Goal: Task Accomplishment & Management: Complete application form

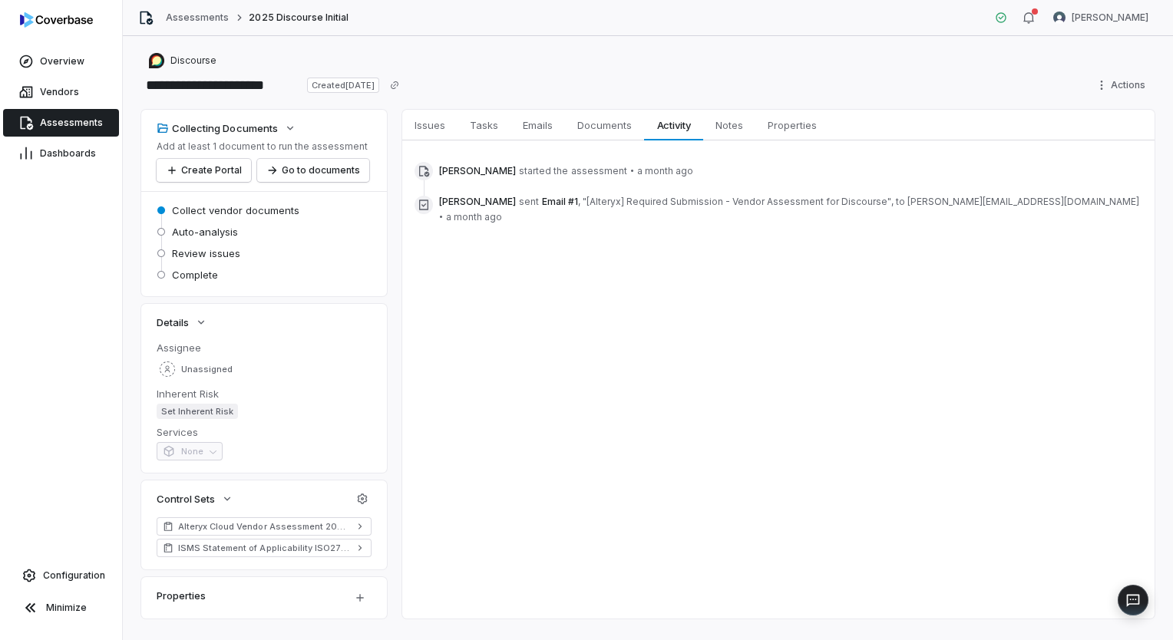
scroll to position [27, 0]
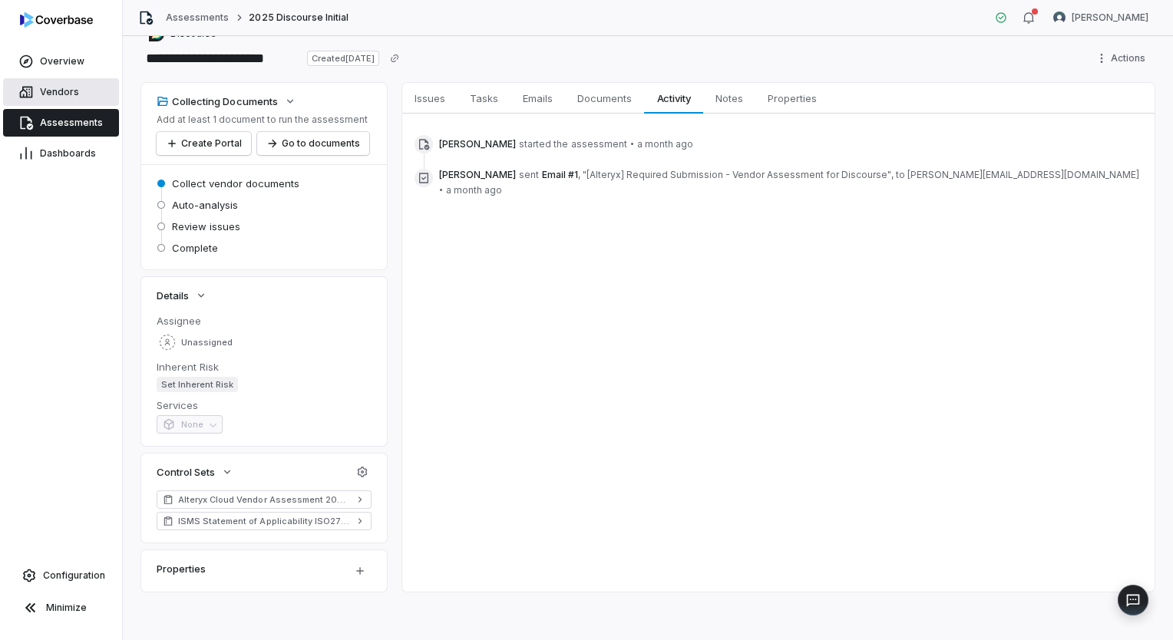
click at [62, 98] on link "Vendors" at bounding box center [61, 92] width 116 height 28
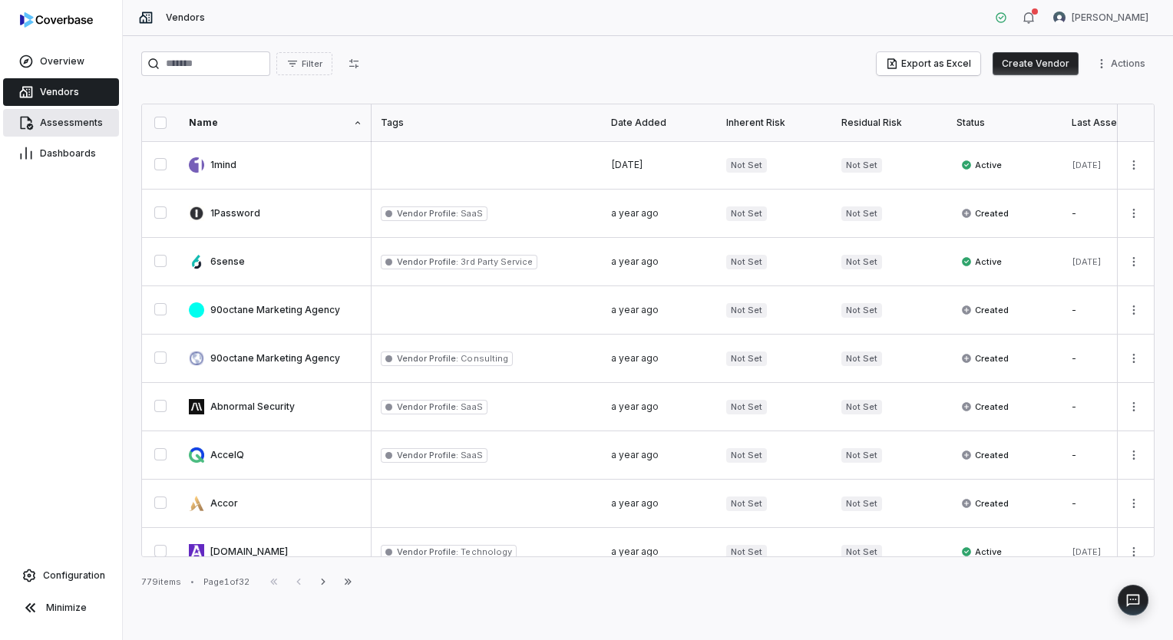
click at [78, 127] on span "Assessments" at bounding box center [71, 123] width 63 height 12
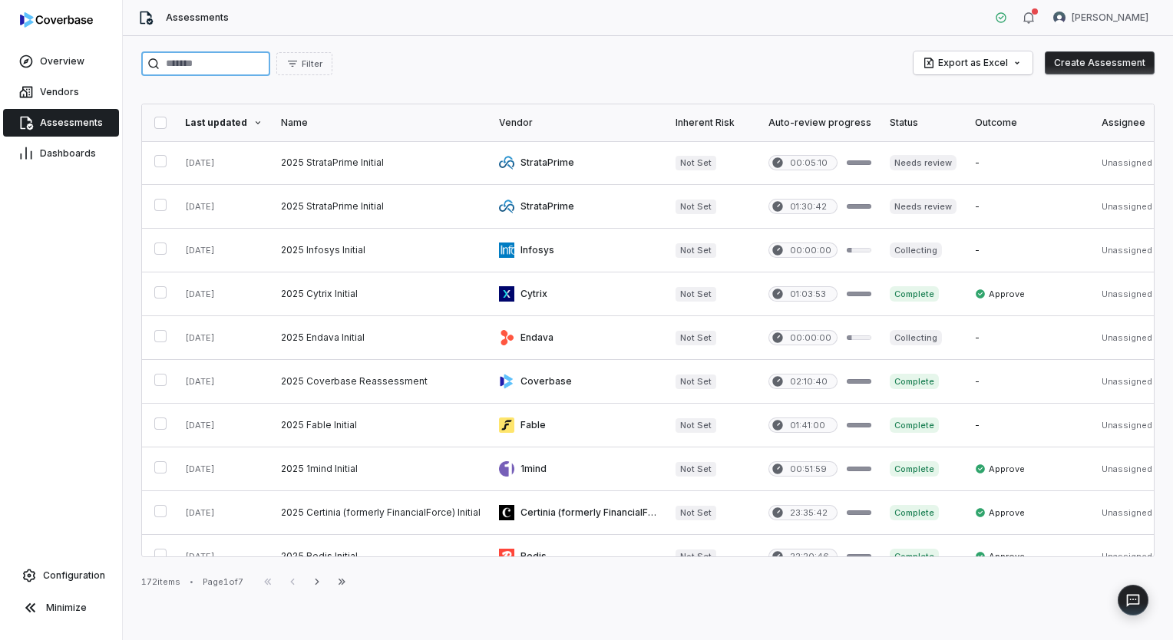
click at [260, 64] on input "search" at bounding box center [205, 63] width 129 height 25
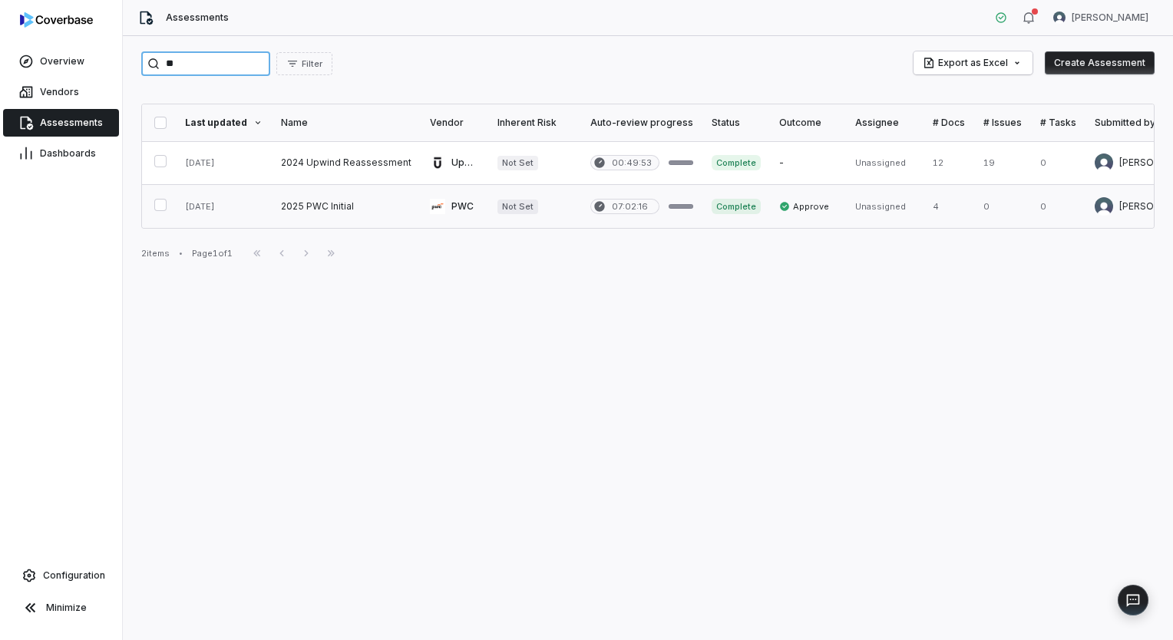
type input "**"
click at [427, 217] on link at bounding box center [455, 206] width 68 height 43
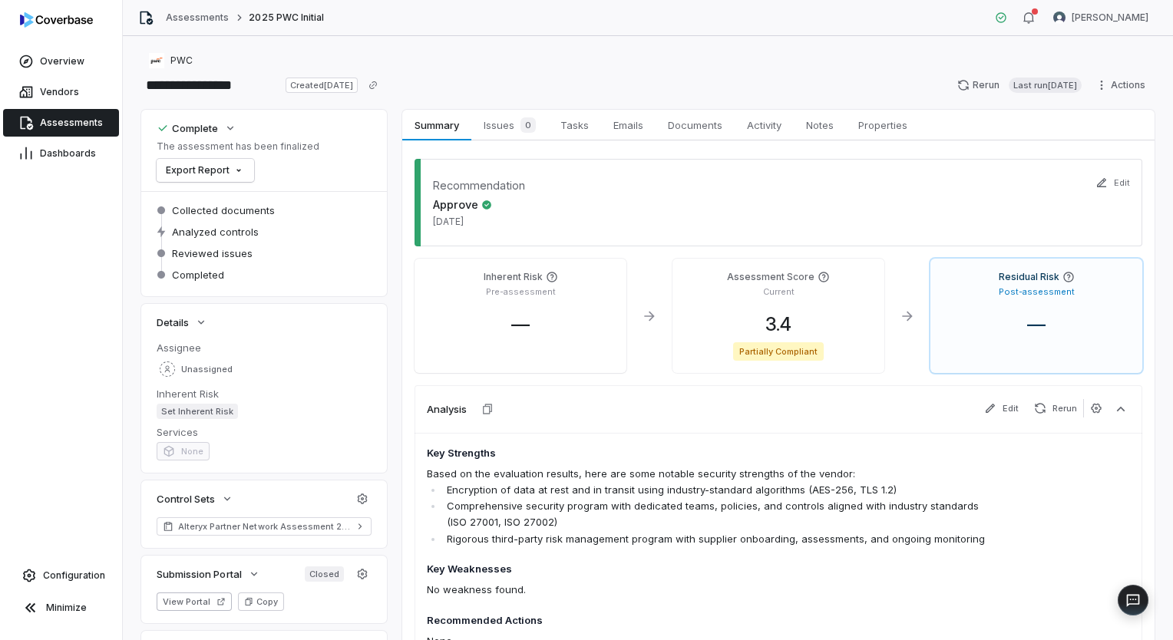
click at [48, 127] on span "Assessments" at bounding box center [71, 123] width 63 height 12
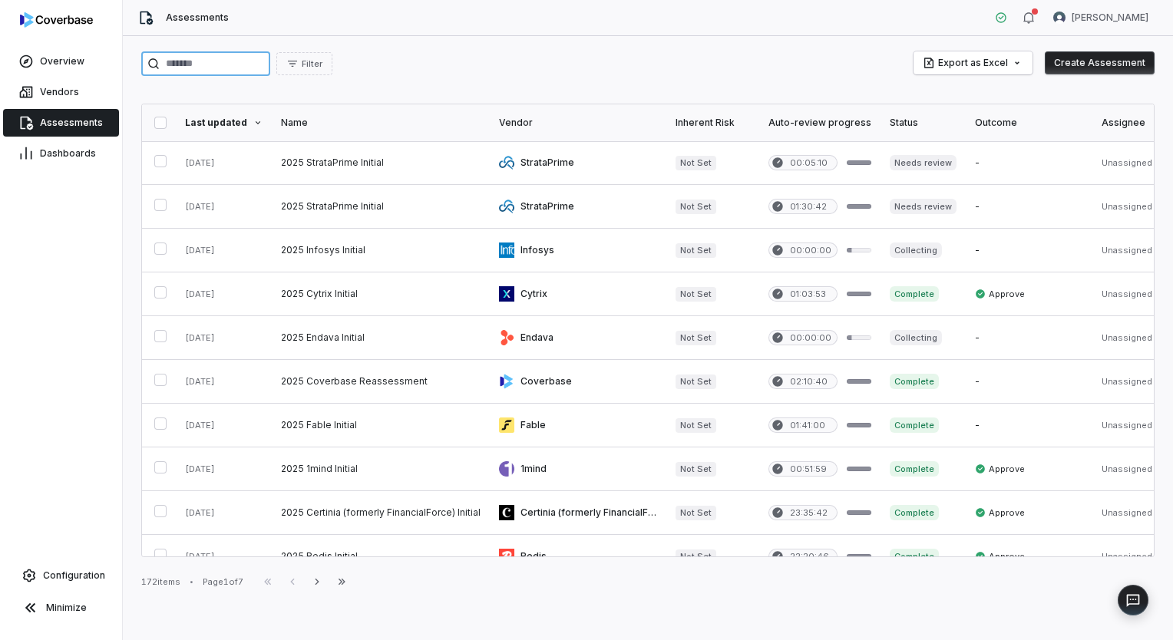
click at [270, 66] on input "search" at bounding box center [205, 63] width 129 height 25
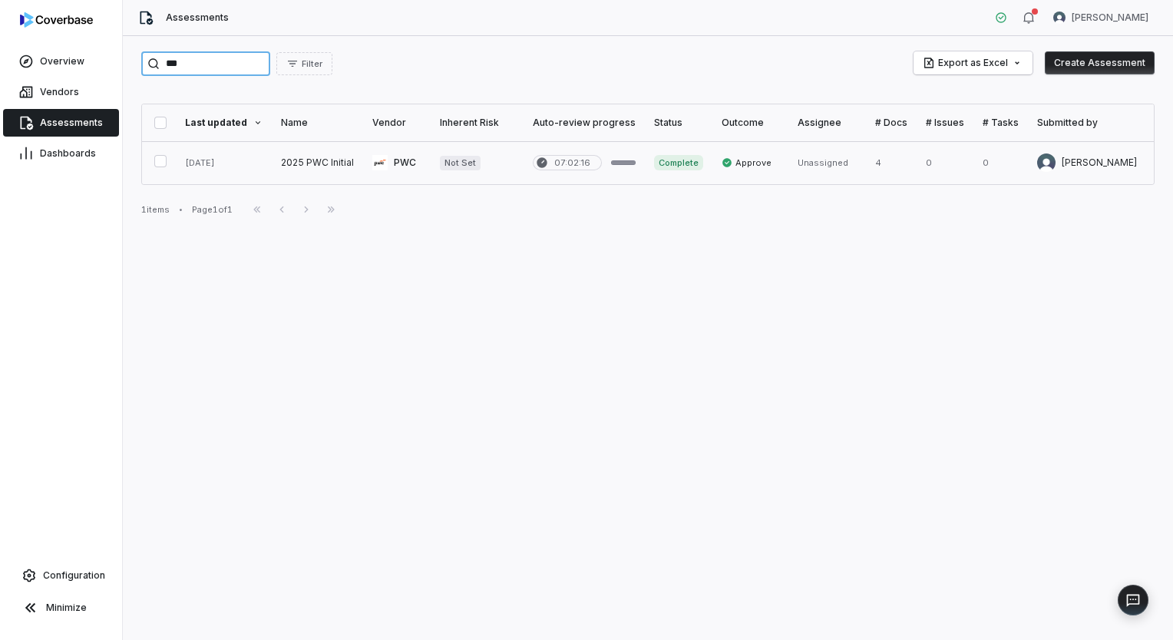
type input "***"
click at [383, 158] on link at bounding box center [397, 162] width 68 height 43
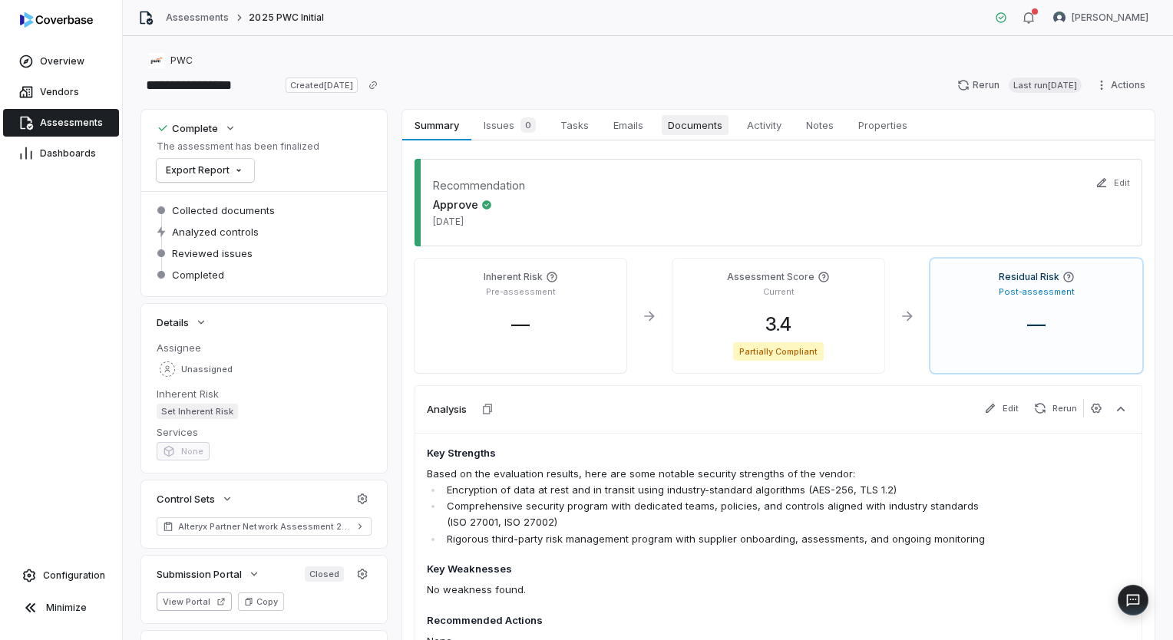
click at [691, 116] on span "Documents" at bounding box center [695, 125] width 67 height 20
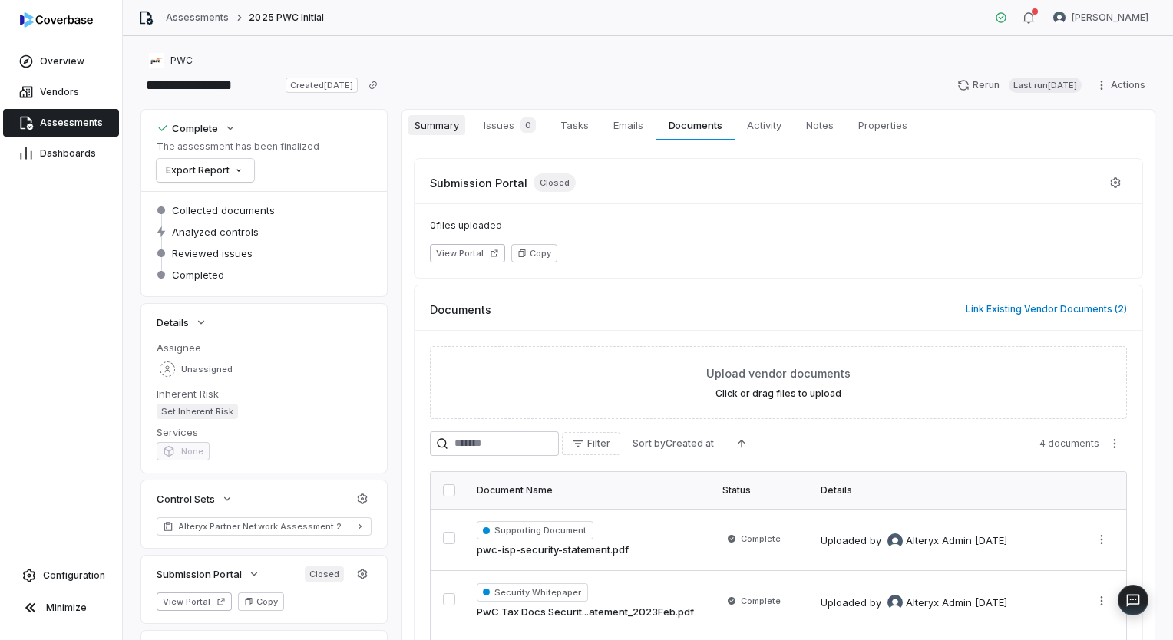
click at [443, 137] on link "Summary Summary" at bounding box center [436, 125] width 69 height 31
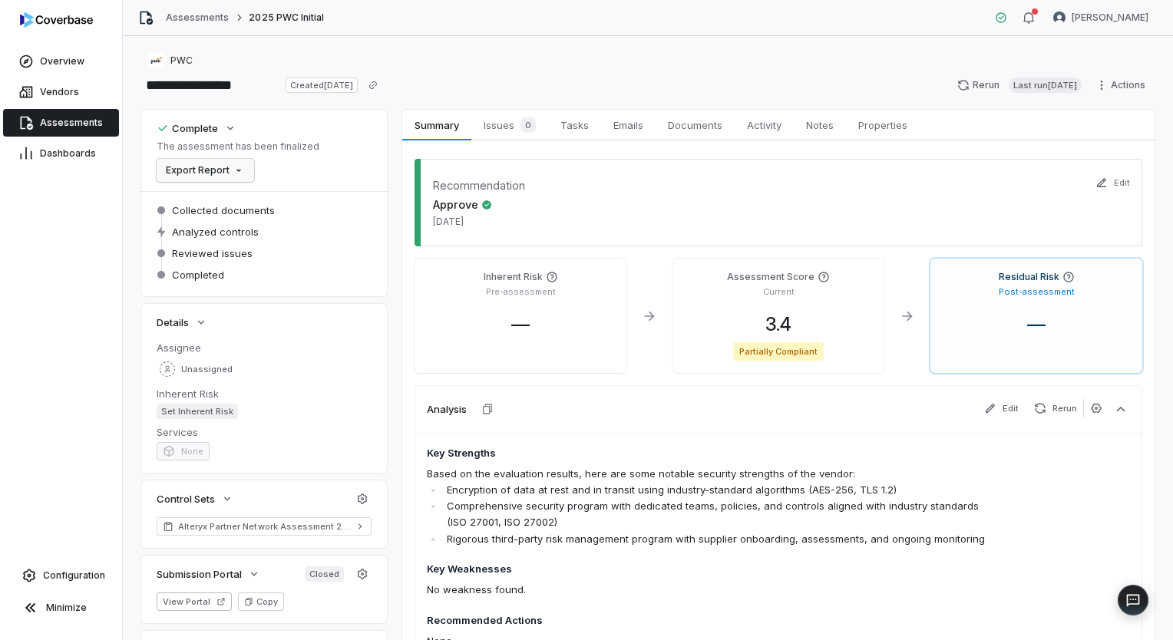
click at [243, 169] on html "**********" at bounding box center [586, 320] width 1173 height 640
click at [244, 204] on div "Export as PDF" at bounding box center [217, 203] width 108 height 25
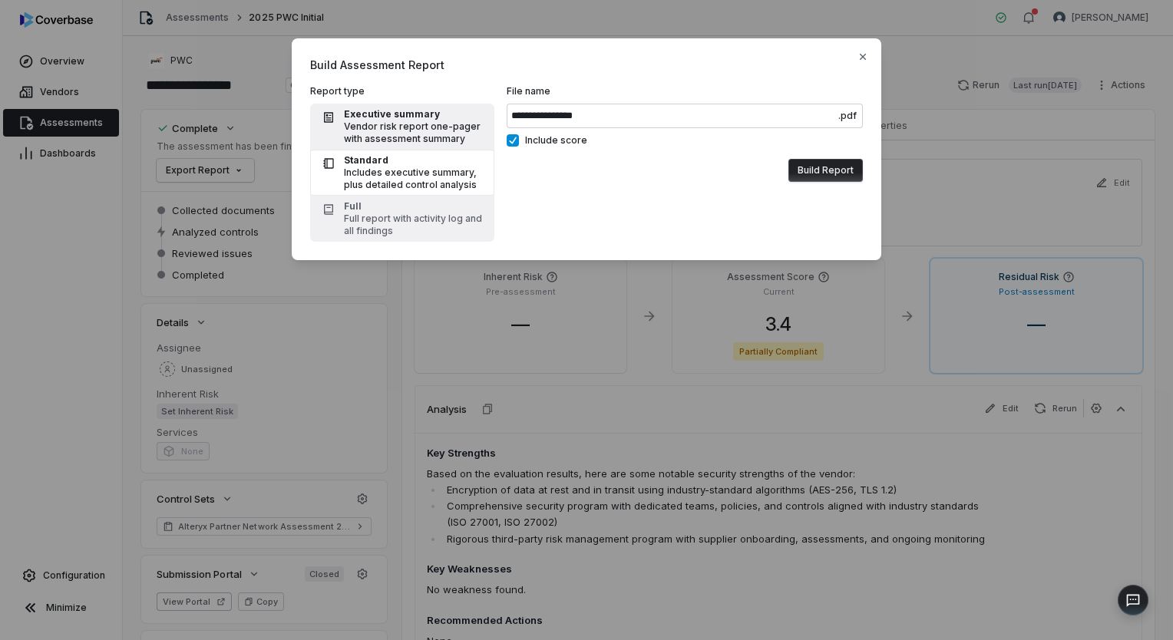
click at [372, 131] on div "Vendor risk report one-pager with assessment summary" at bounding box center [414, 133] width 141 height 25
type input "**********"
click at [522, 144] on label "Include score" at bounding box center [685, 140] width 356 height 12
click at [519, 144] on button "Include score" at bounding box center [513, 140] width 12 height 12
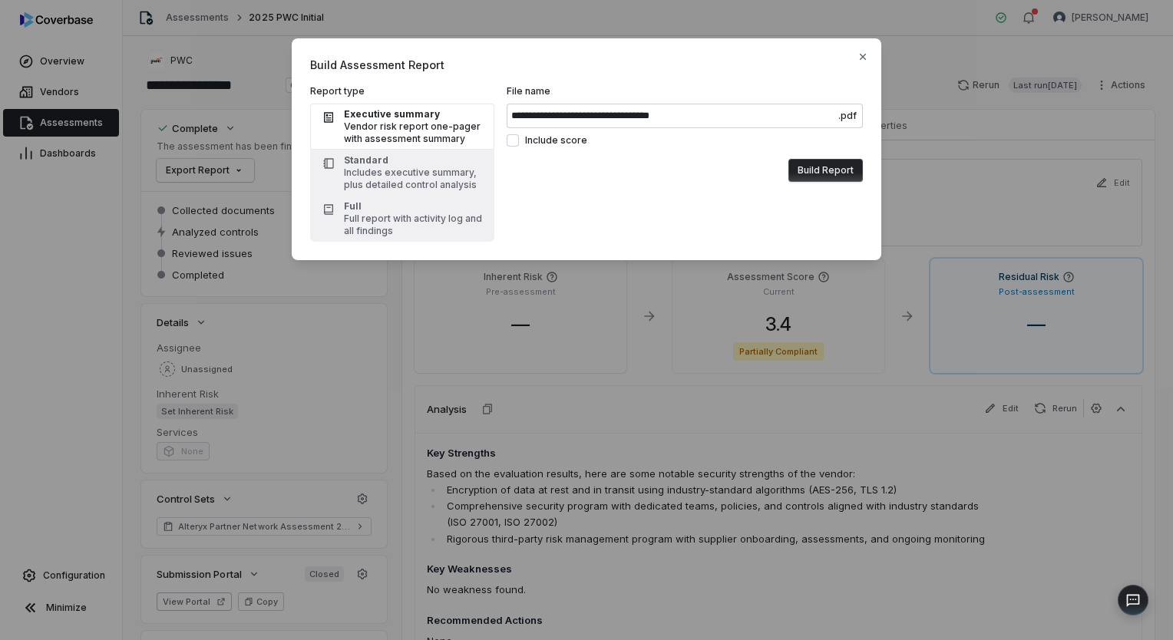
click at [842, 177] on button "Build Report" at bounding box center [826, 170] width 74 height 23
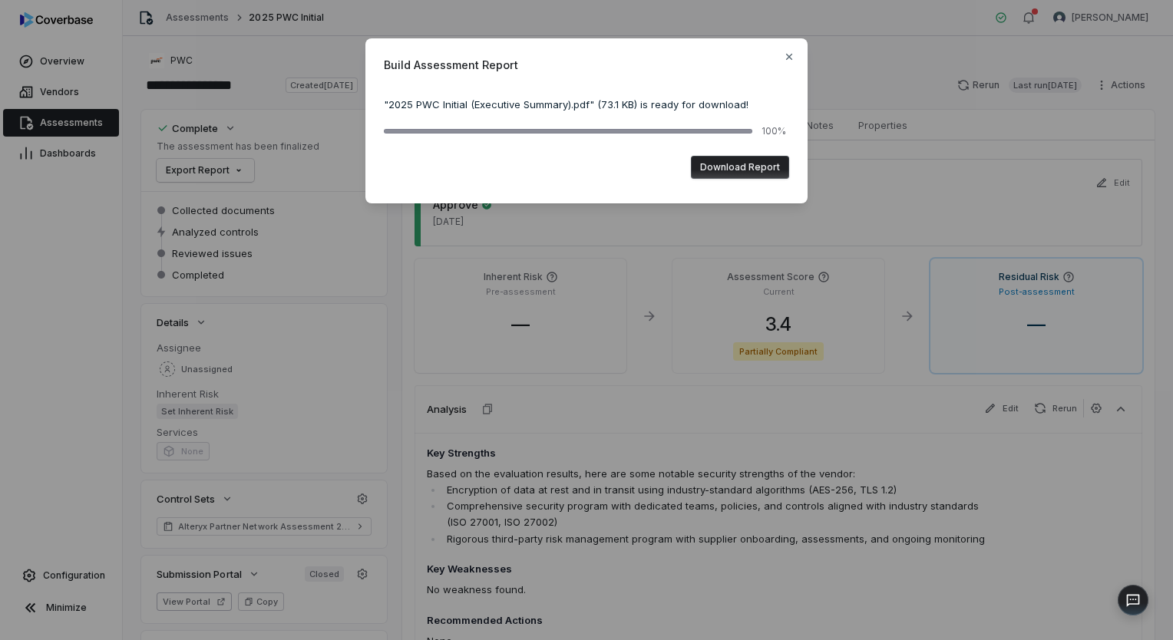
click at [719, 161] on button "Download Report" at bounding box center [740, 167] width 98 height 23
click at [784, 59] on icon "button" at bounding box center [789, 57] width 12 height 12
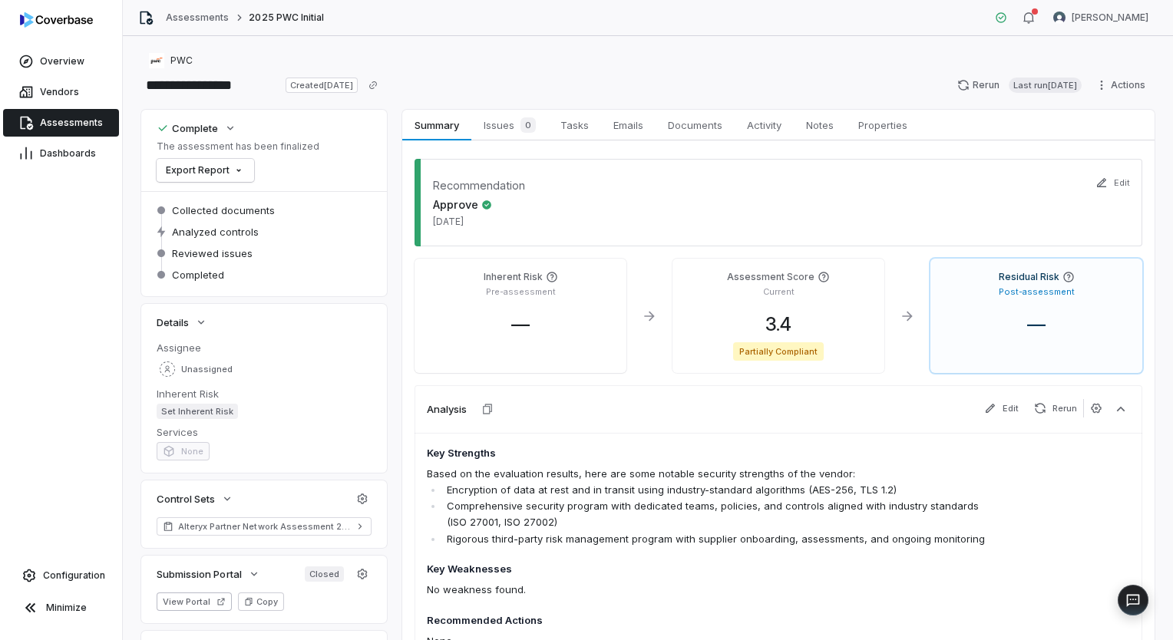
click at [70, 118] on span "Assessments" at bounding box center [71, 123] width 63 height 12
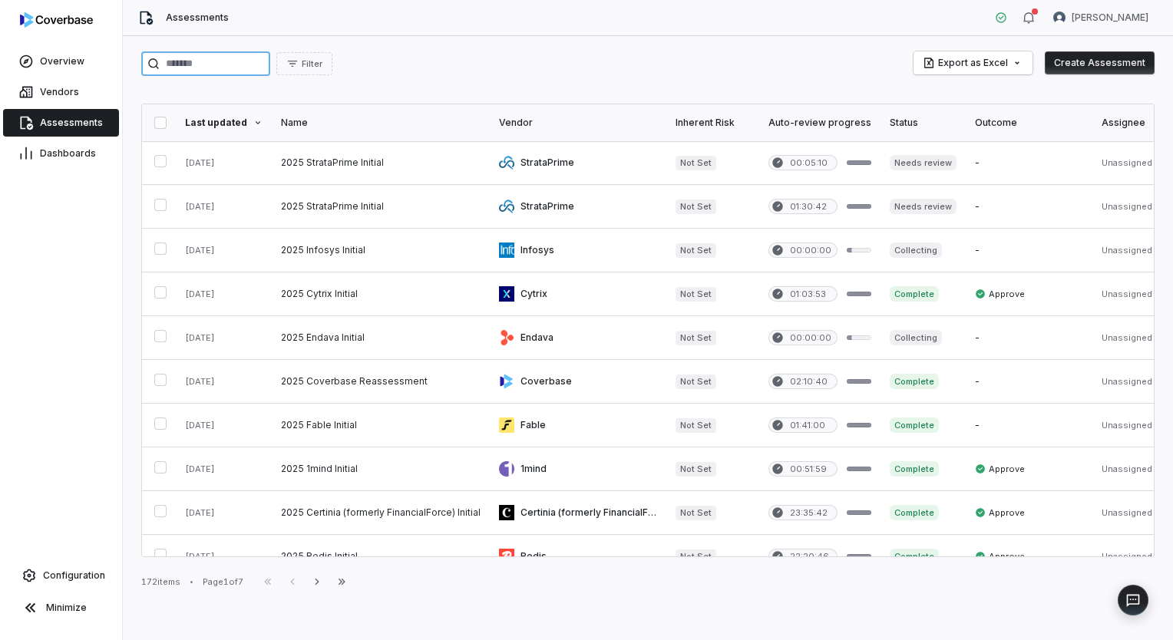
click at [258, 71] on input "search" at bounding box center [205, 63] width 129 height 25
type input "******"
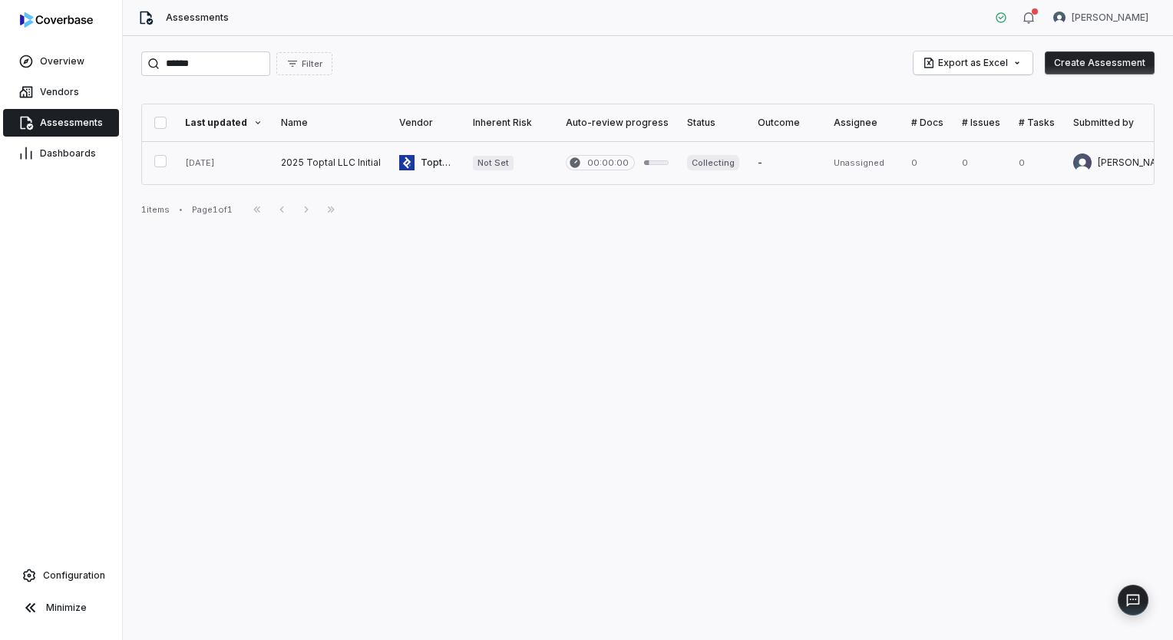
click at [287, 160] on link at bounding box center [331, 162] width 118 height 43
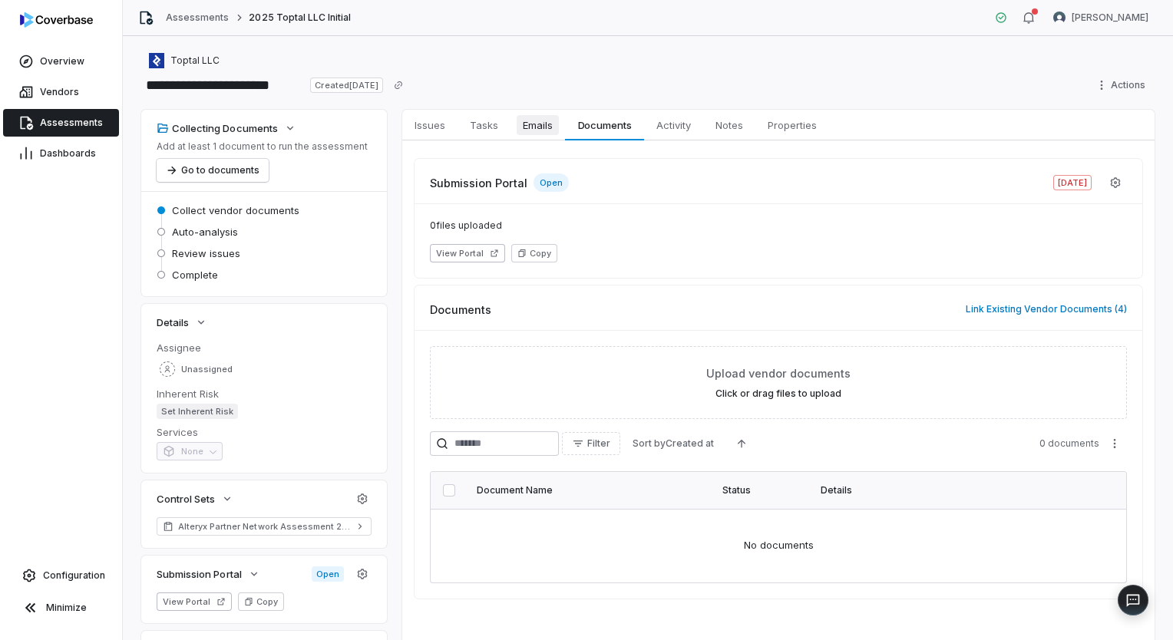
click at [548, 121] on span "Emails" at bounding box center [538, 125] width 42 height 20
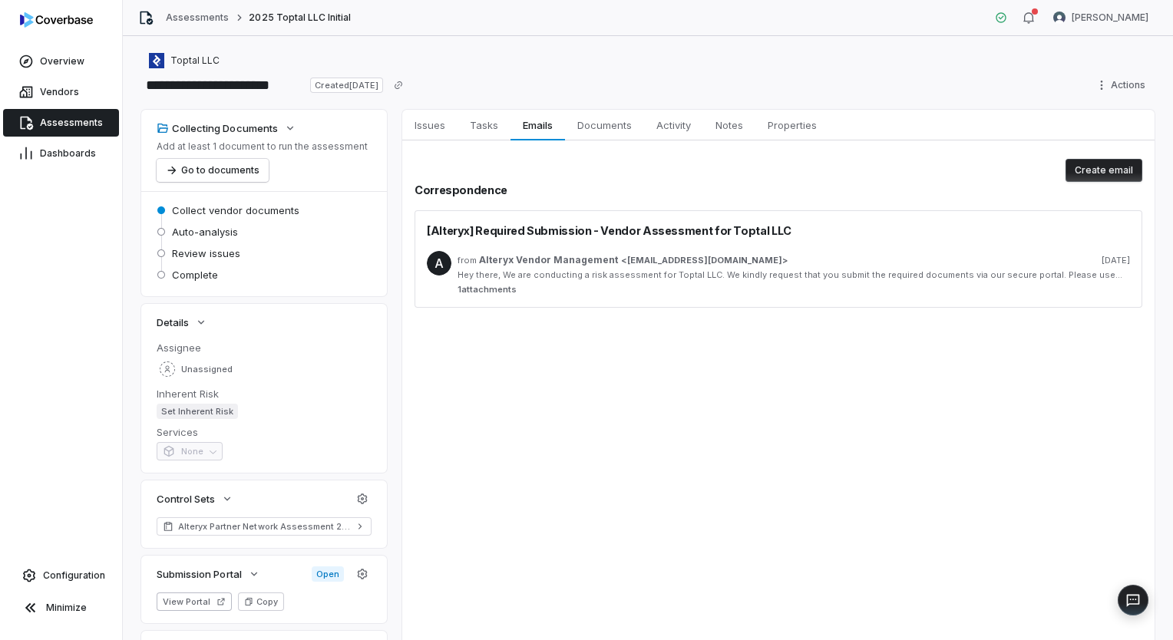
click at [657, 280] on div "Hey there, We are conducting a risk assessment for Toptal LLC. We kindly reques…" at bounding box center [794, 276] width 673 height 12
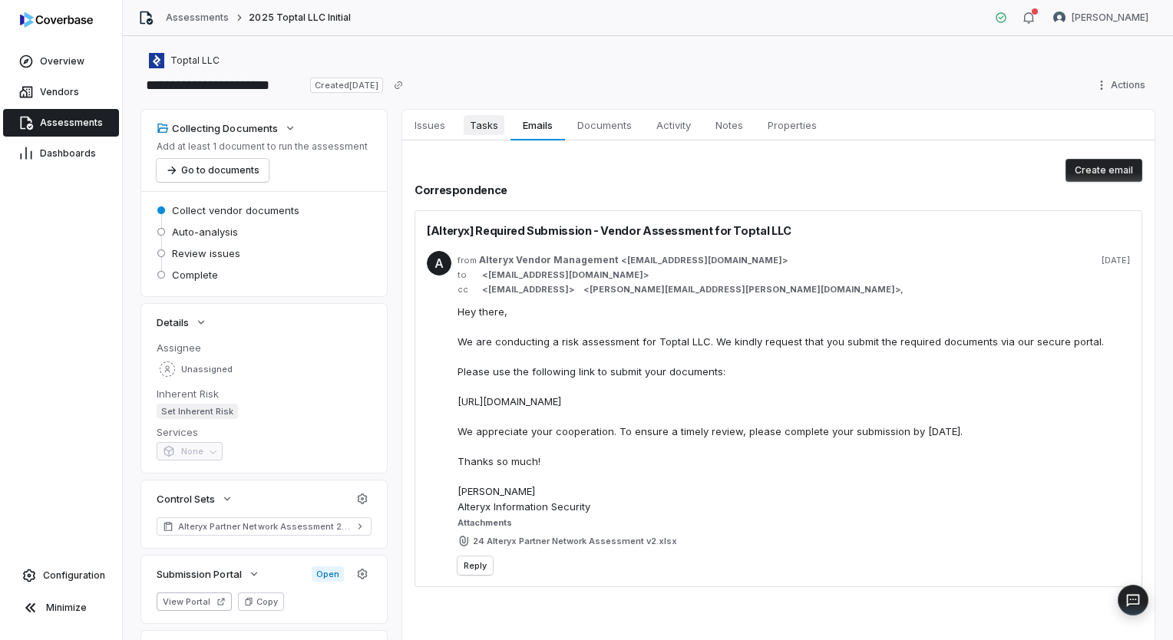
click at [481, 131] on span "Tasks" at bounding box center [484, 125] width 41 height 20
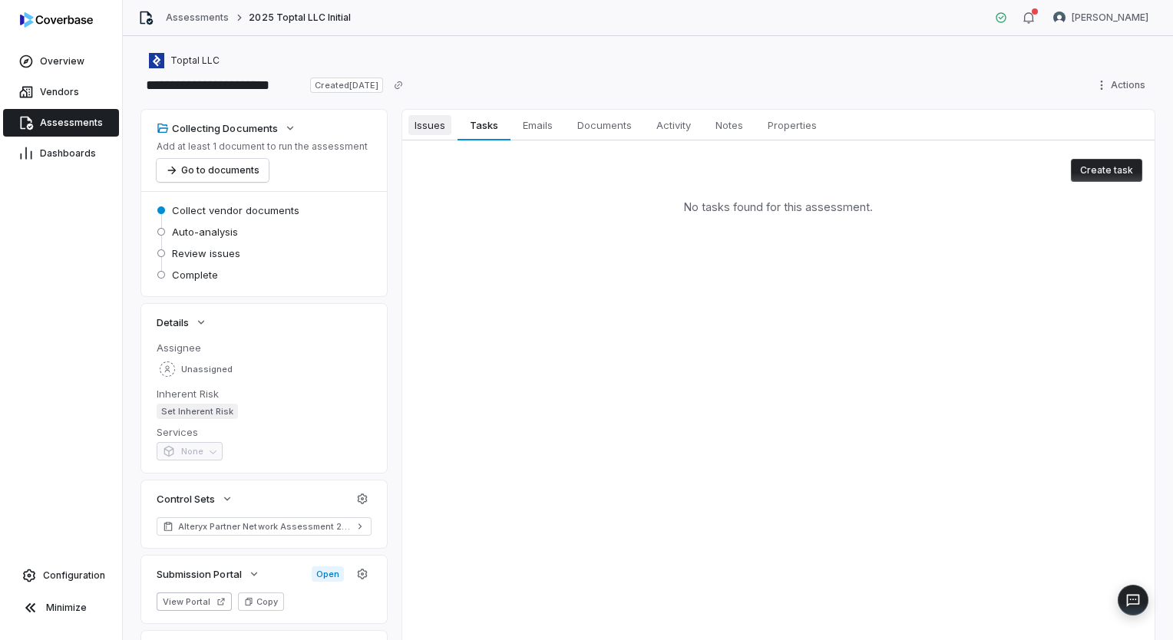
click at [425, 126] on span "Issues" at bounding box center [430, 125] width 43 height 20
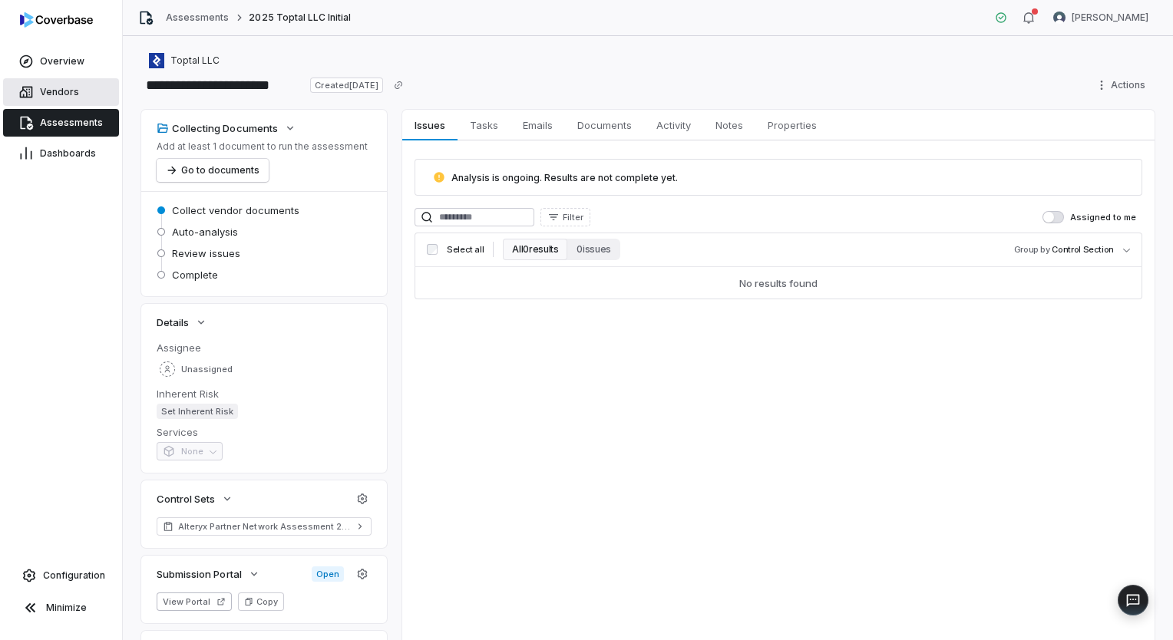
click at [68, 97] on span "Vendors" at bounding box center [59, 92] width 39 height 12
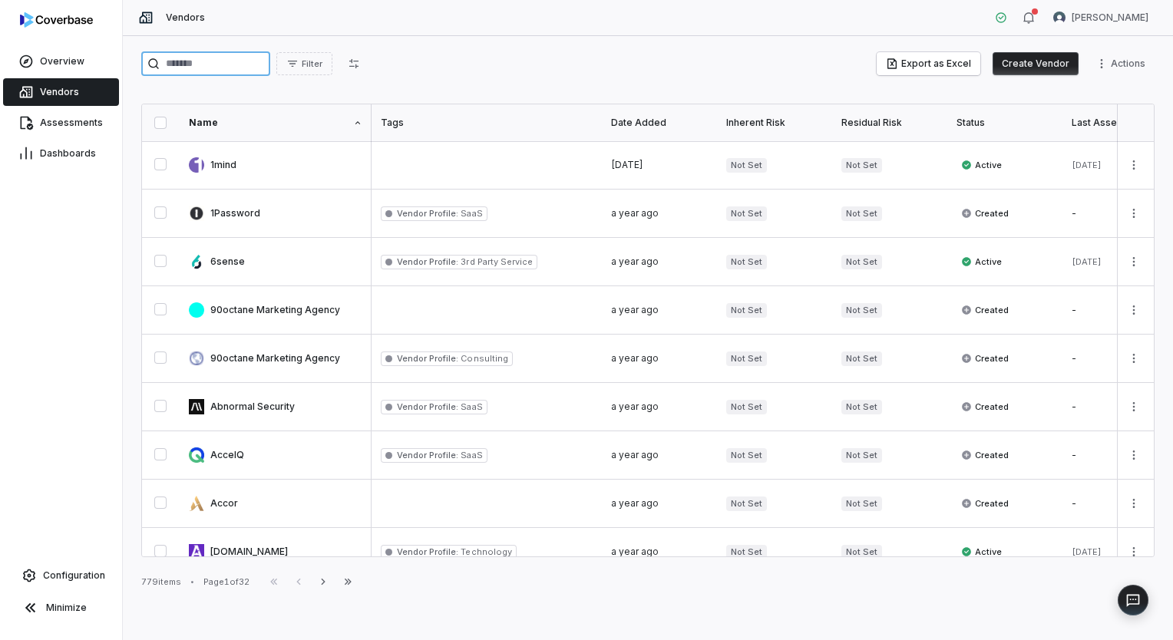
click at [264, 65] on input "search" at bounding box center [205, 63] width 129 height 25
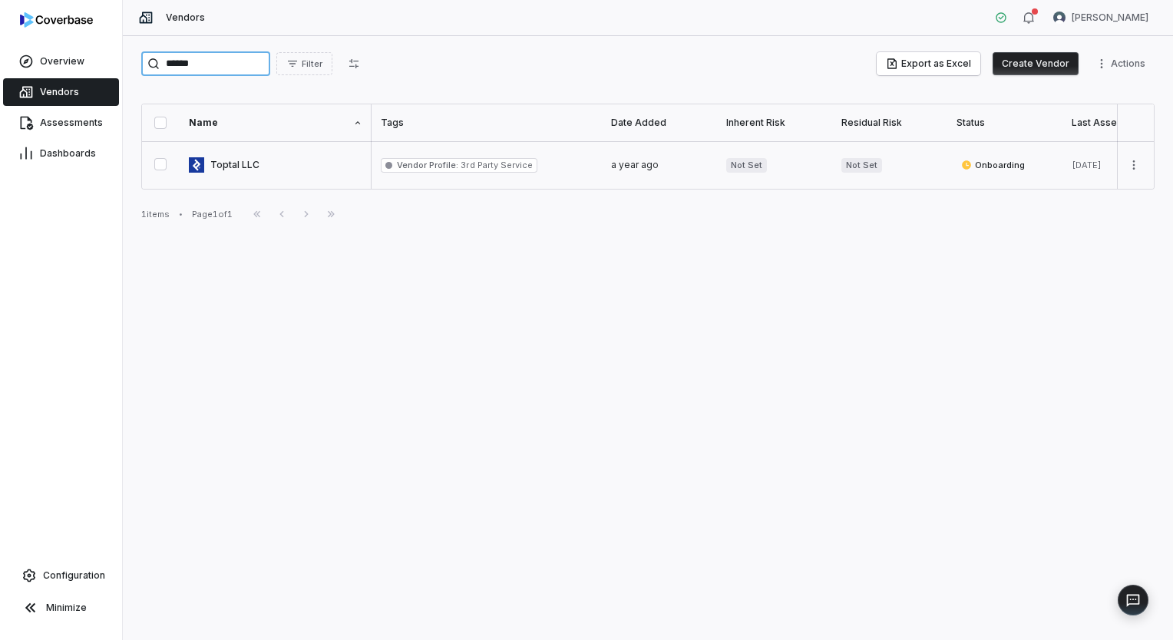
type input "******"
click at [260, 158] on link at bounding box center [276, 165] width 192 height 48
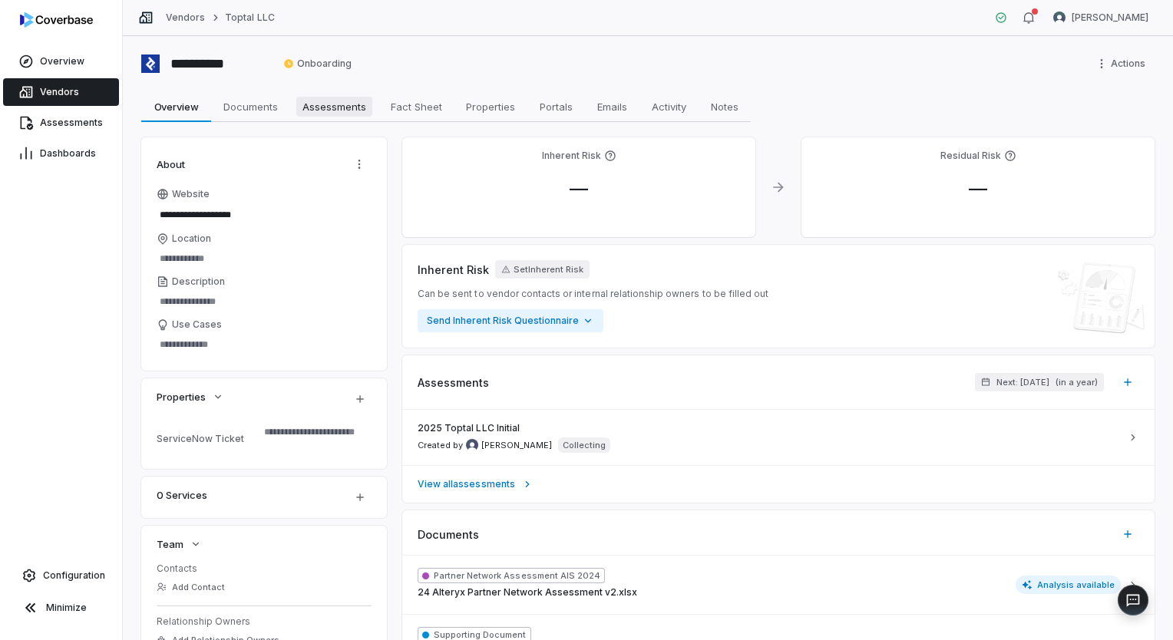
click at [334, 108] on span "Assessments" at bounding box center [334, 107] width 76 height 20
type textarea "*"
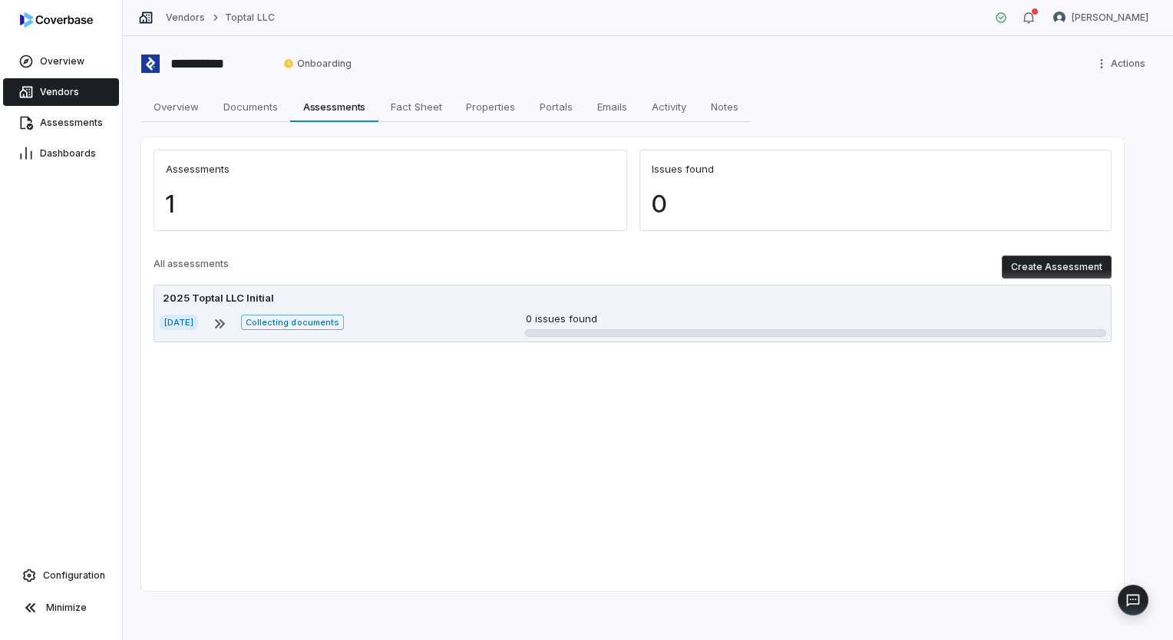
click at [648, 309] on div "2025 Toptal LLC Initial [DATE] Collecting documents 0 issues found" at bounding box center [633, 314] width 958 height 58
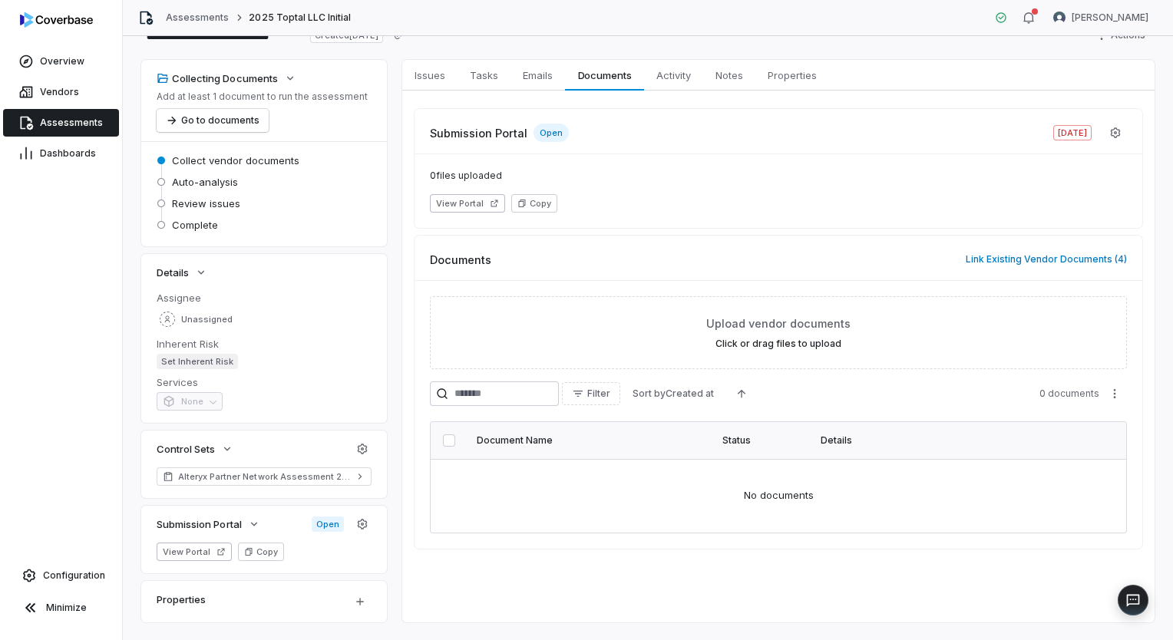
scroll to position [77, 0]
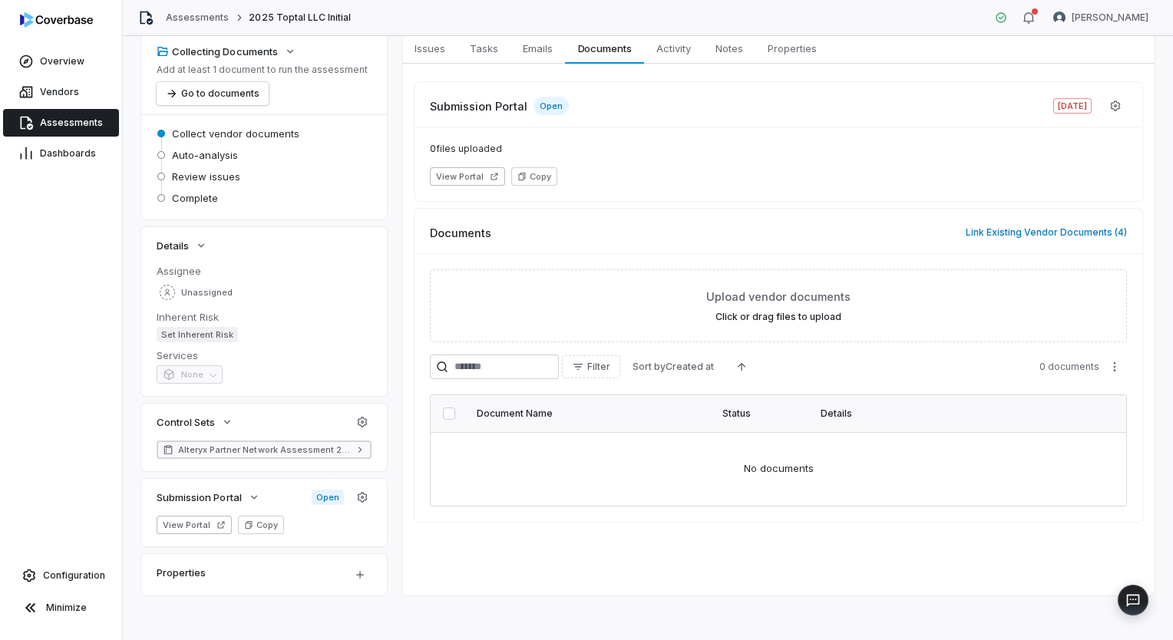
click at [322, 458] on link "Alteryx Partner Network Assessment 2024 AIS" at bounding box center [264, 450] width 215 height 18
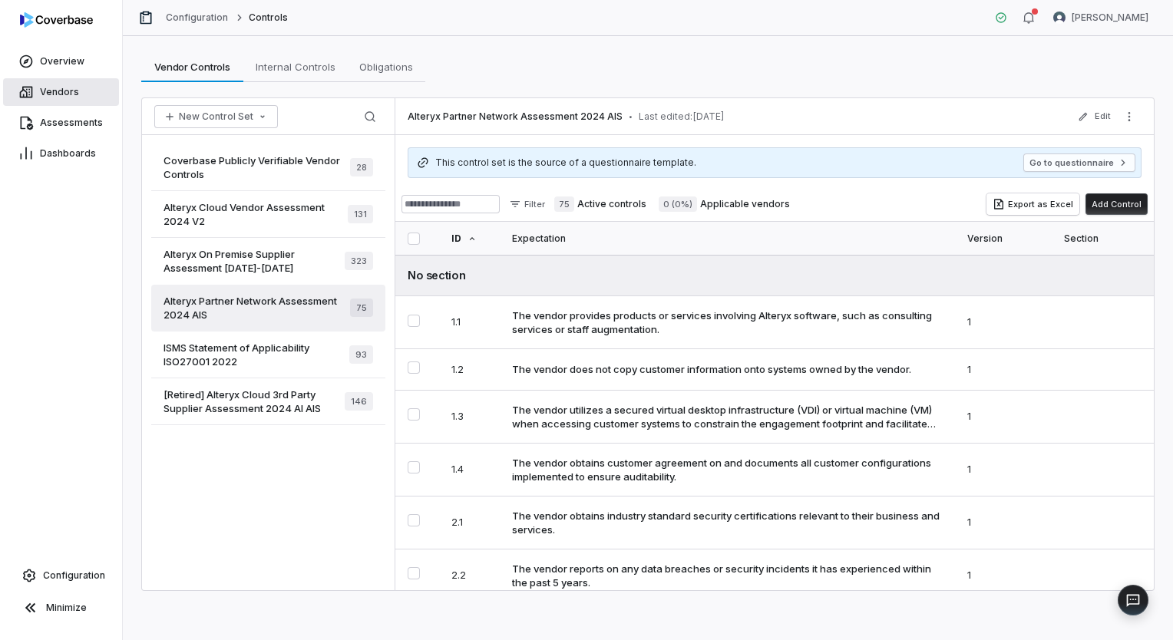
click at [71, 95] on span "Vendors" at bounding box center [59, 92] width 39 height 12
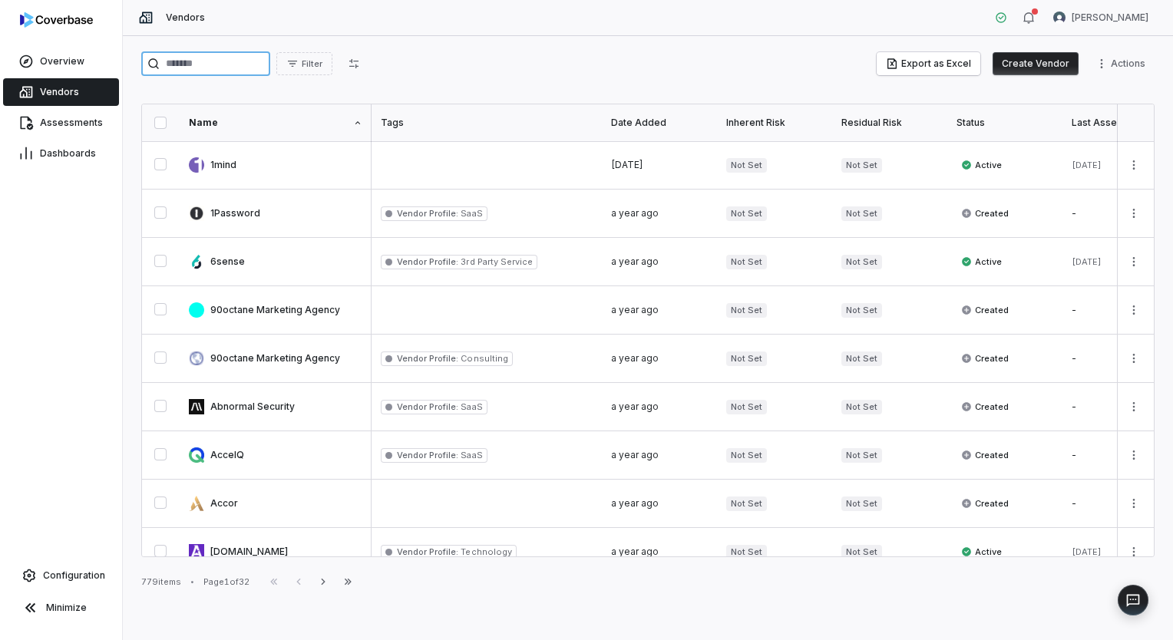
click at [252, 70] on input "search" at bounding box center [205, 63] width 129 height 25
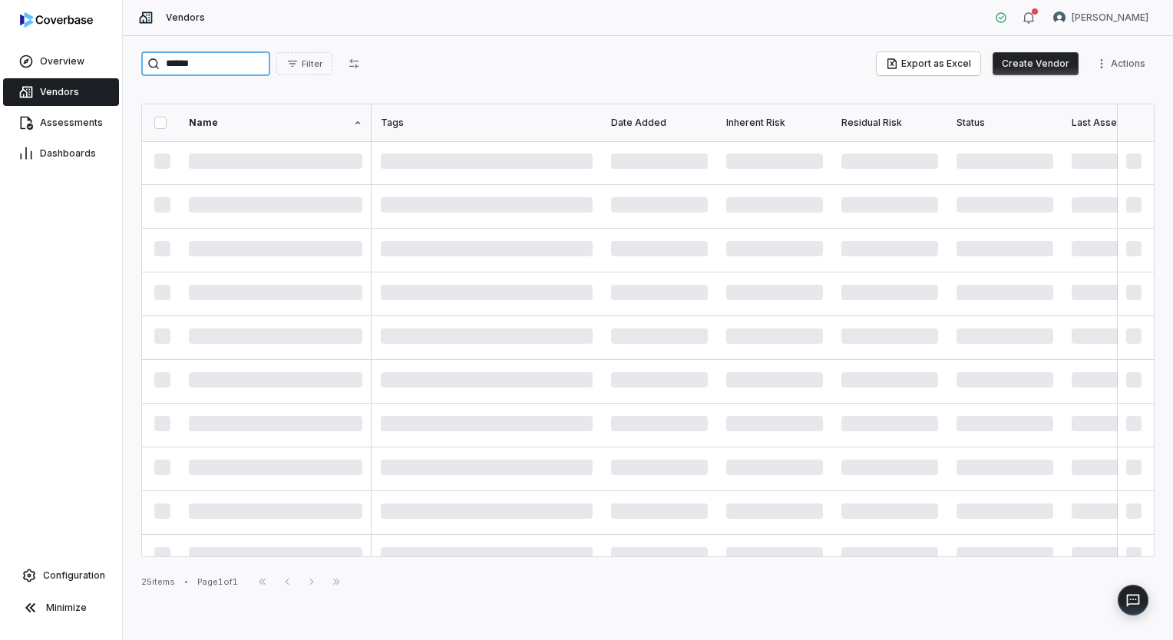
type input "******"
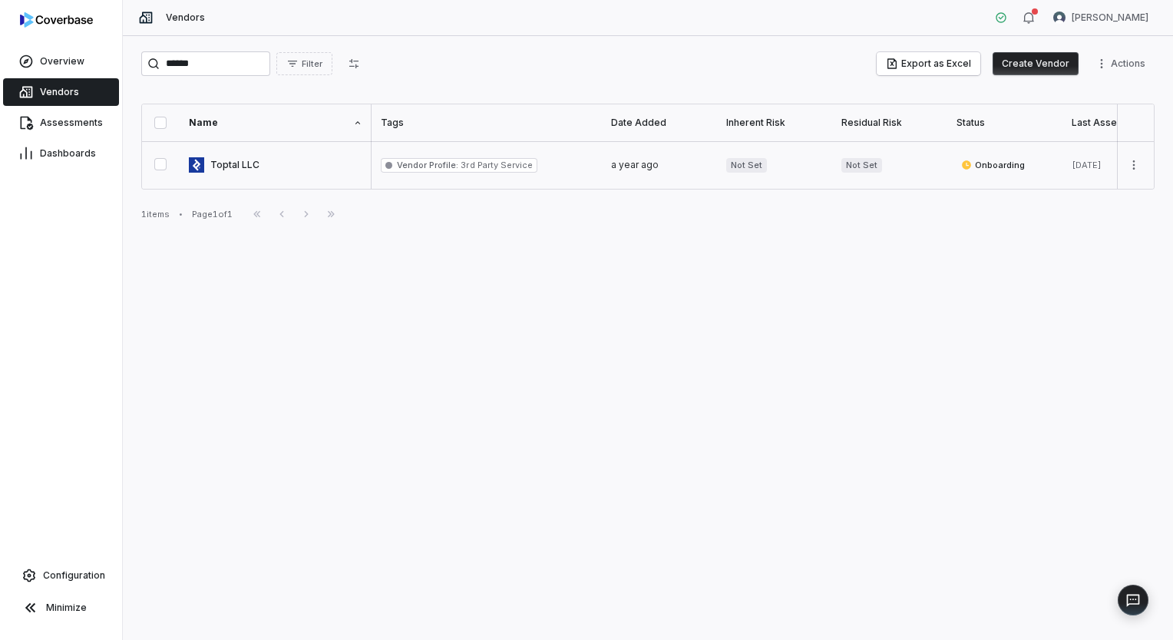
click at [251, 167] on link at bounding box center [276, 165] width 192 height 48
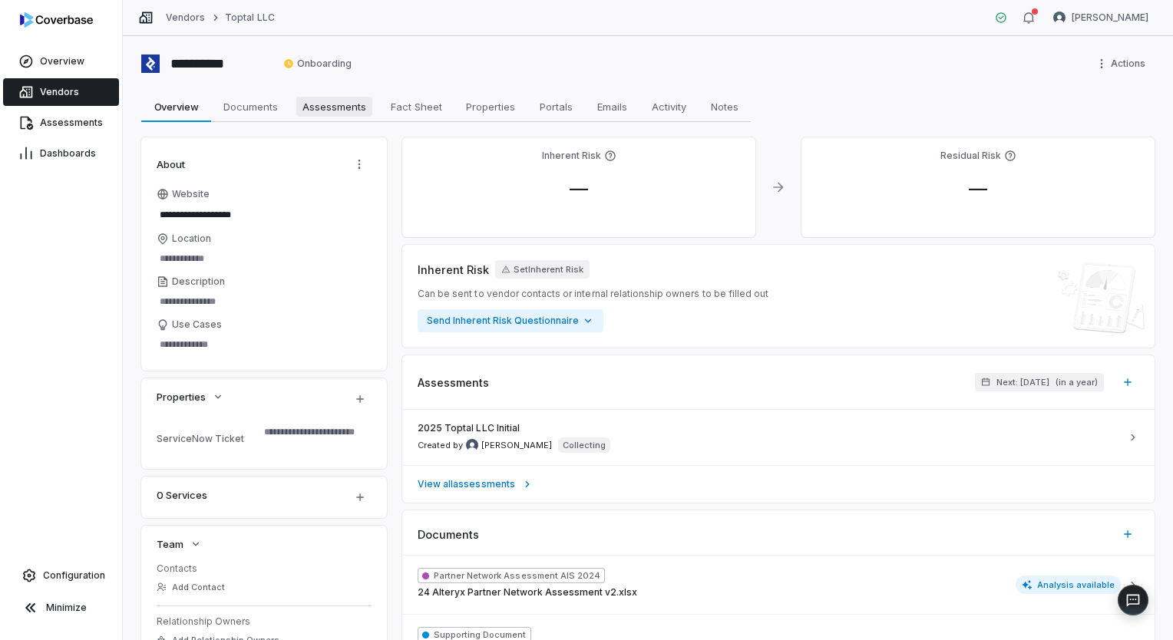
click at [336, 104] on span "Assessments" at bounding box center [334, 107] width 76 height 20
type textarea "*"
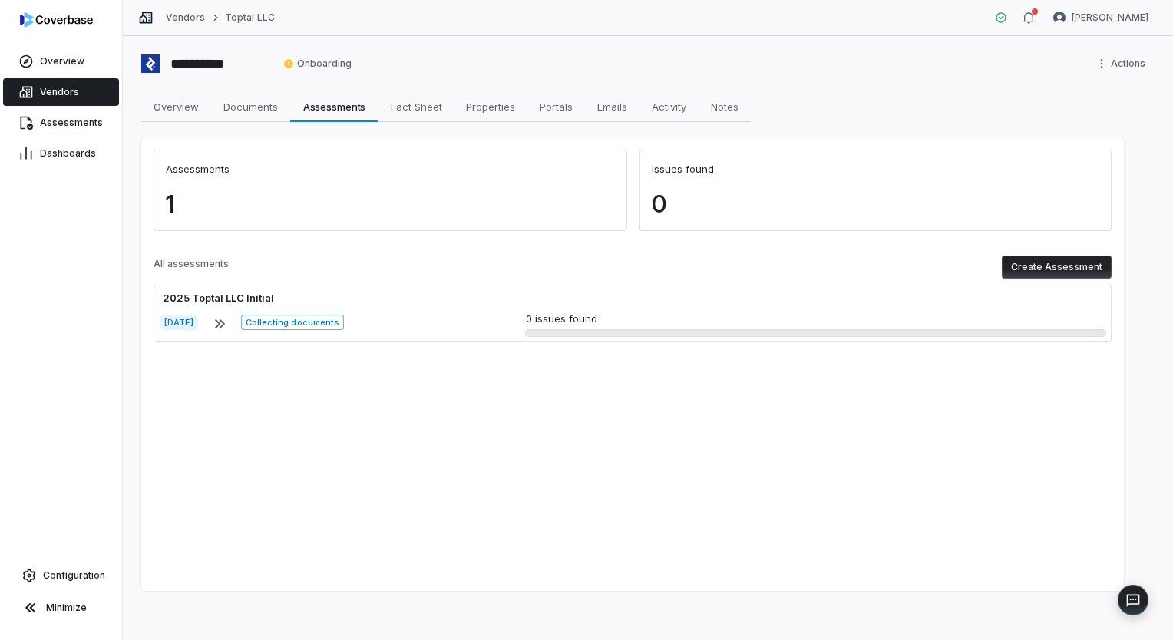
click at [1060, 272] on button "Create Assessment" at bounding box center [1057, 267] width 110 height 23
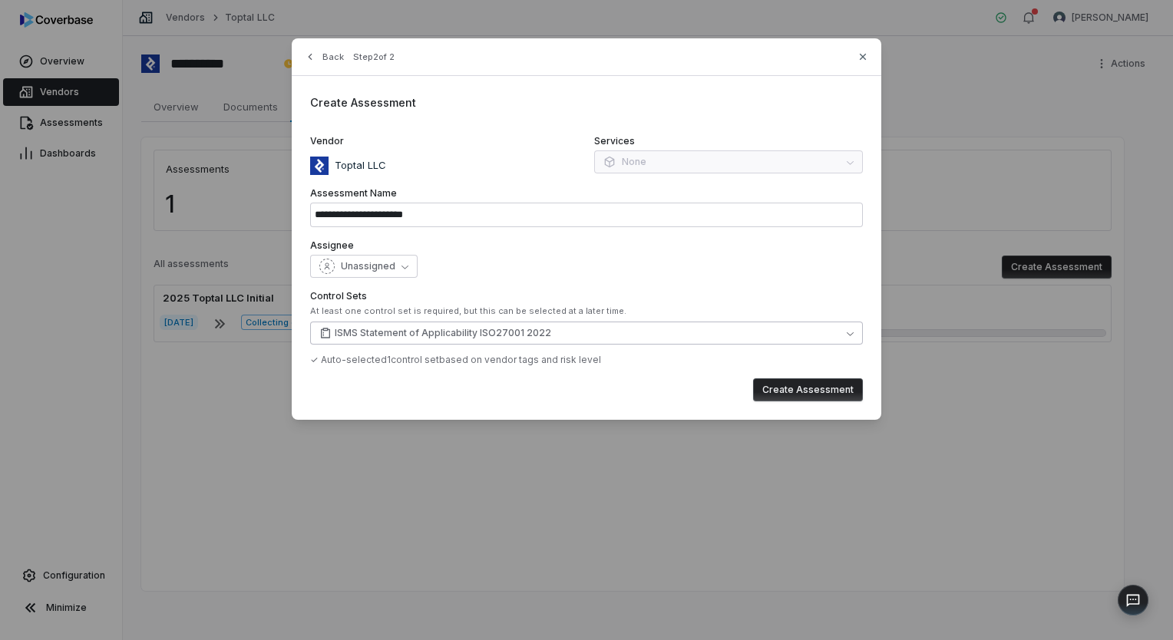
click at [402, 331] on span "ISMS Statement of Applicability ISO27001 2022" at bounding box center [443, 333] width 217 height 12
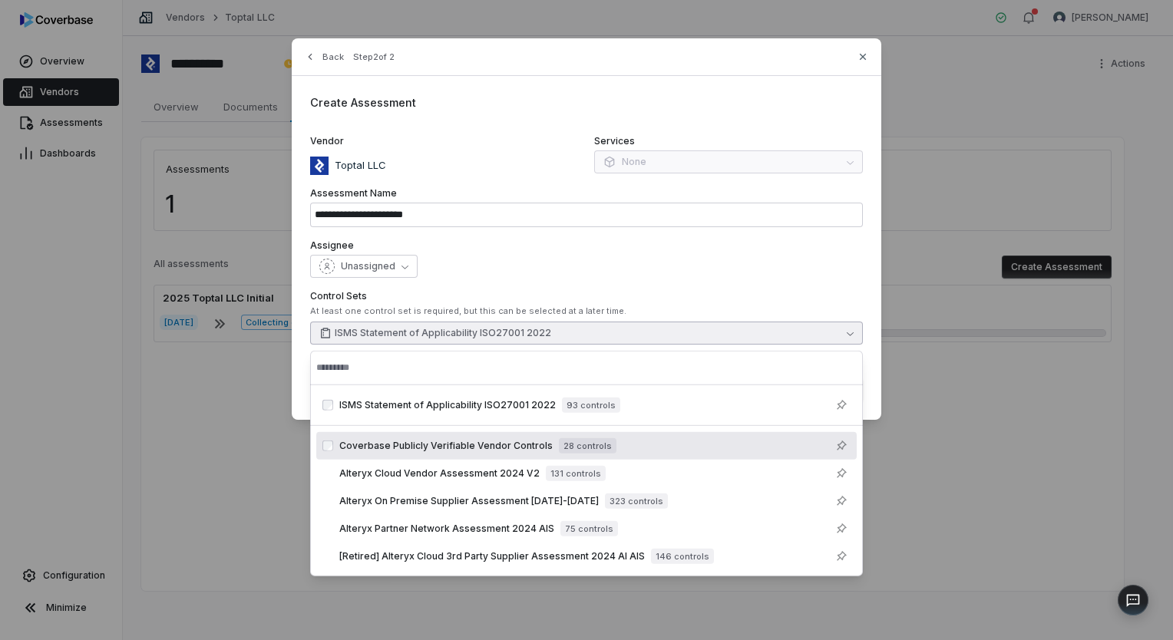
click at [432, 450] on span "Coverbase Publicly Verifiable Vendor Controls" at bounding box center [445, 446] width 213 height 12
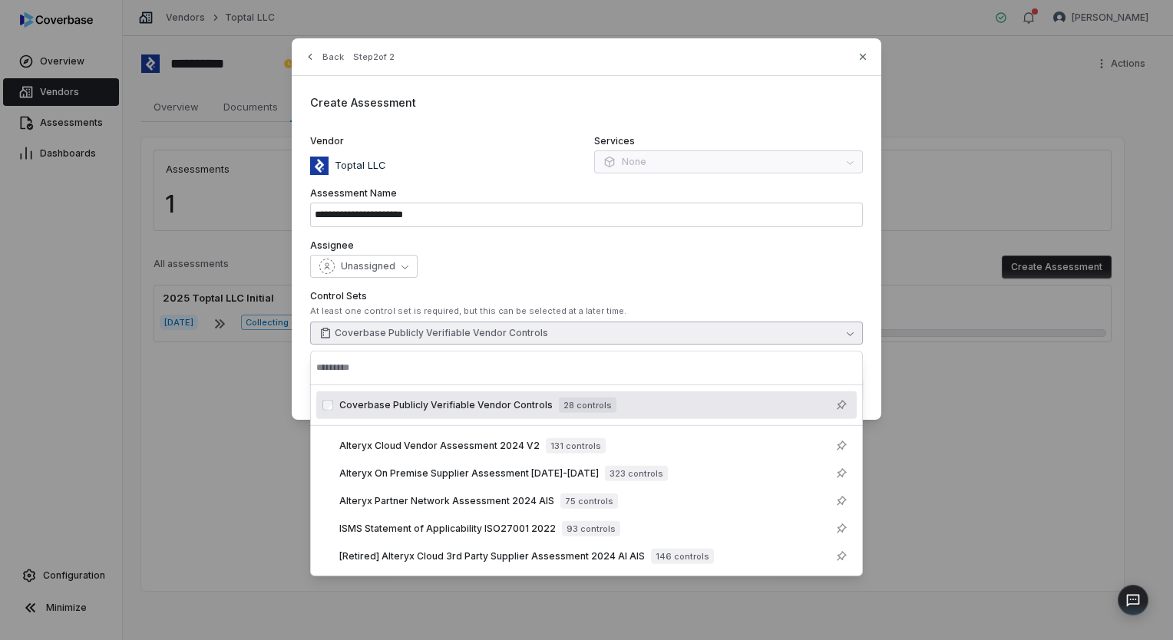
click at [708, 276] on div "Unassigned" at bounding box center [586, 266] width 553 height 23
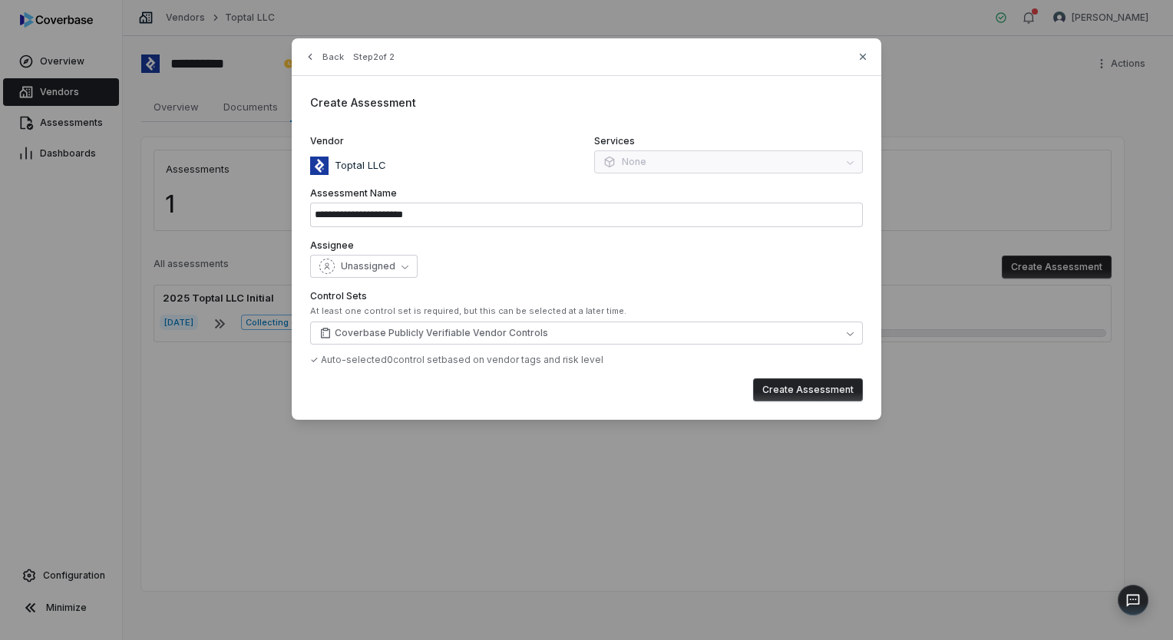
click at [811, 389] on button "Create Assessment" at bounding box center [808, 390] width 110 height 23
type input "**********"
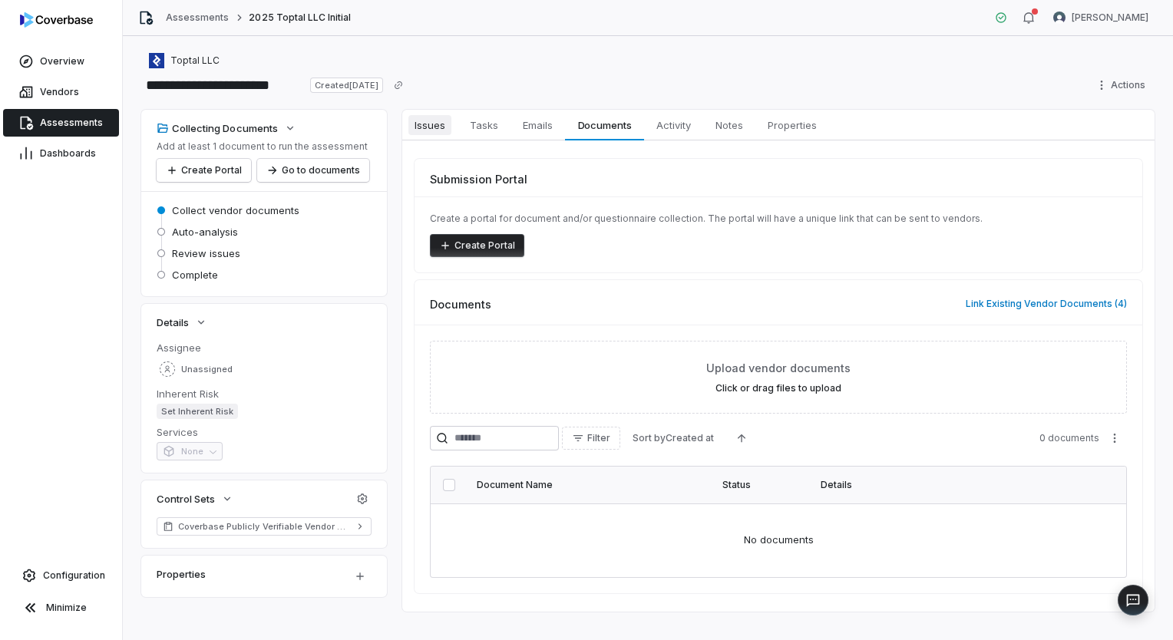
click at [418, 134] on span "Issues" at bounding box center [430, 125] width 43 height 20
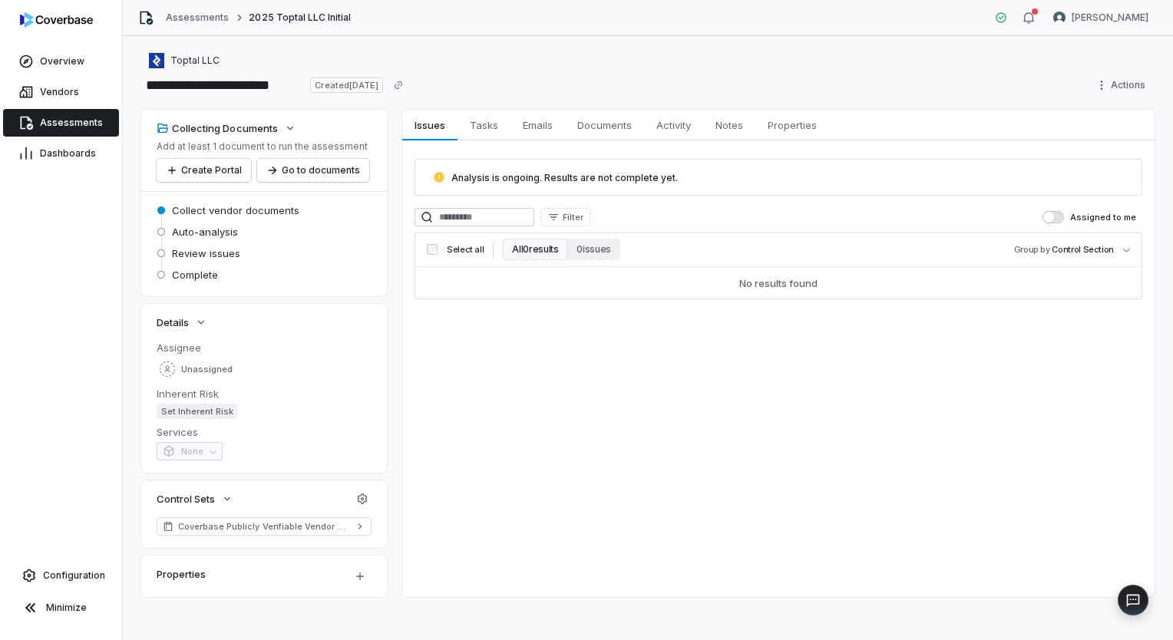
click at [87, 129] on link "Assessments" at bounding box center [61, 123] width 116 height 28
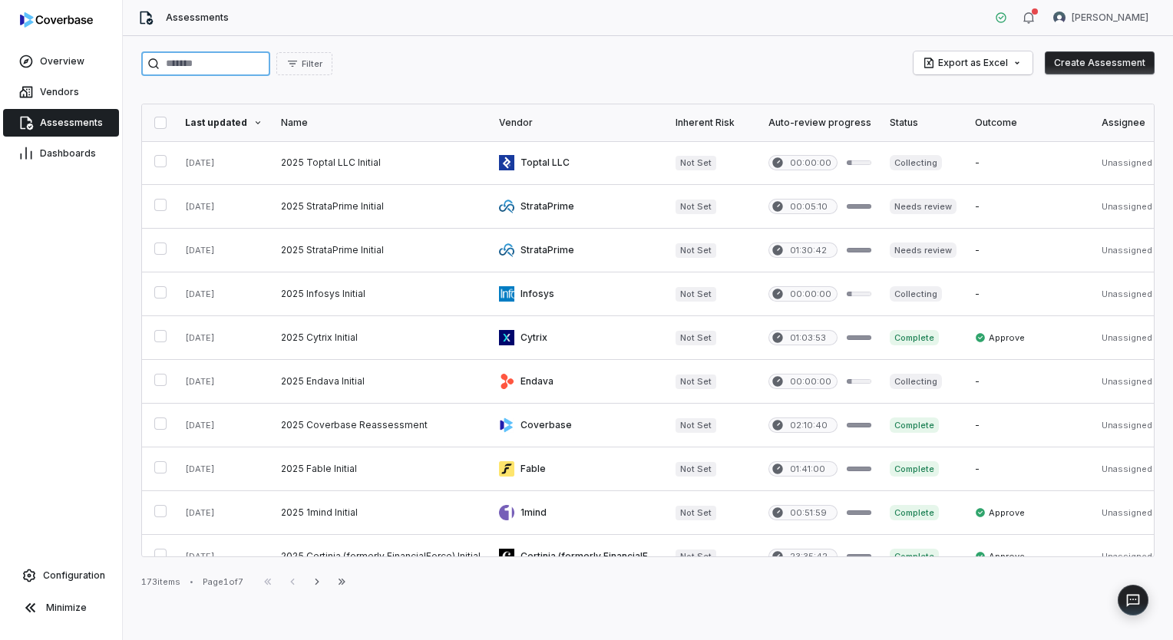
click at [240, 69] on input "search" at bounding box center [205, 63] width 129 height 25
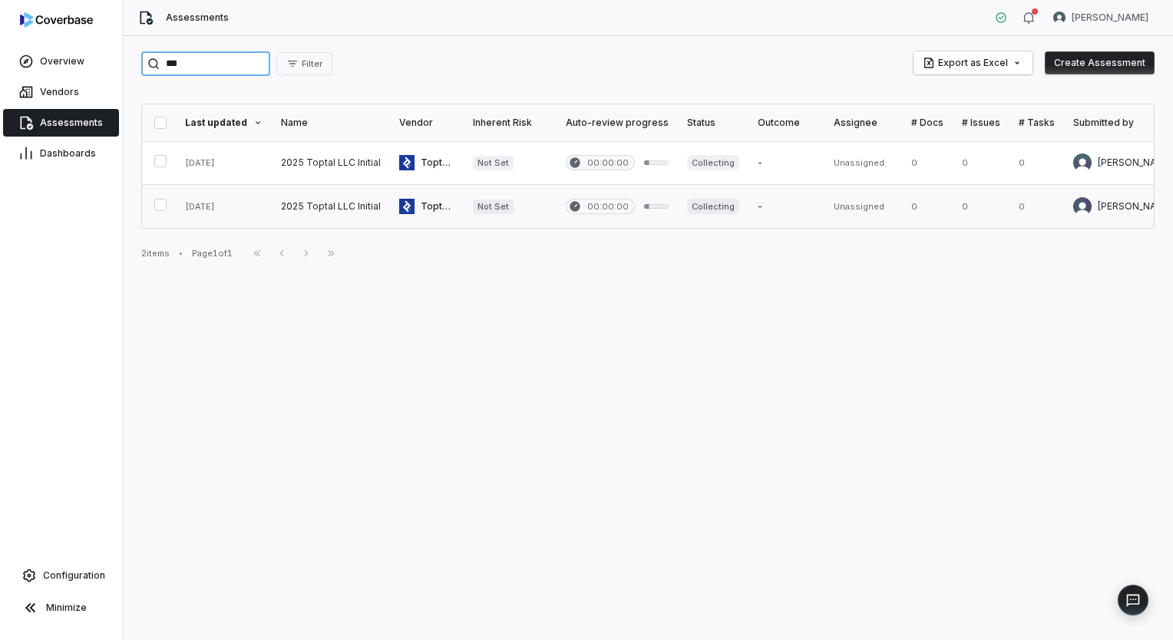
type input "***"
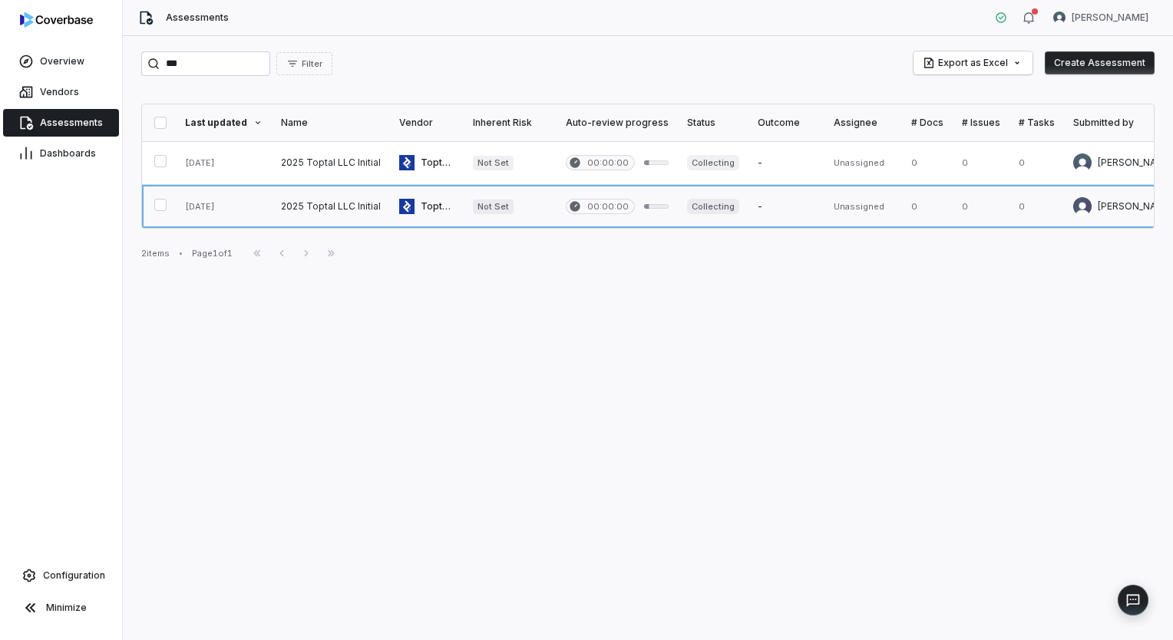
click at [350, 213] on link at bounding box center [331, 206] width 118 height 43
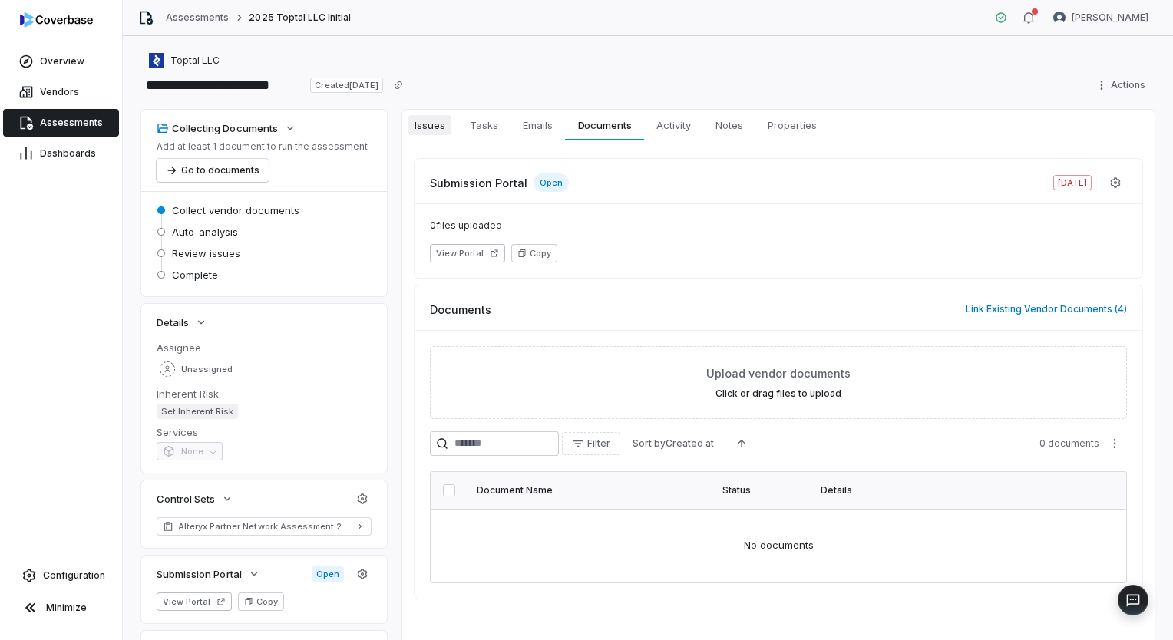
click at [440, 132] on span "Issues" at bounding box center [430, 125] width 43 height 20
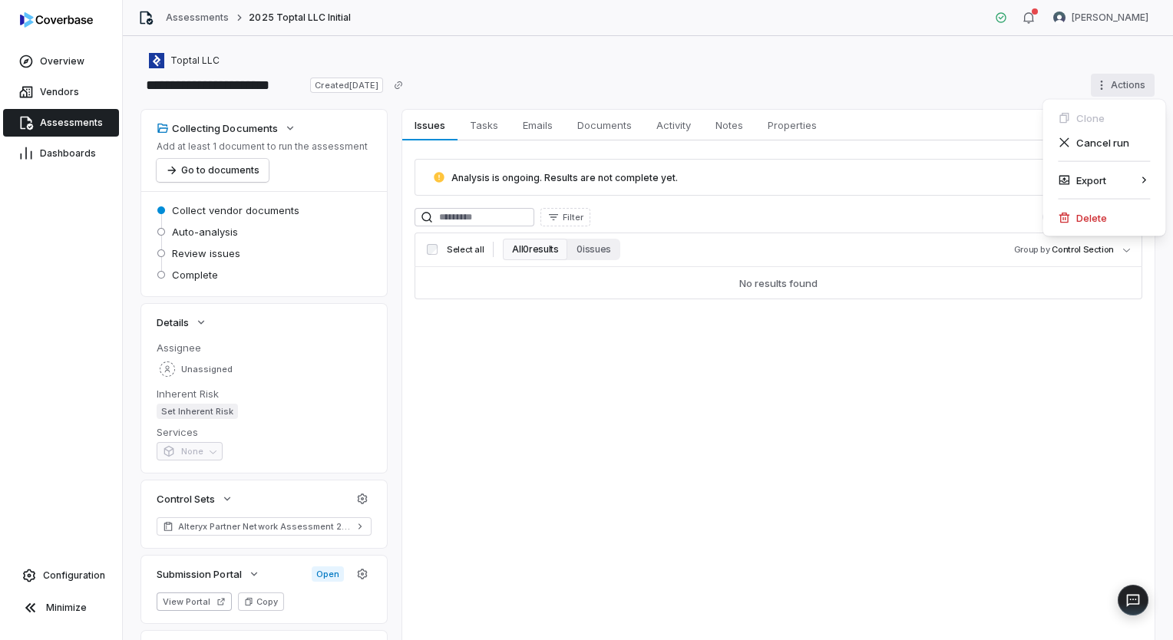
click at [1126, 88] on html "**********" at bounding box center [586, 320] width 1173 height 640
click at [710, 385] on html "**********" at bounding box center [586, 320] width 1173 height 640
click at [206, 167] on button "Go to documents" at bounding box center [213, 170] width 112 height 23
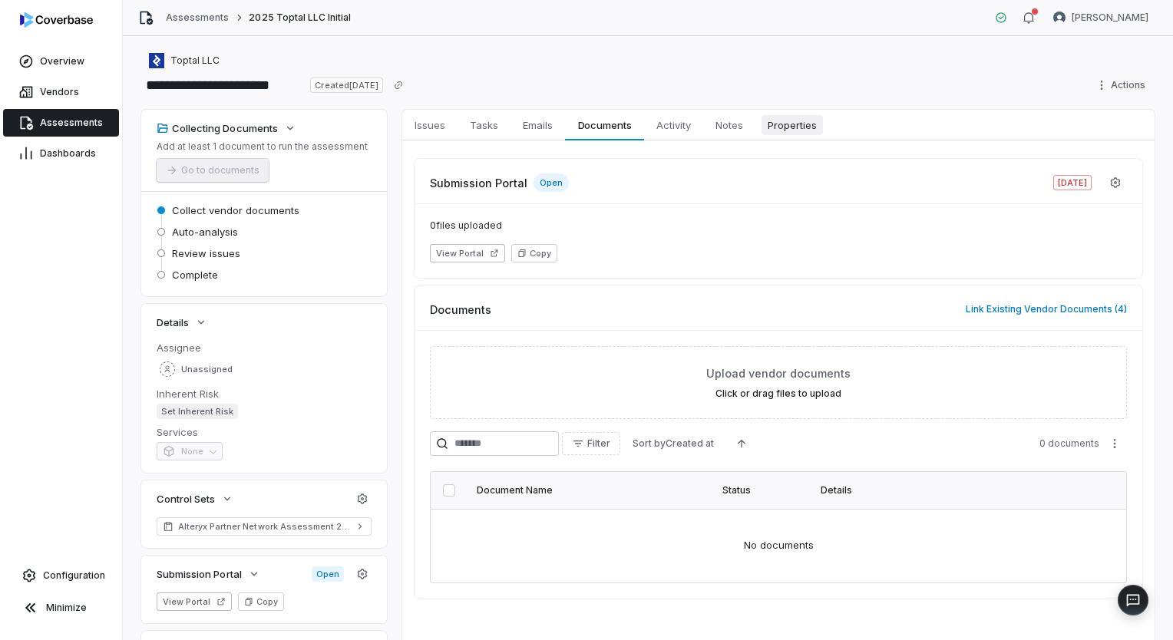
click at [786, 132] on span "Properties" at bounding box center [792, 125] width 61 height 20
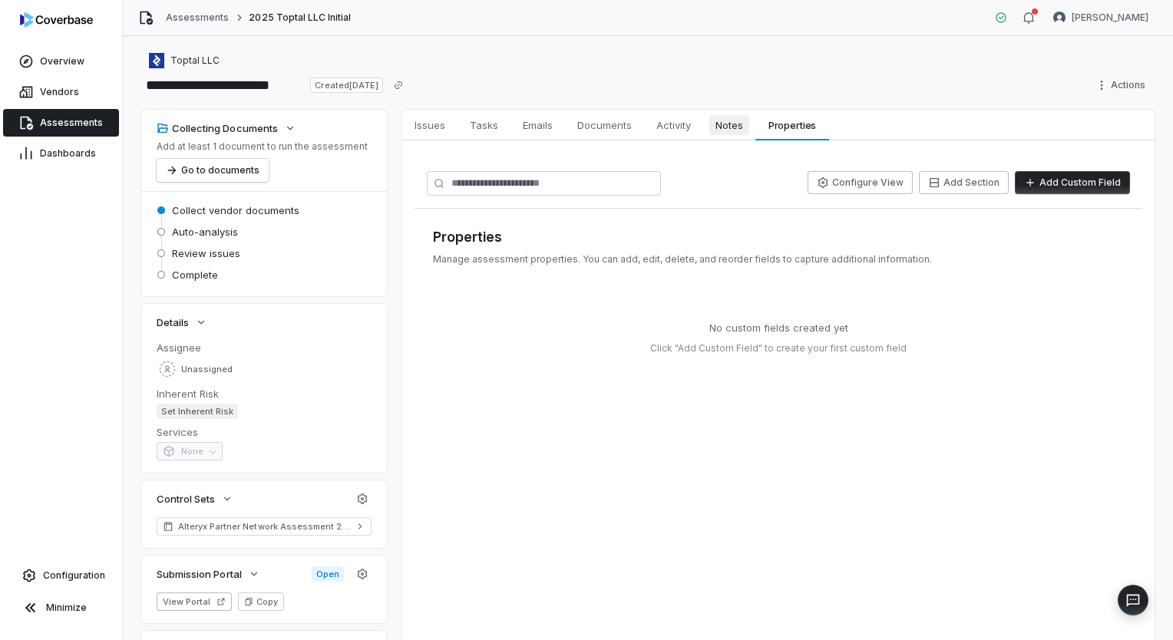
click at [737, 133] on span "Notes" at bounding box center [730, 125] width 40 height 20
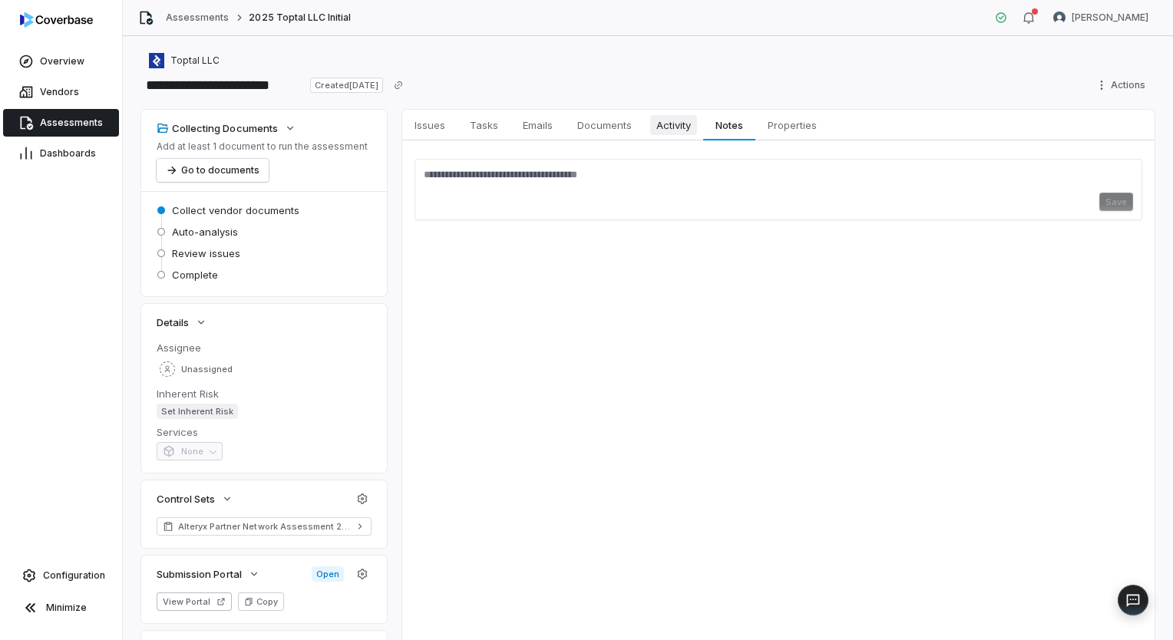
click at [683, 127] on span "Activity" at bounding box center [673, 125] width 47 height 20
click at [604, 129] on span "Documents" at bounding box center [604, 125] width 67 height 20
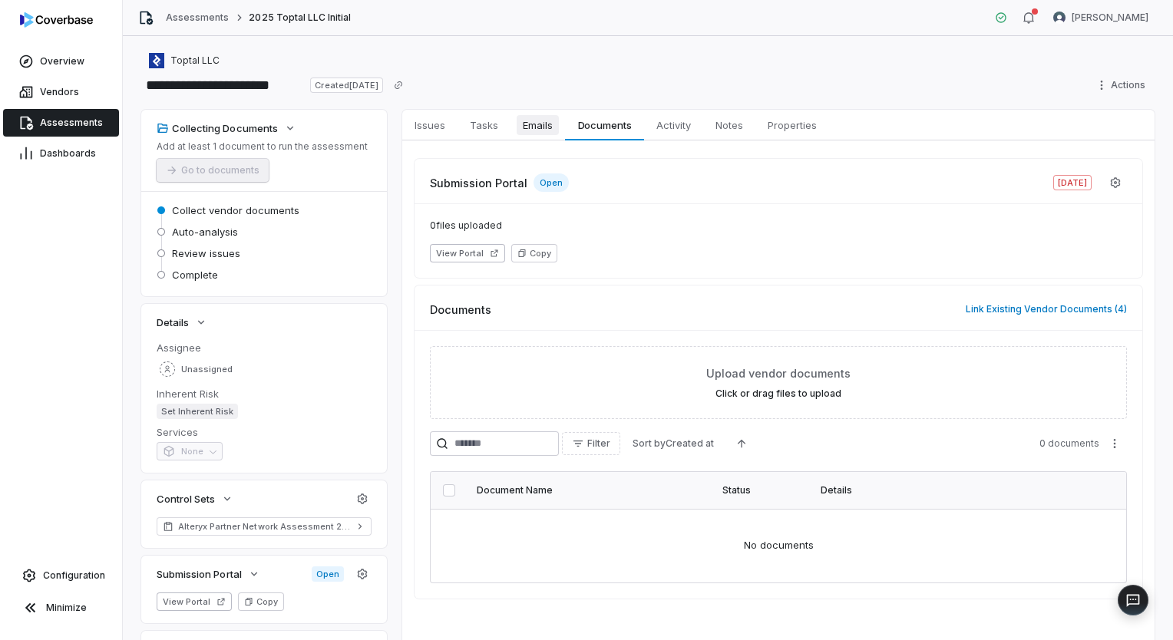
click at [548, 128] on span "Emails" at bounding box center [538, 125] width 42 height 20
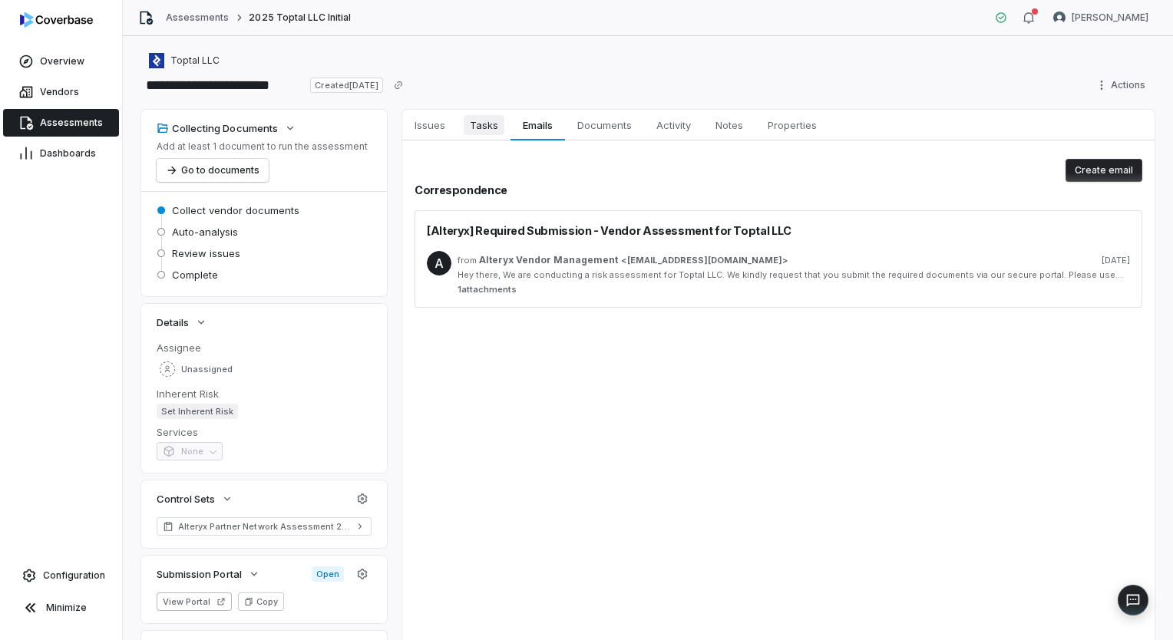
click at [498, 128] on span "Tasks" at bounding box center [484, 125] width 41 height 20
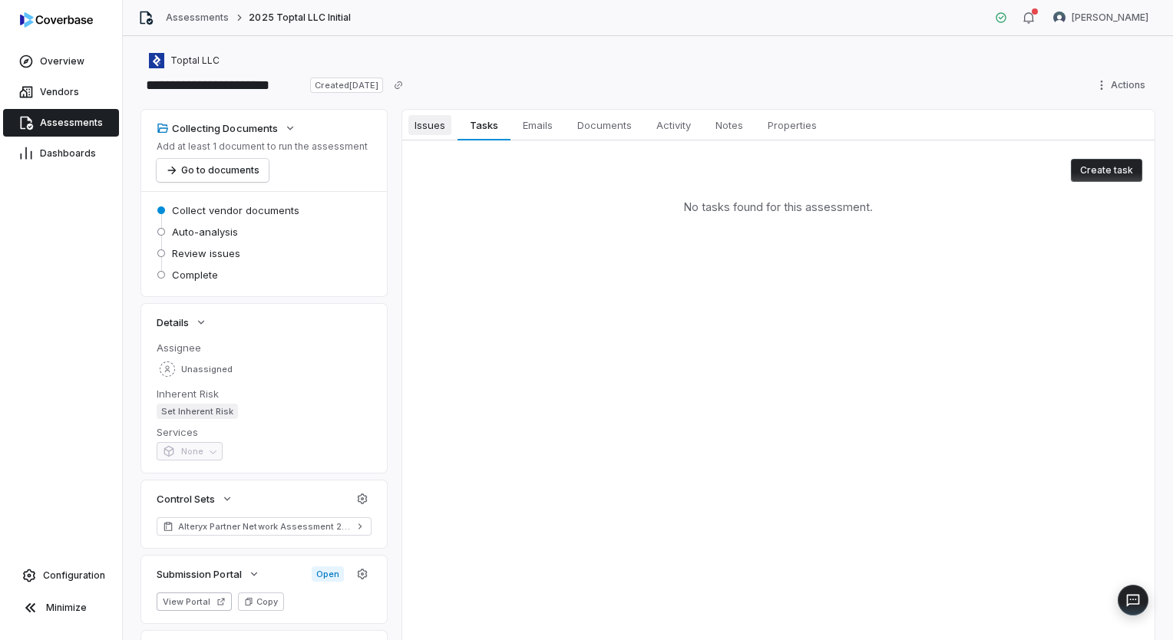
click at [432, 129] on span "Issues" at bounding box center [430, 125] width 43 height 20
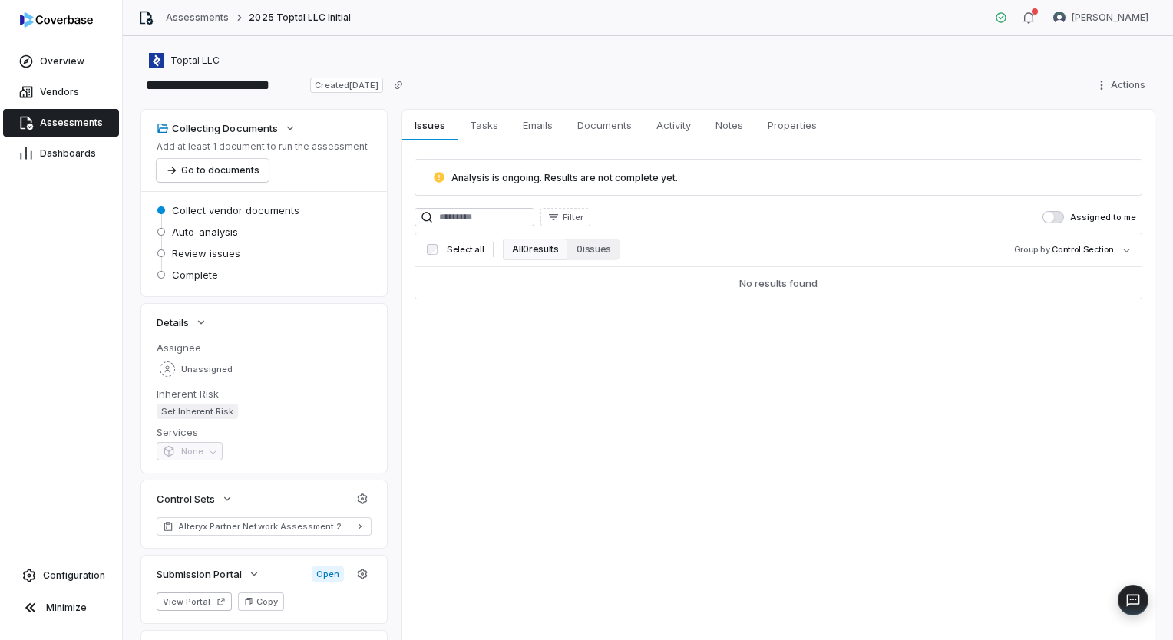
click at [53, 124] on span "Assessments" at bounding box center [71, 123] width 63 height 12
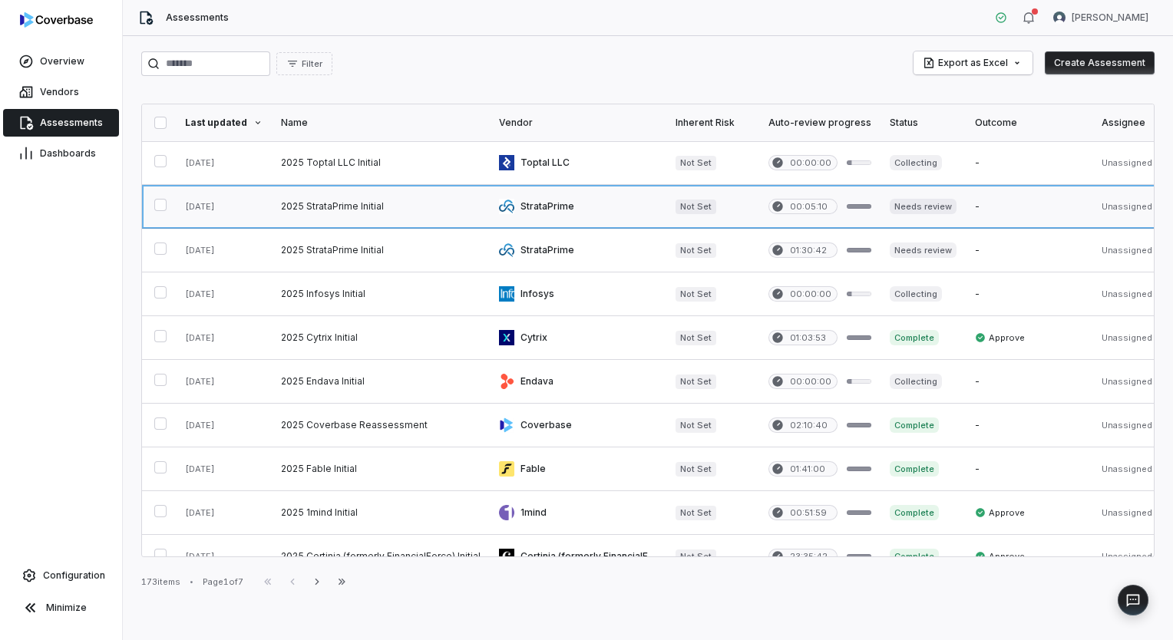
click at [490, 208] on link at bounding box center [578, 206] width 177 height 43
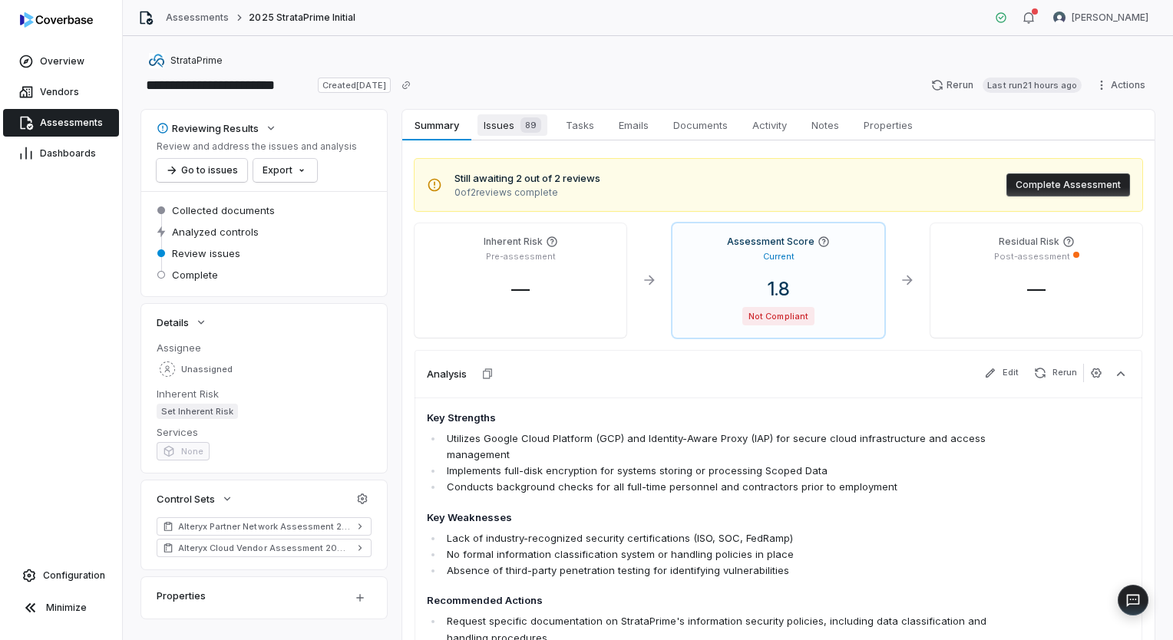
click at [510, 134] on span "Issues 89" at bounding box center [513, 125] width 70 height 22
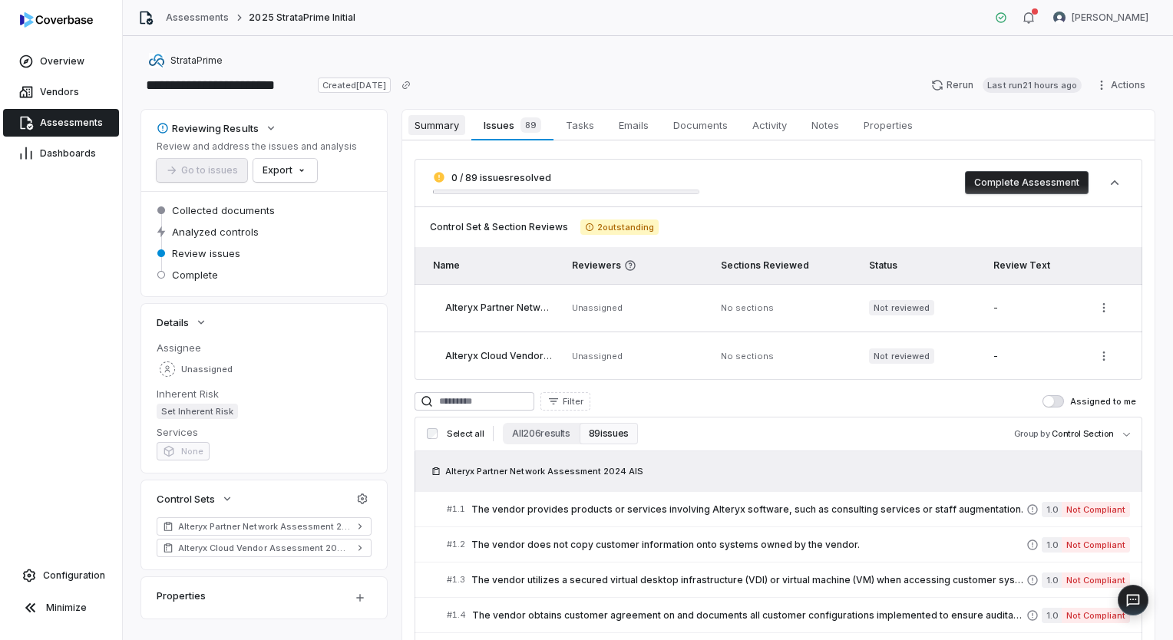
click at [446, 127] on span "Summary" at bounding box center [437, 125] width 57 height 20
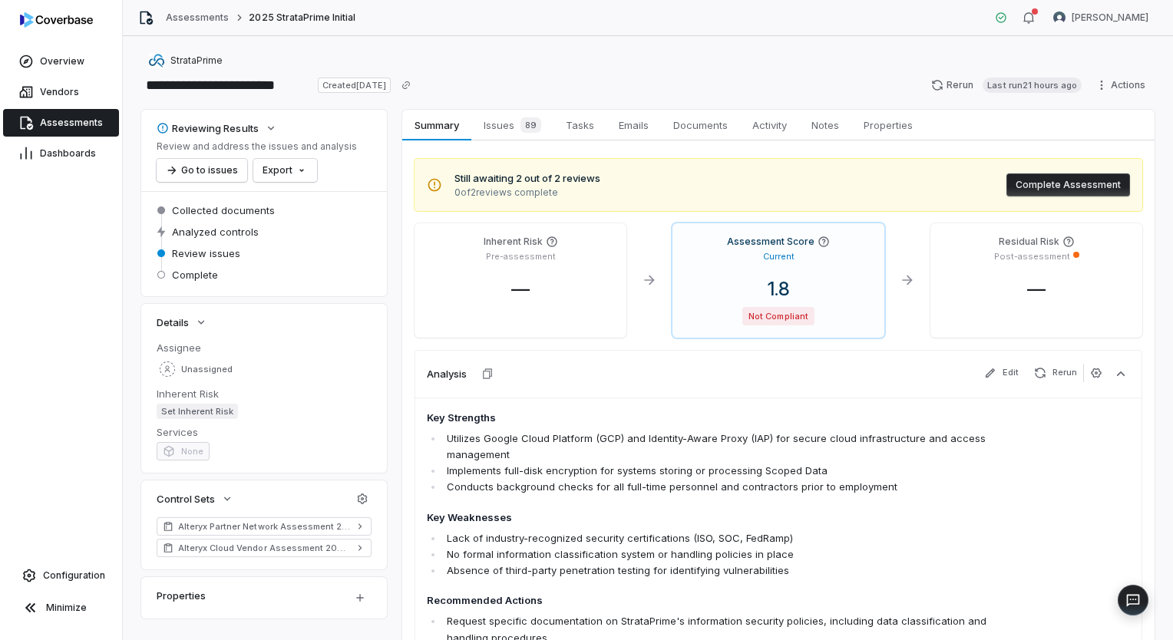
click at [78, 124] on span "Assessments" at bounding box center [71, 123] width 63 height 12
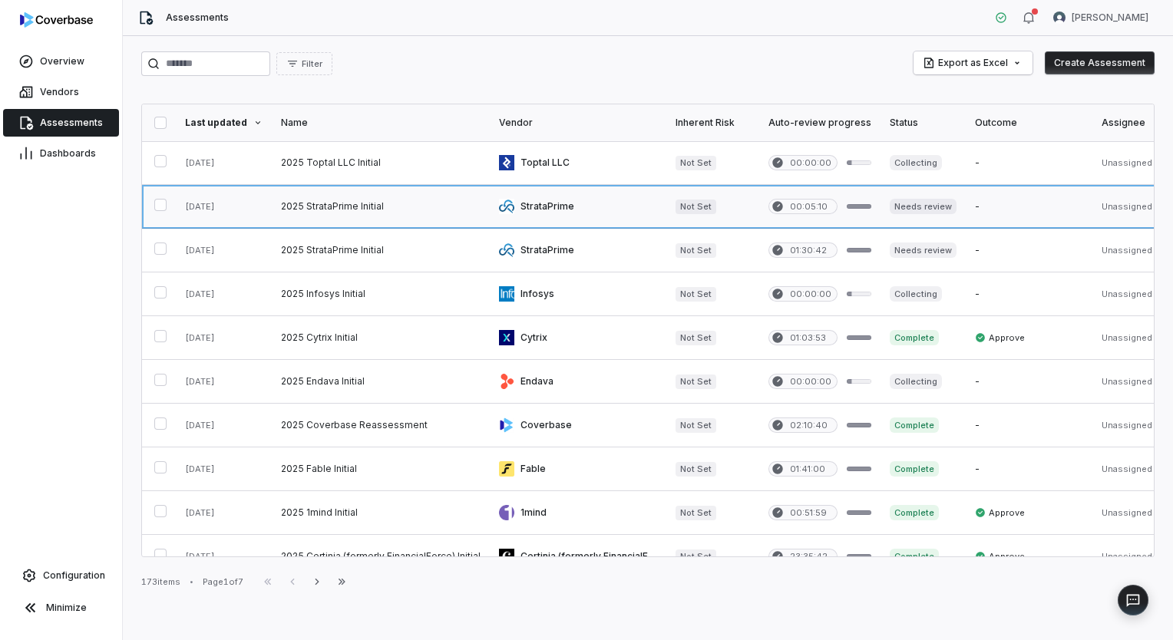
click at [360, 214] on link at bounding box center [381, 206] width 218 height 43
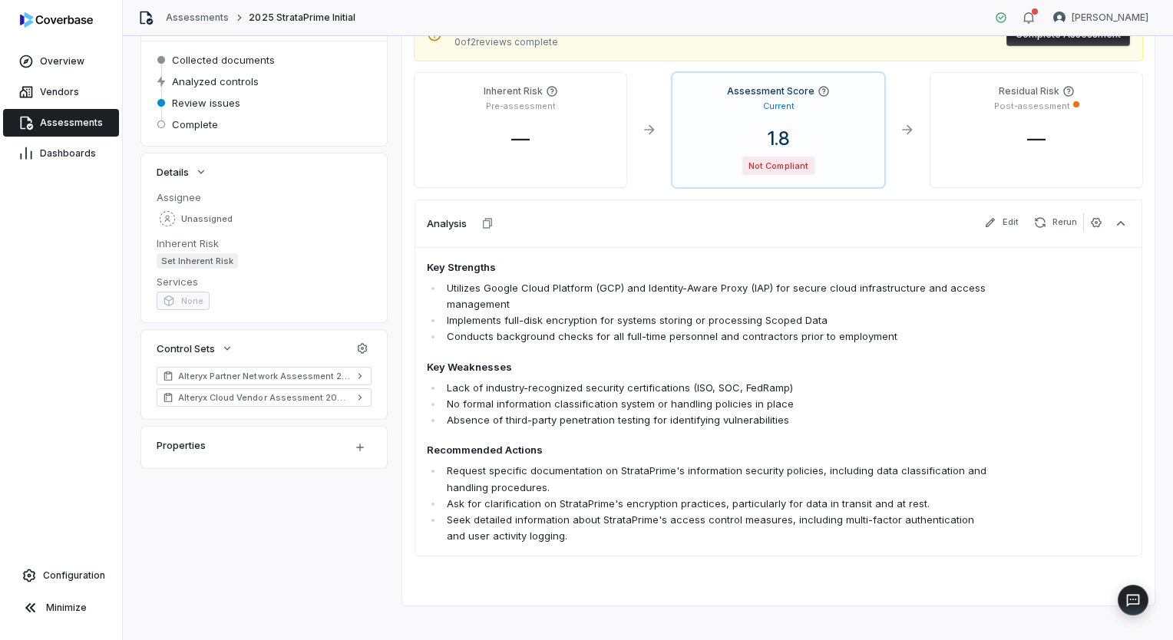
scroll to position [154, 0]
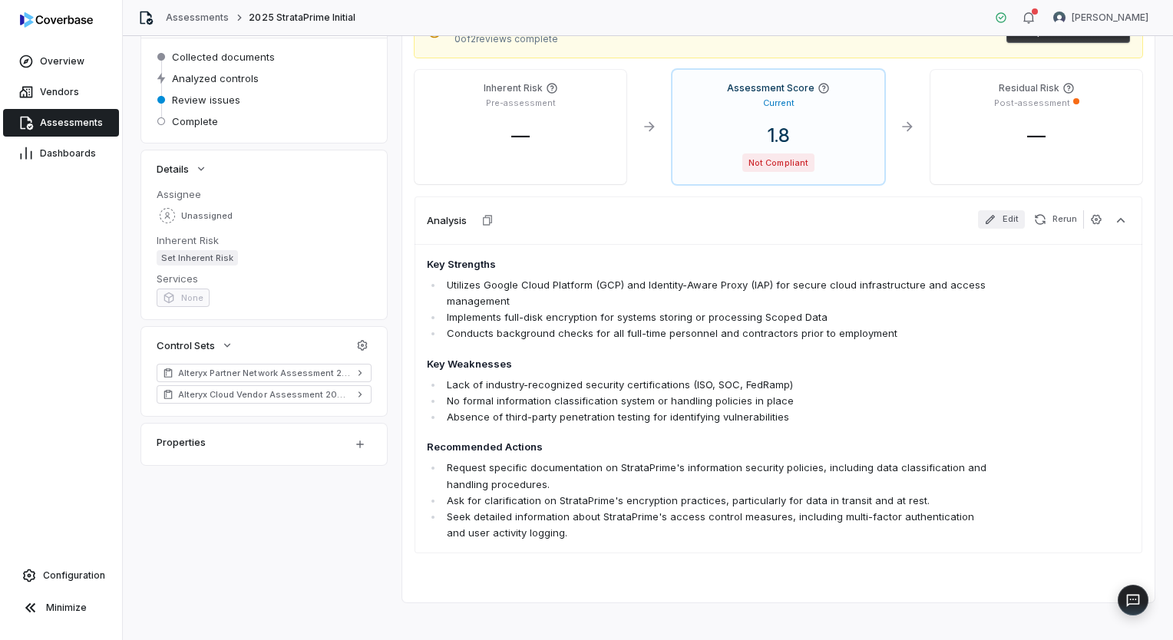
click at [989, 223] on icon "button" at bounding box center [990, 219] width 12 height 12
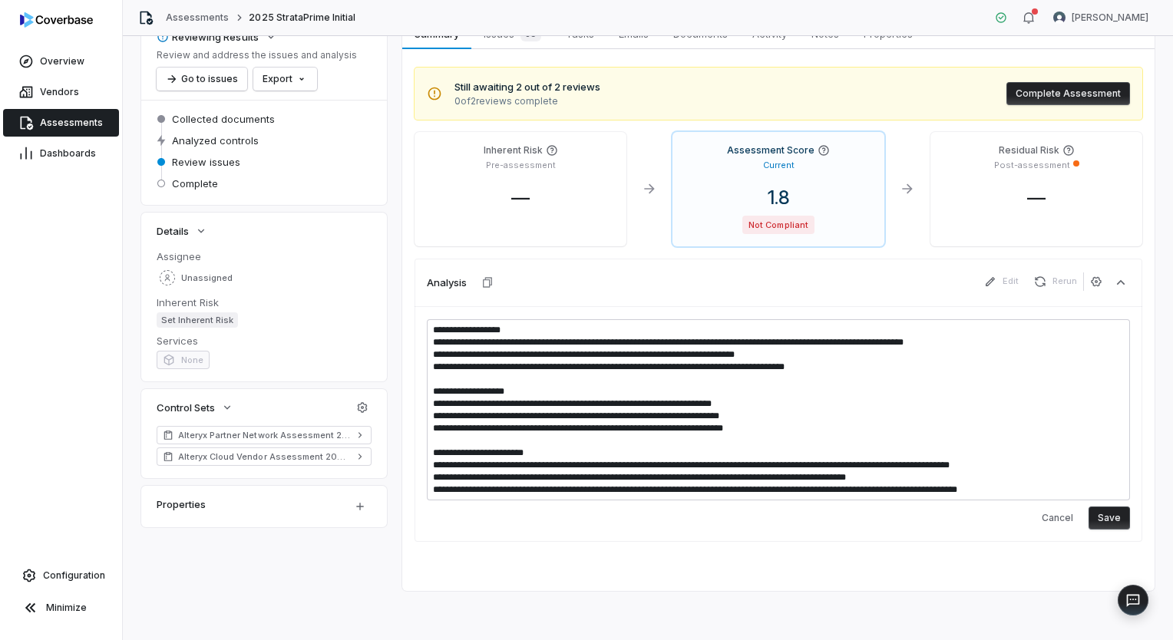
scroll to position [90, 0]
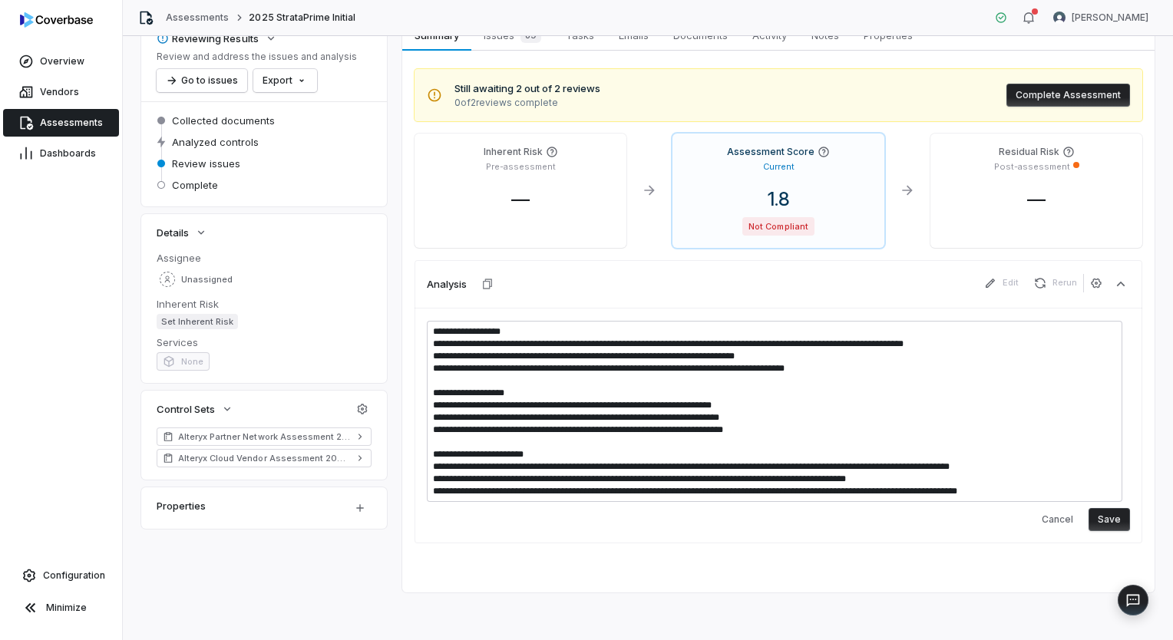
drag, startPoint x: 1036, startPoint y: 488, endPoint x: 435, endPoint y: 451, distance: 602.4
click at [435, 451] on textarea "**********" at bounding box center [775, 411] width 696 height 181
type textarea "*"
type textarea "**********"
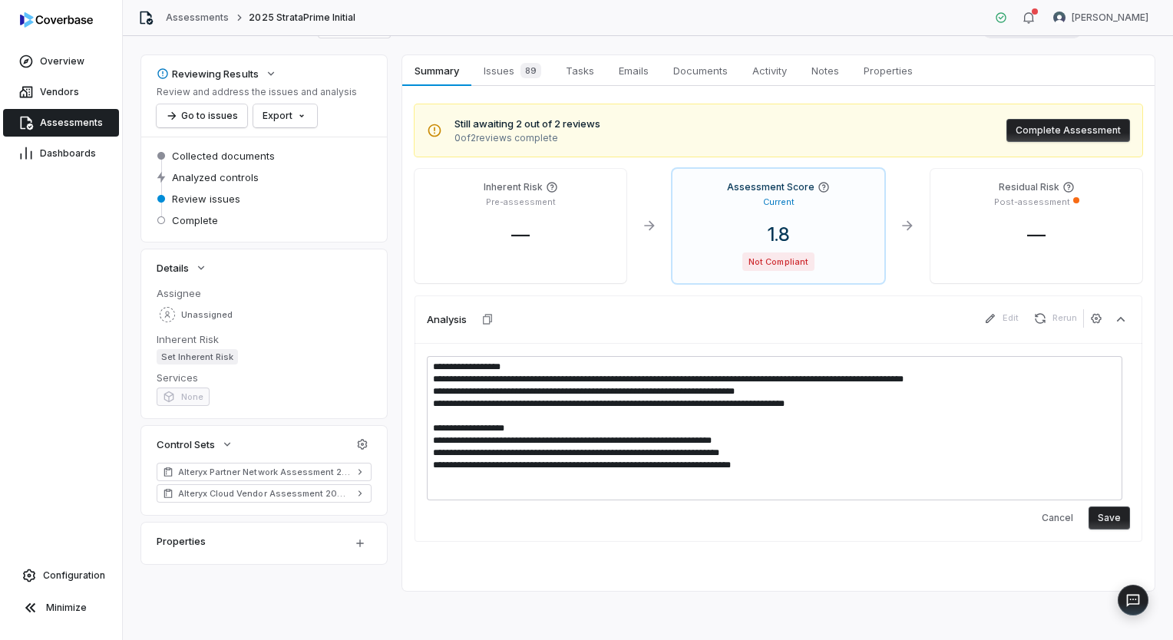
scroll to position [53, 0]
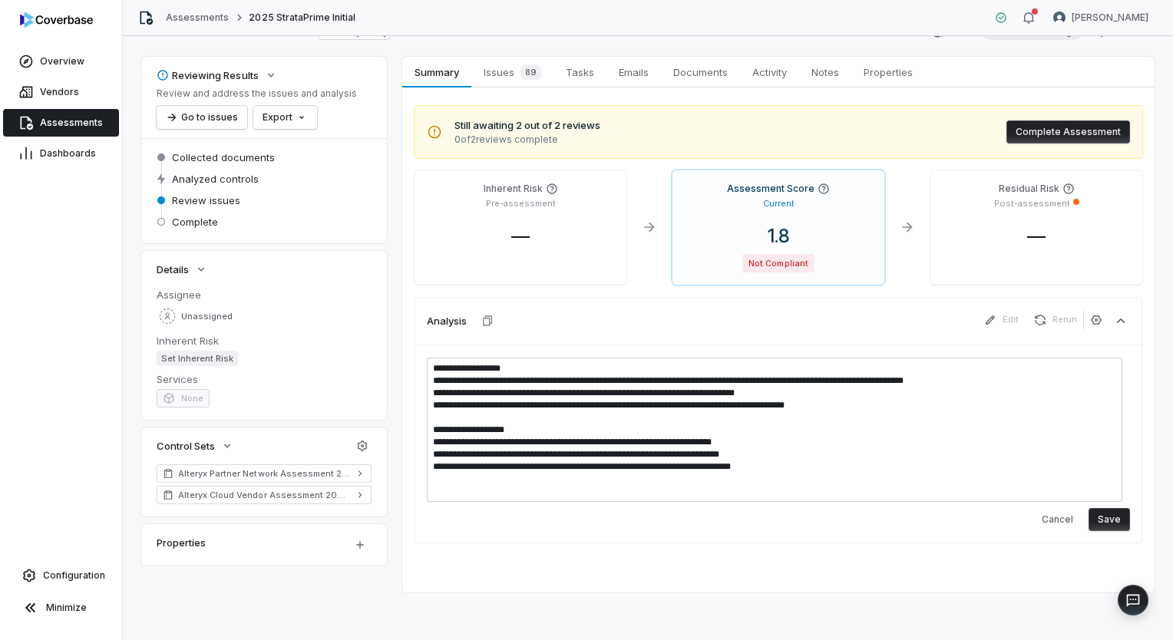
type textarea "*"
type textarea "**********"
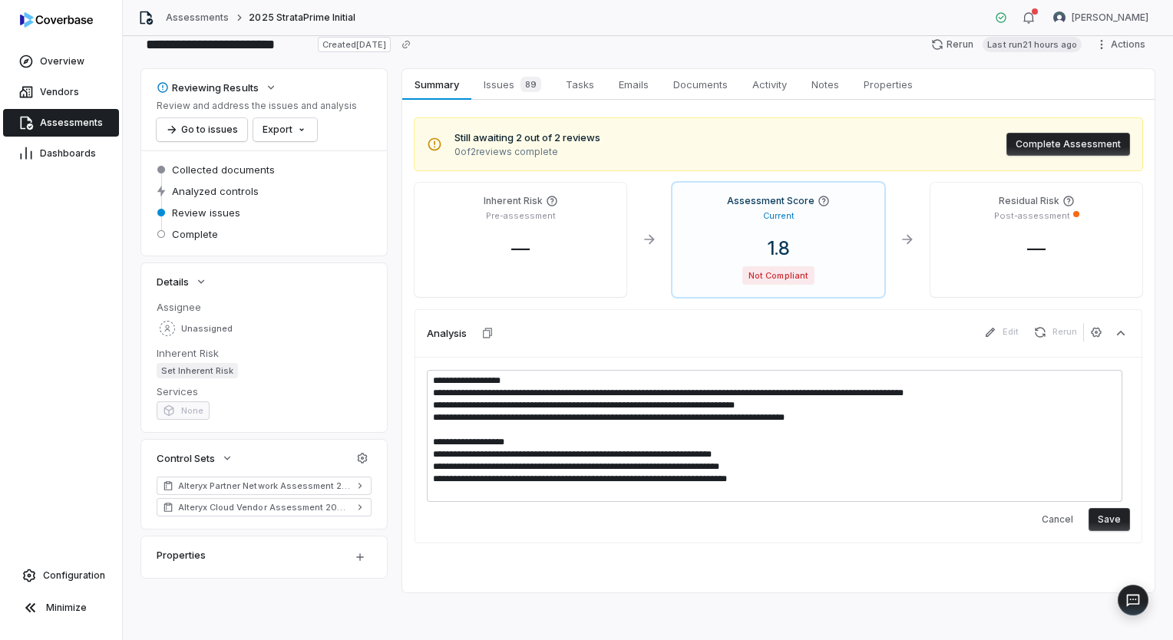
type textarea "*"
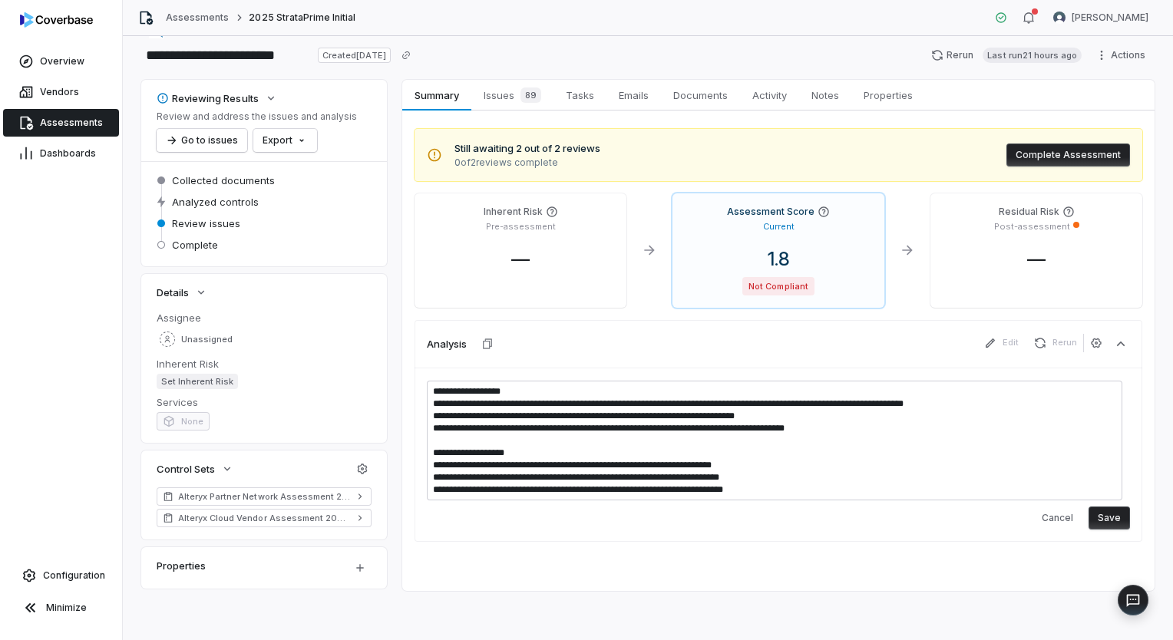
scroll to position [28, 0]
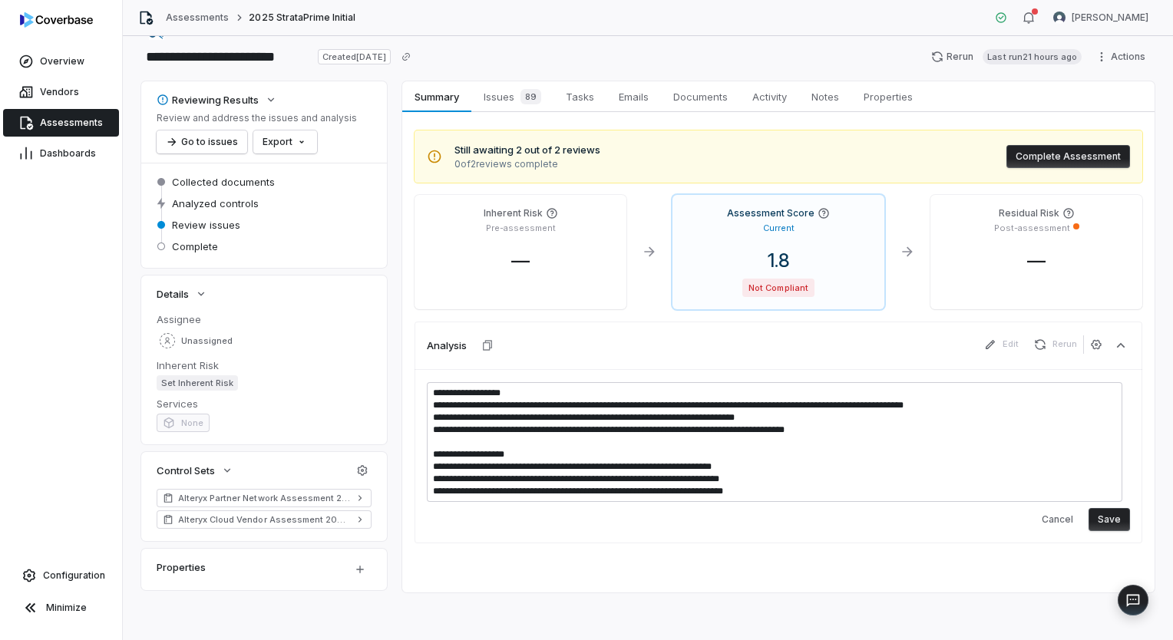
type textarea "**********"
click at [1099, 518] on button "Save" at bounding box center [1109, 519] width 41 height 23
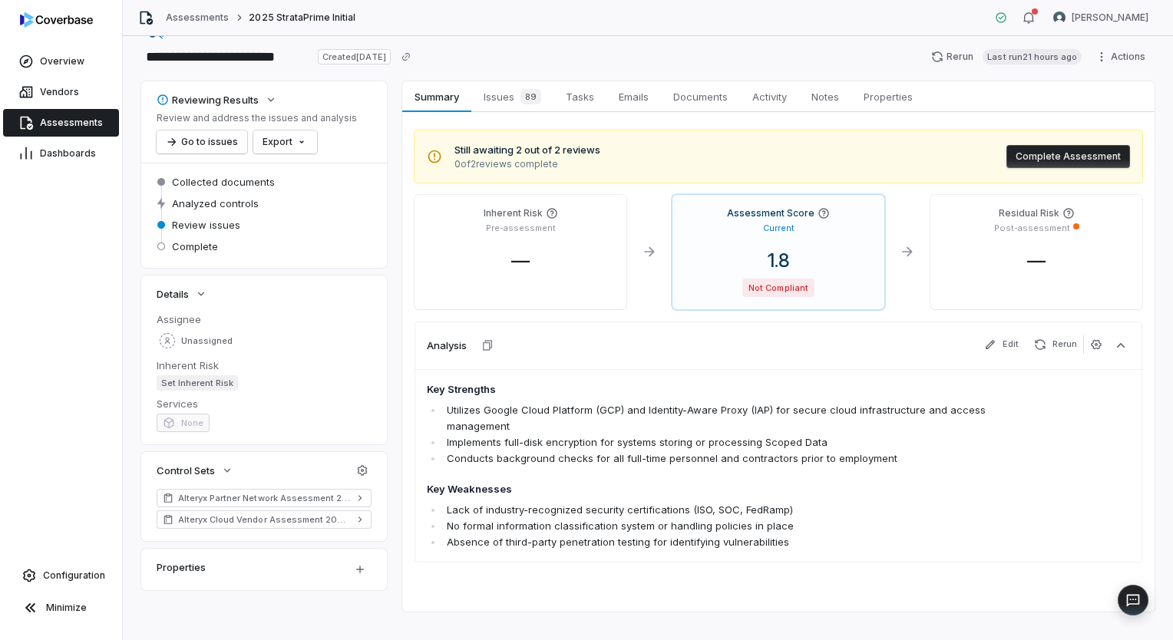
click at [1044, 151] on button "Complete Assessment" at bounding box center [1069, 156] width 124 height 23
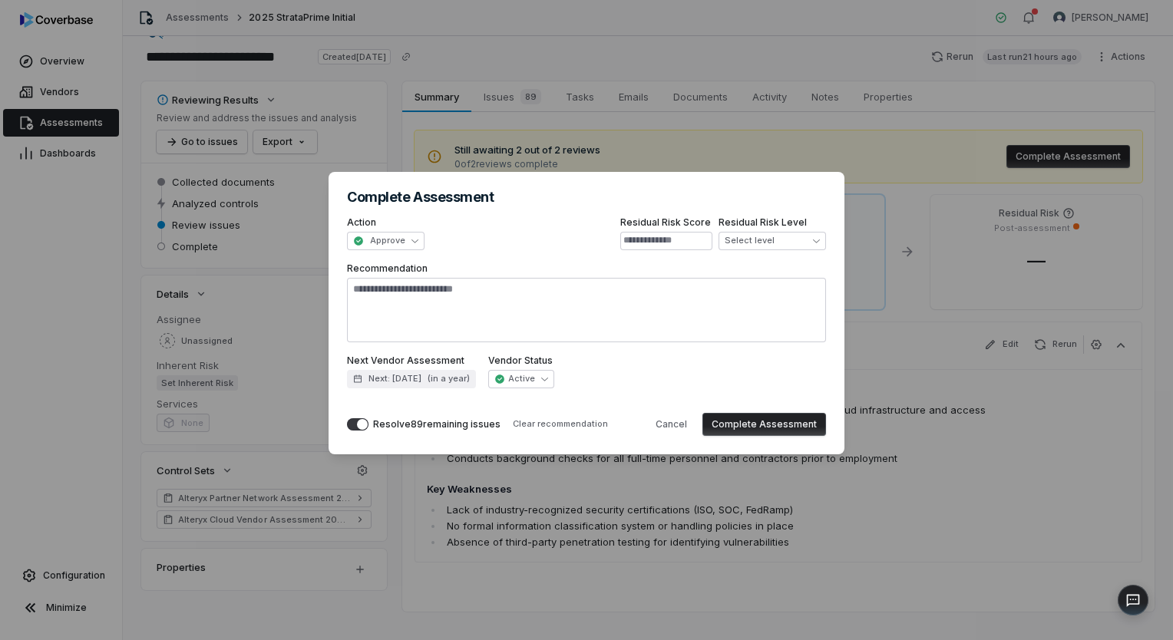
click at [753, 425] on button "Complete Assessment" at bounding box center [765, 424] width 124 height 23
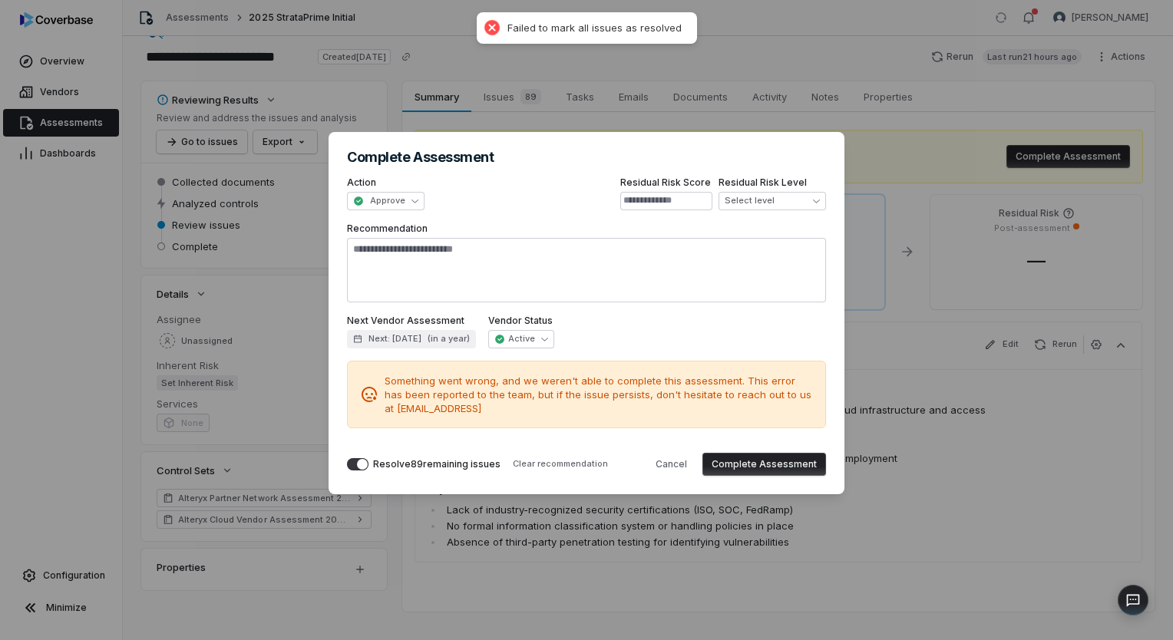
click at [782, 464] on button "Complete Assessment" at bounding box center [765, 464] width 124 height 23
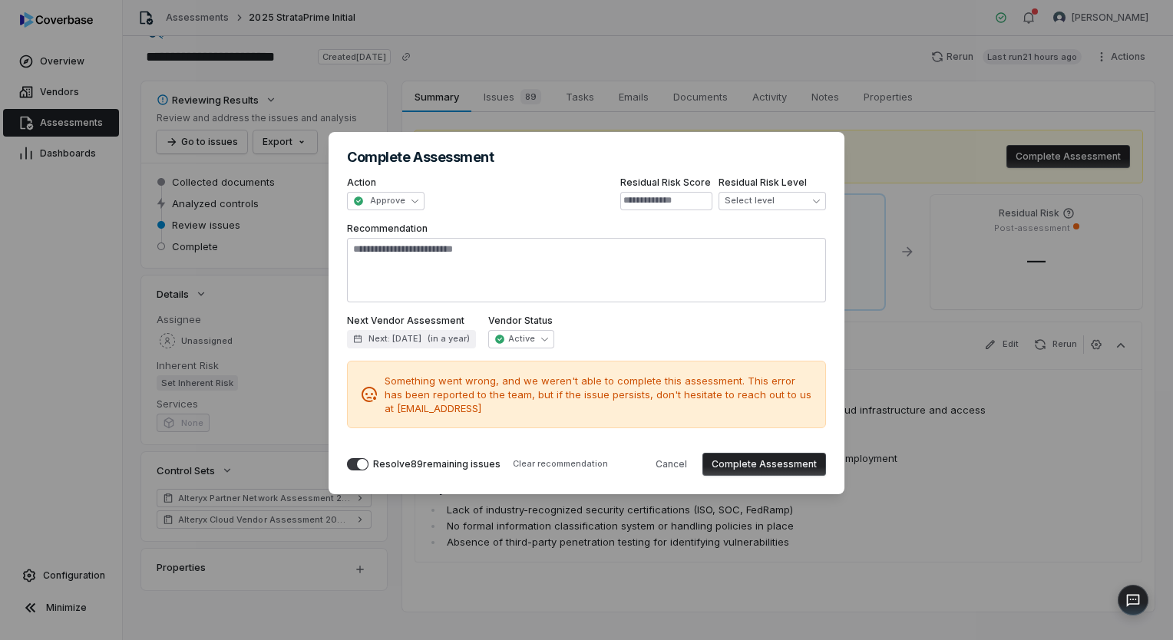
click at [359, 465] on span "button" at bounding box center [362, 464] width 11 height 11
click at [750, 465] on button "Complete Assessment" at bounding box center [765, 464] width 124 height 23
type textarea "*"
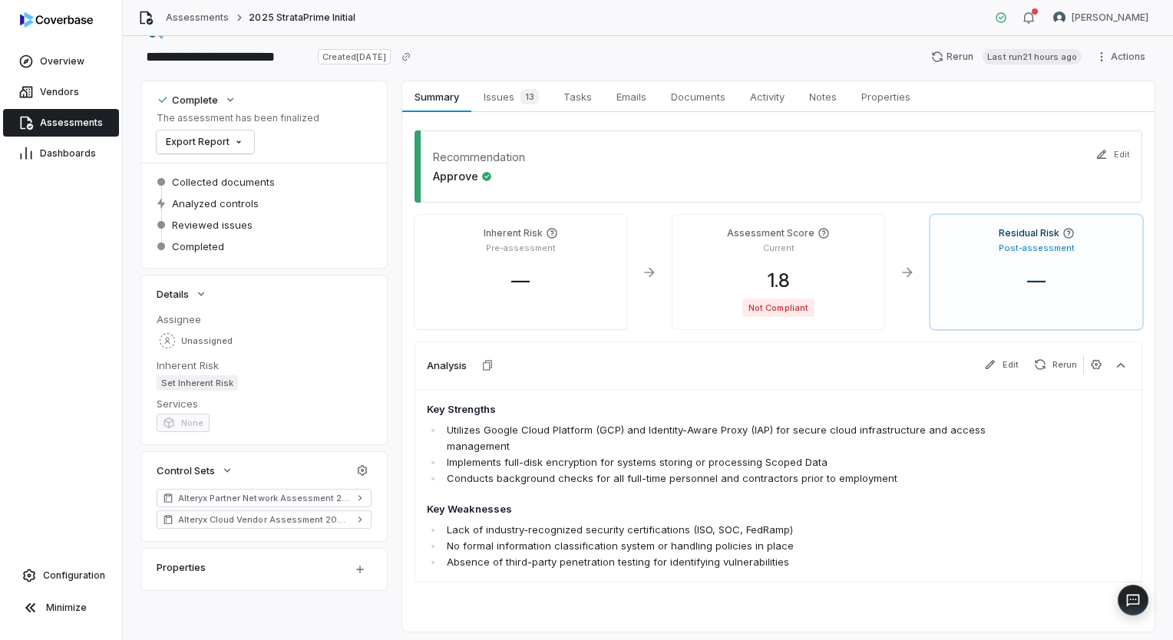
click at [104, 131] on link "Assessments" at bounding box center [61, 123] width 116 height 28
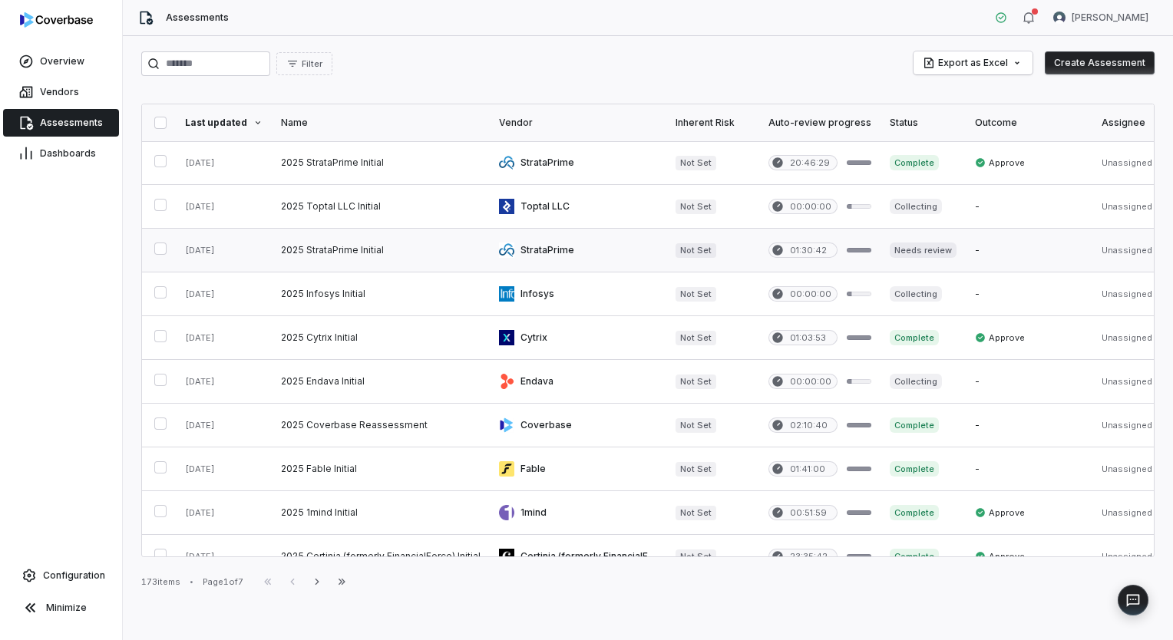
click at [367, 256] on link at bounding box center [381, 250] width 218 height 43
click at [164, 247] on button "button" at bounding box center [160, 249] width 12 height 12
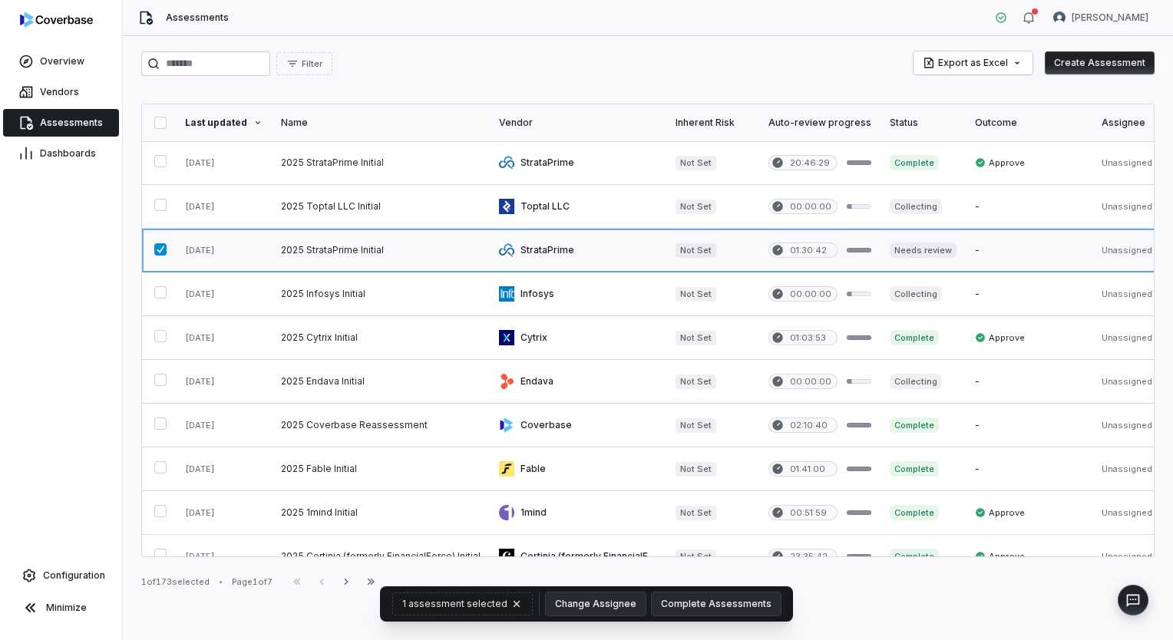
click at [332, 251] on link at bounding box center [381, 250] width 218 height 43
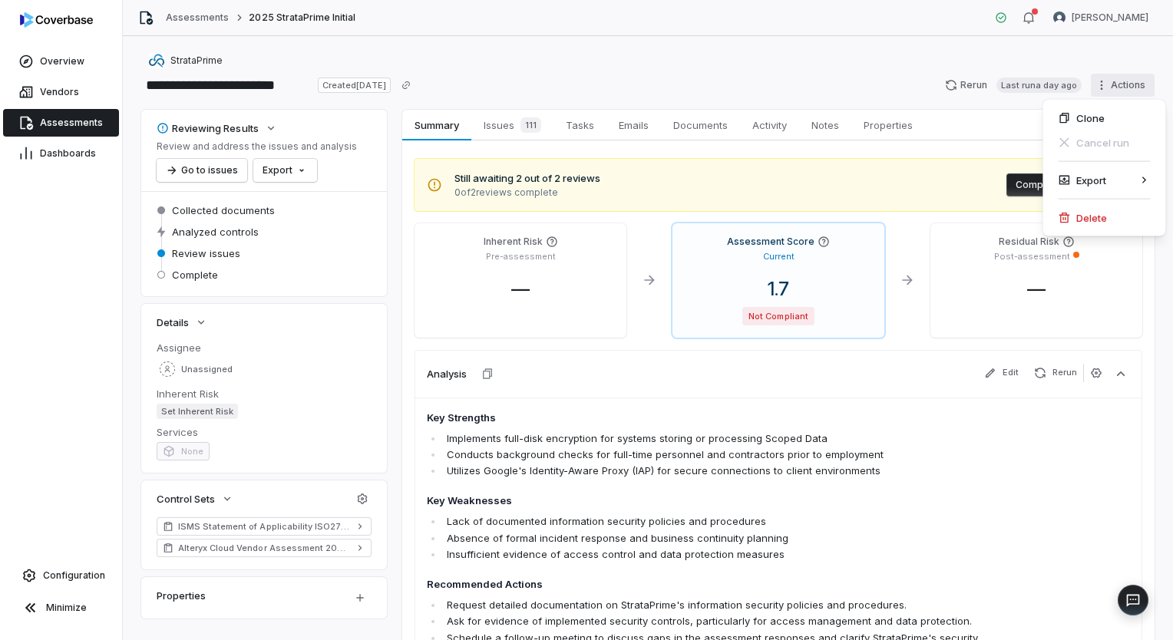
click at [1139, 81] on html "**********" at bounding box center [586, 320] width 1173 height 640
click at [1086, 220] on div "Delete" at bounding box center [1104, 218] width 111 height 25
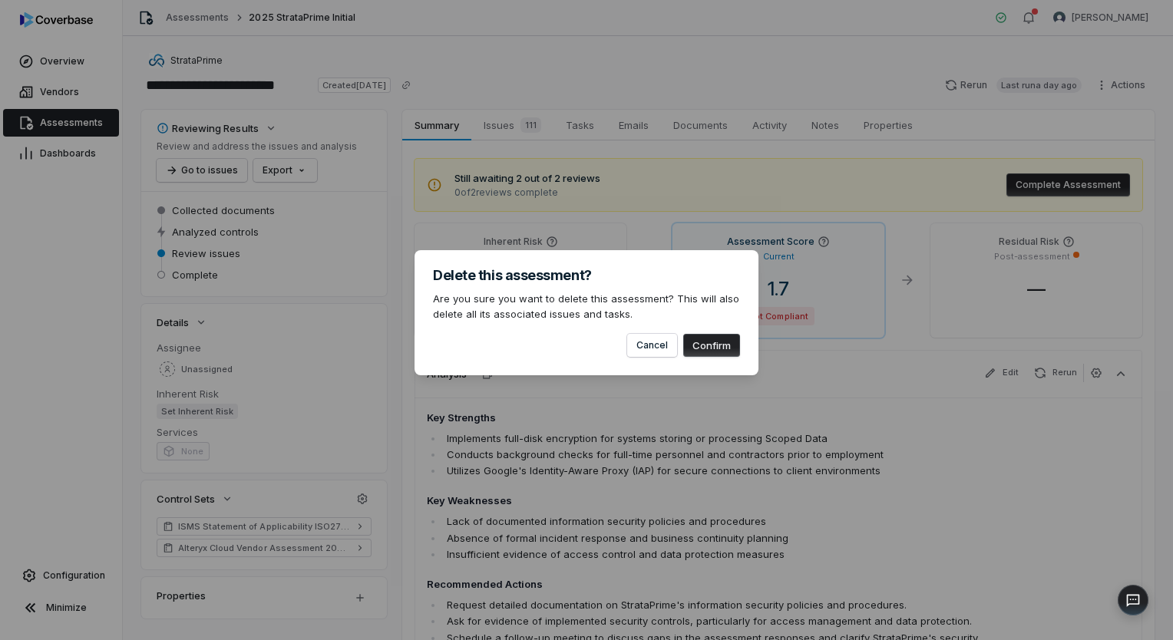
click at [703, 350] on button "Confirm" at bounding box center [711, 345] width 57 height 23
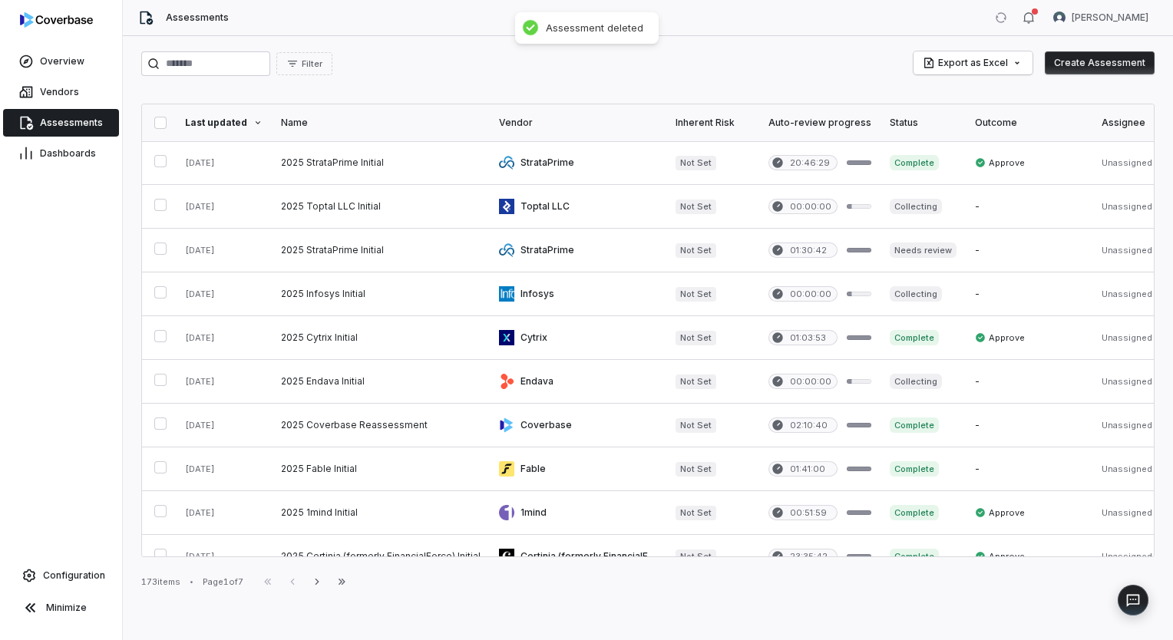
click at [63, 118] on span "Assessments" at bounding box center [71, 123] width 63 height 12
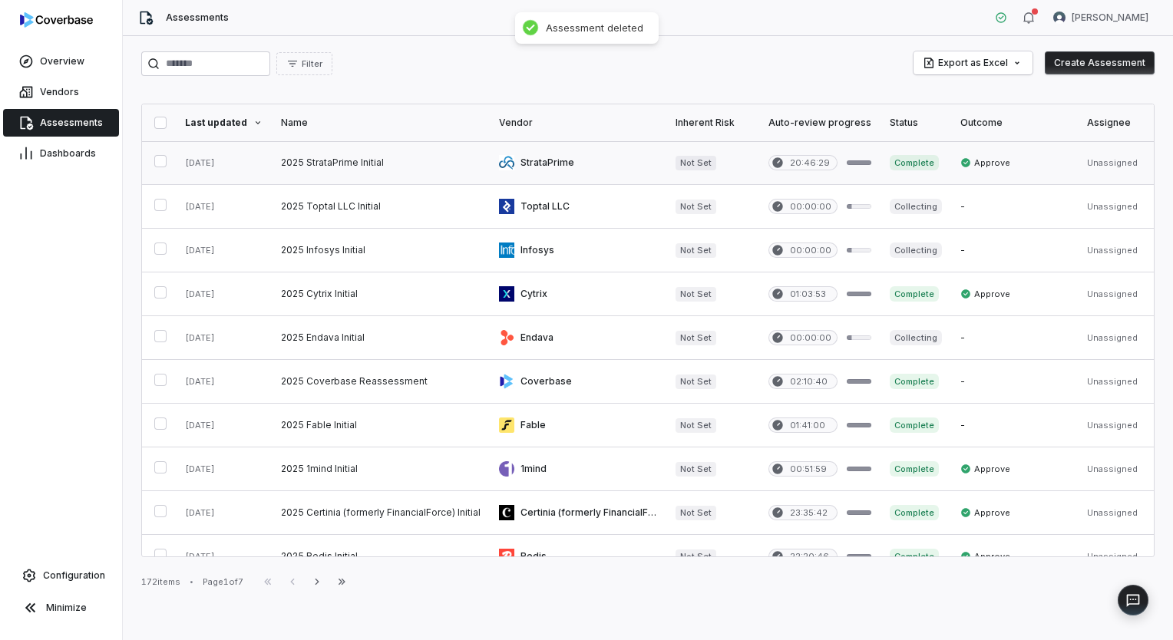
click at [379, 164] on link at bounding box center [381, 162] width 218 height 43
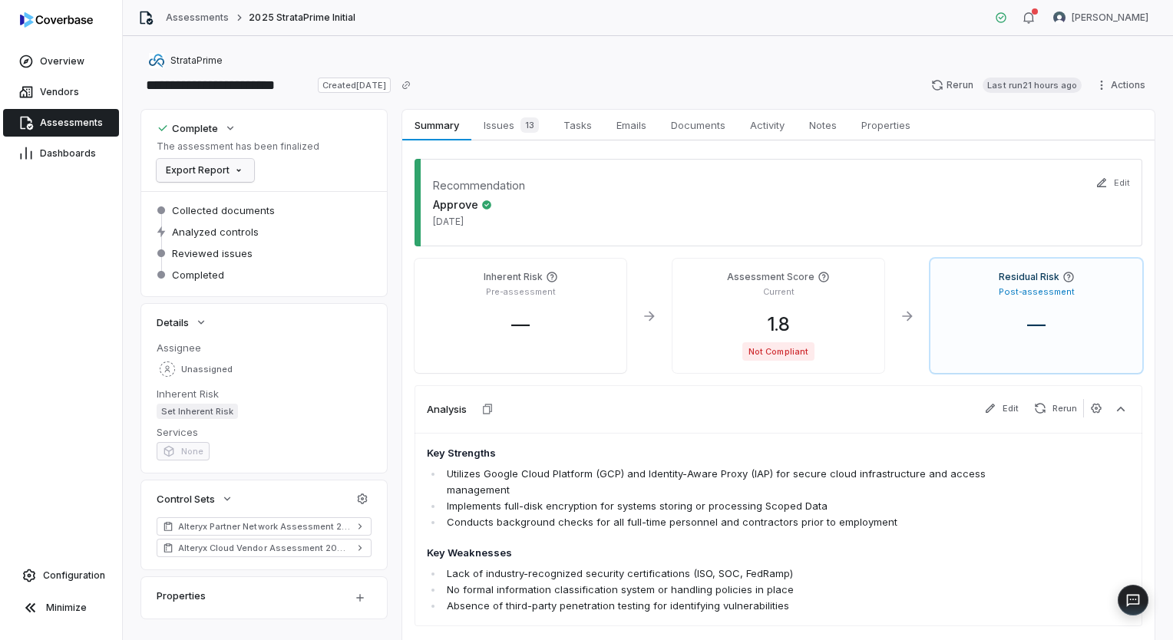
click at [202, 174] on html "**********" at bounding box center [586, 320] width 1173 height 640
click at [209, 201] on div "Export as PDF" at bounding box center [217, 203] width 108 height 25
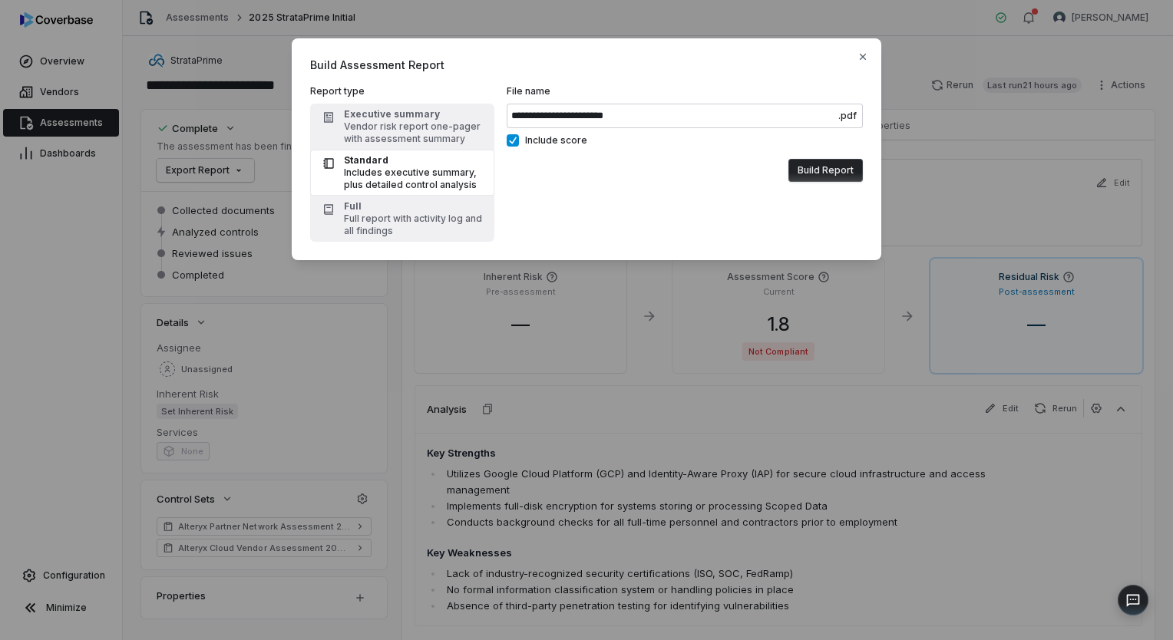
click at [502, 144] on div "**********" at bounding box center [586, 163] width 553 height 157
click at [516, 141] on button "Include score" at bounding box center [513, 140] width 12 height 12
click at [409, 125] on div "Vendor risk report one-pager with assessment summary" at bounding box center [414, 133] width 141 height 25
type input "**********"
click at [829, 173] on button "Build Report" at bounding box center [826, 170] width 74 height 23
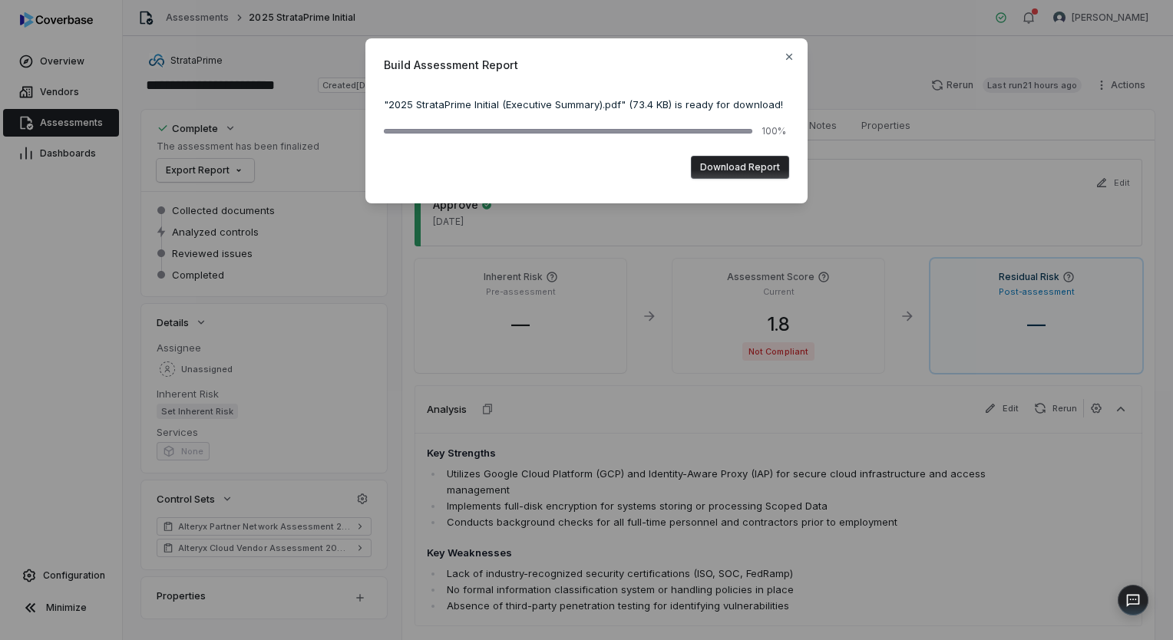
click at [724, 168] on button "Download Report" at bounding box center [740, 167] width 98 height 23
click at [788, 62] on icon "button" at bounding box center [789, 57] width 12 height 12
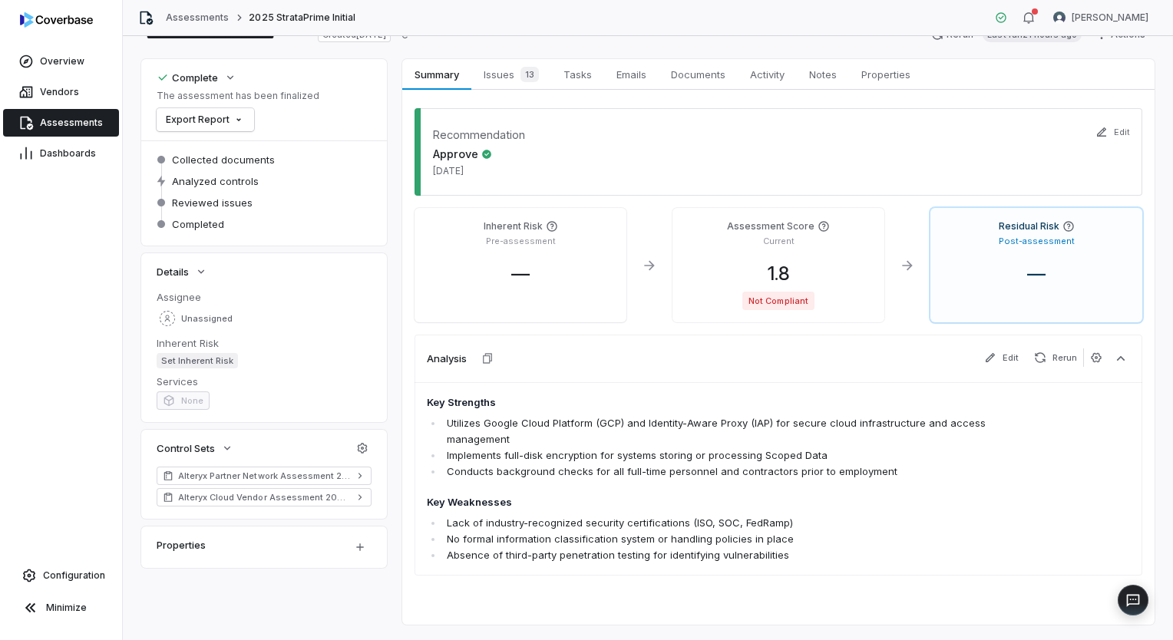
scroll to position [77, 0]
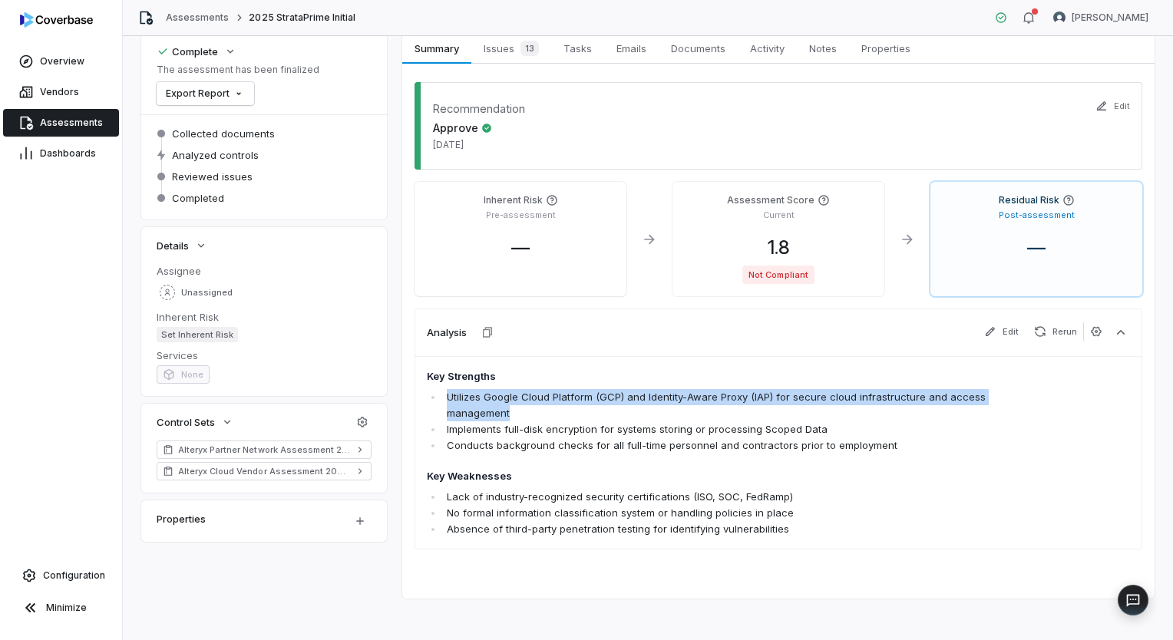
drag, startPoint x: 534, startPoint y: 410, endPoint x: 448, endPoint y: 400, distance: 87.3
click at [448, 400] on li "Utilizes Google Cloud Platform (GCP) and Identity-Aware Proxy (IAP) for secure …" at bounding box center [716, 405] width 547 height 32
drag, startPoint x: 448, startPoint y: 400, endPoint x: 467, endPoint y: 401, distance: 19.2
copy li "Utilizes Google Cloud Platform (GCP) and Identity-Aware Proxy (IAP) for secure …"
click at [683, 42] on span "Documents" at bounding box center [698, 48] width 67 height 20
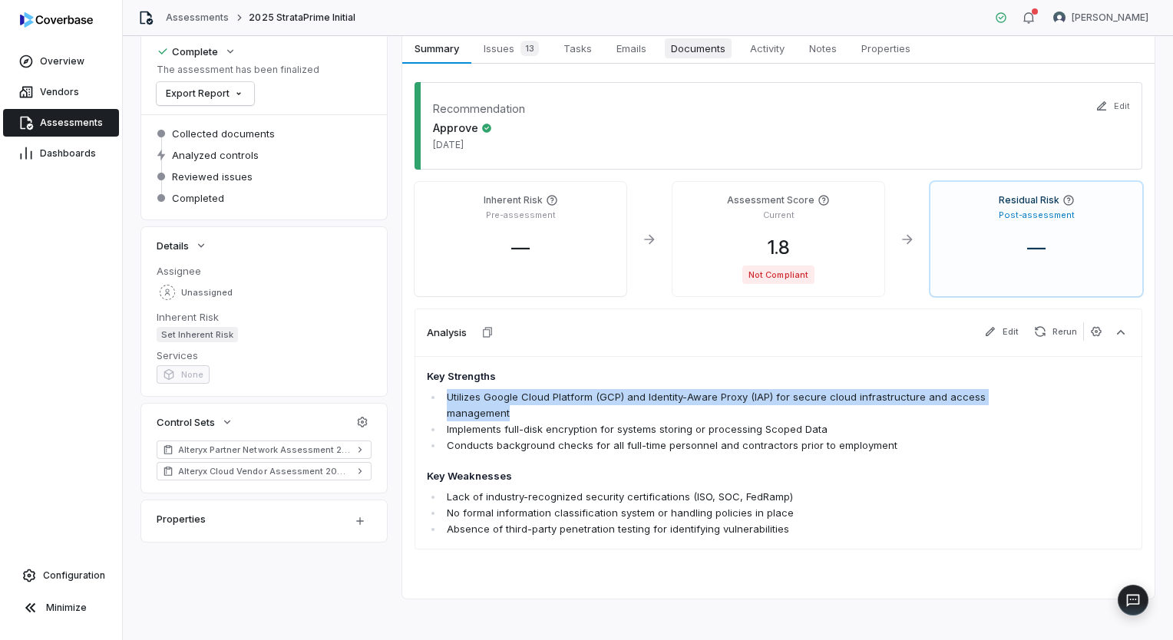
scroll to position [27, 0]
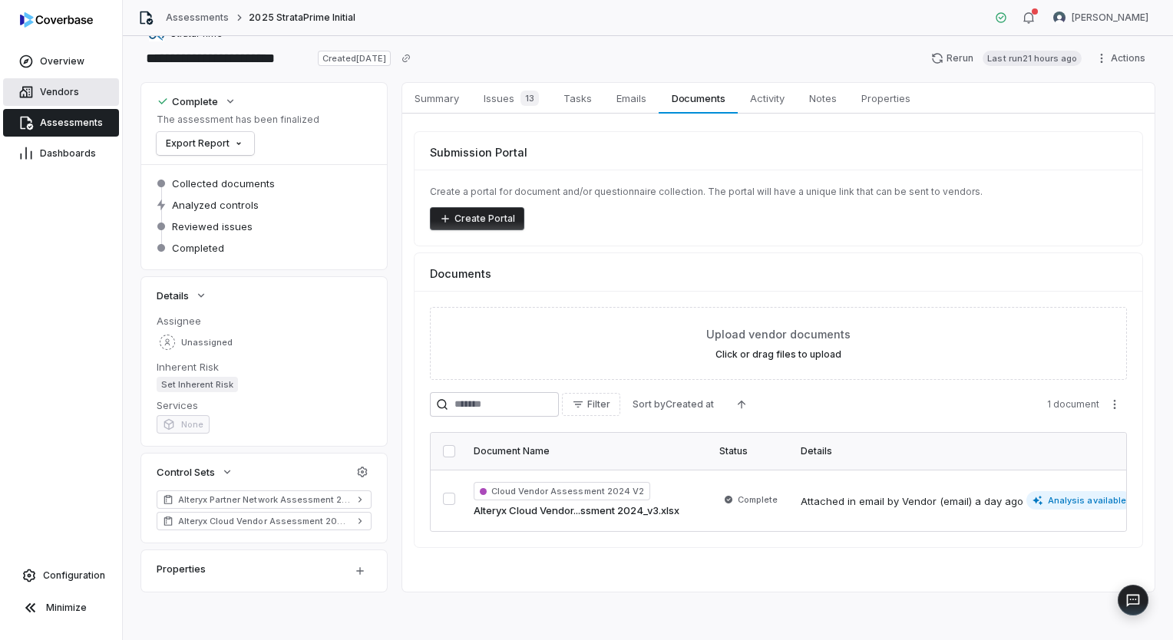
click at [78, 98] on link "Vendors" at bounding box center [61, 92] width 116 height 28
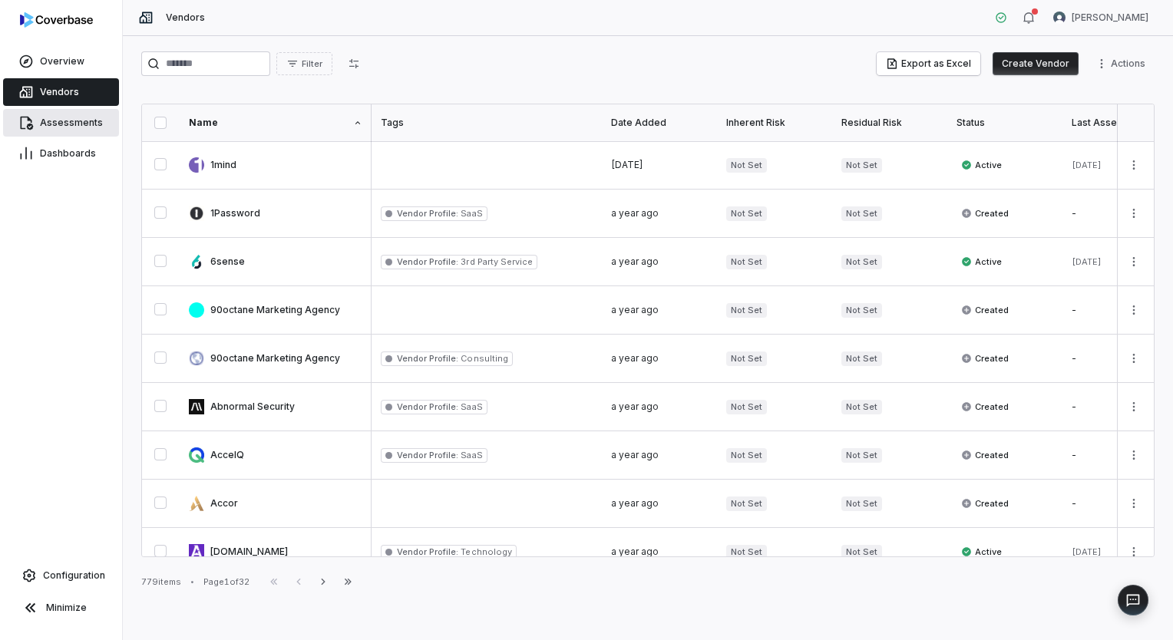
click at [75, 118] on span "Assessments" at bounding box center [71, 123] width 63 height 12
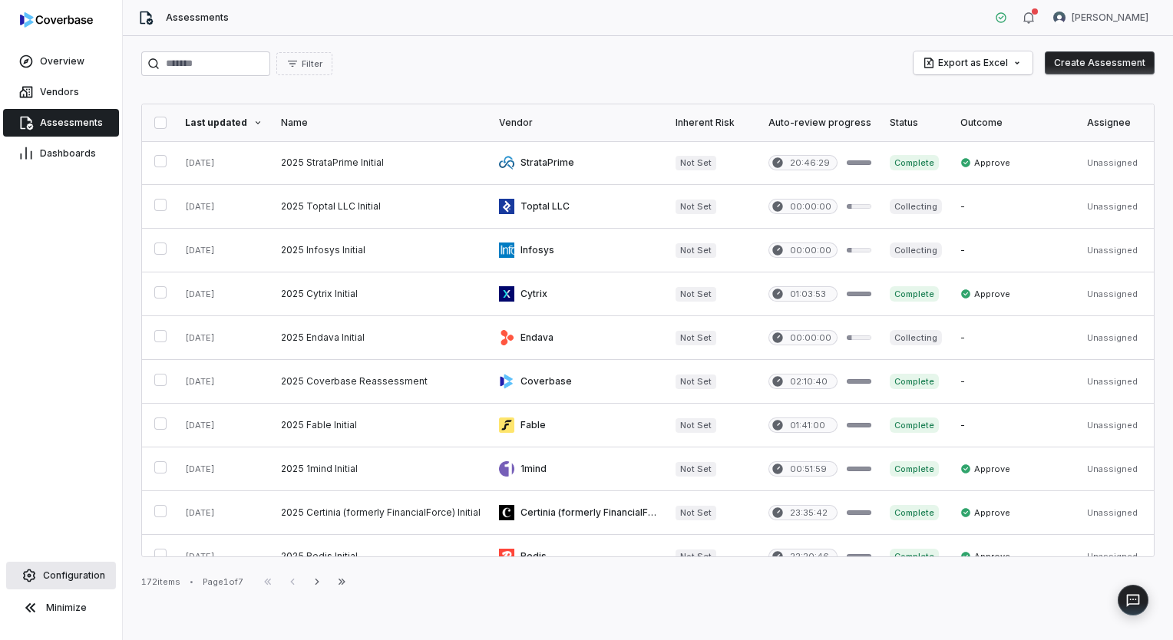
click at [77, 573] on span "Configuration" at bounding box center [74, 576] width 62 height 12
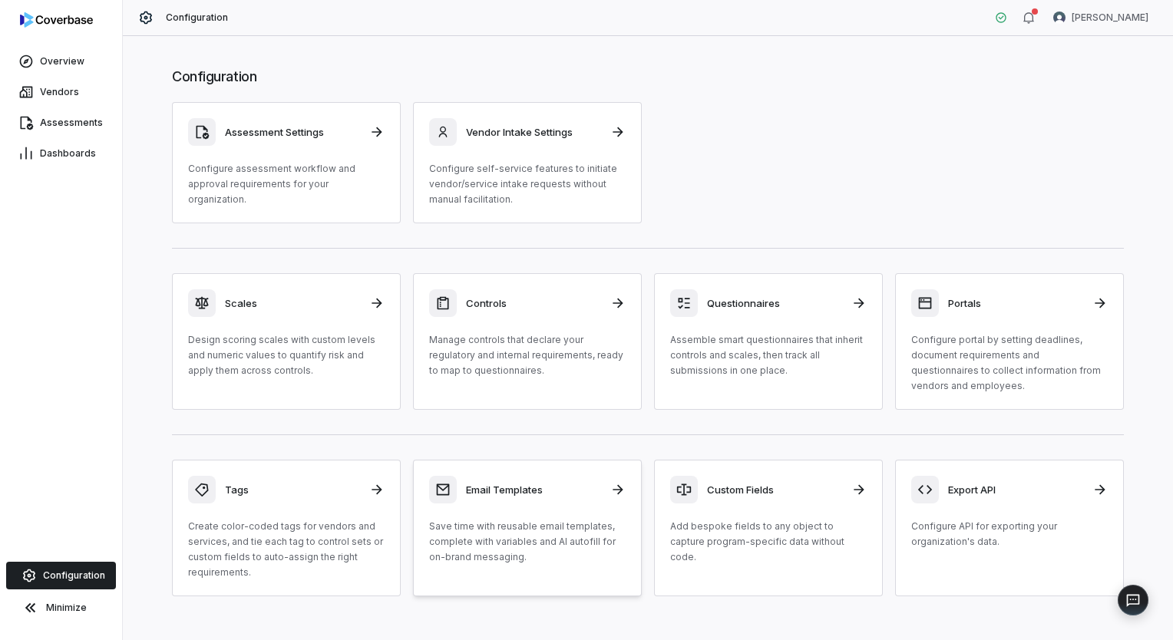
click at [501, 500] on div "Email Templates" at bounding box center [527, 490] width 197 height 28
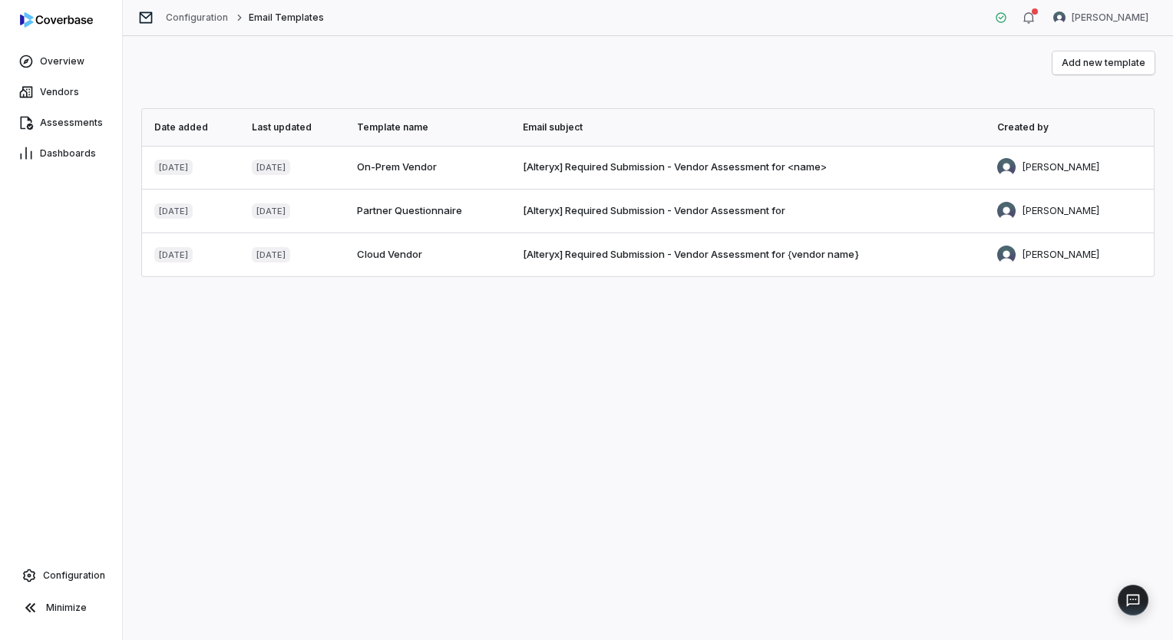
click at [422, 249] on span "Cloud Vendor" at bounding box center [389, 254] width 65 height 12
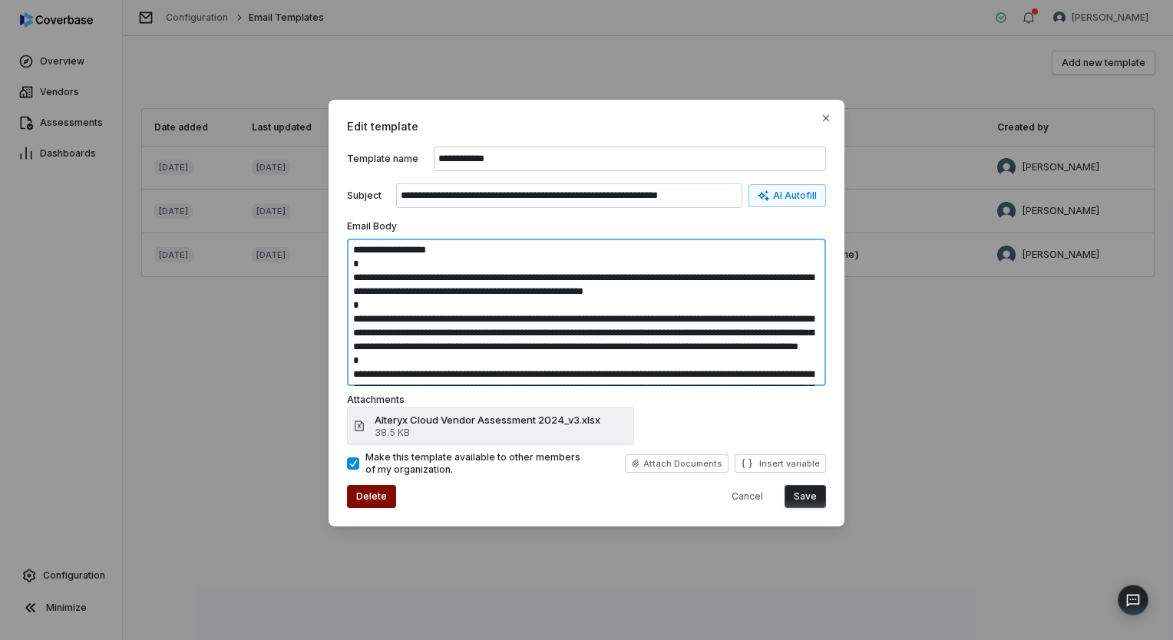
click at [381, 342] on textarea "**********" at bounding box center [586, 312] width 479 height 147
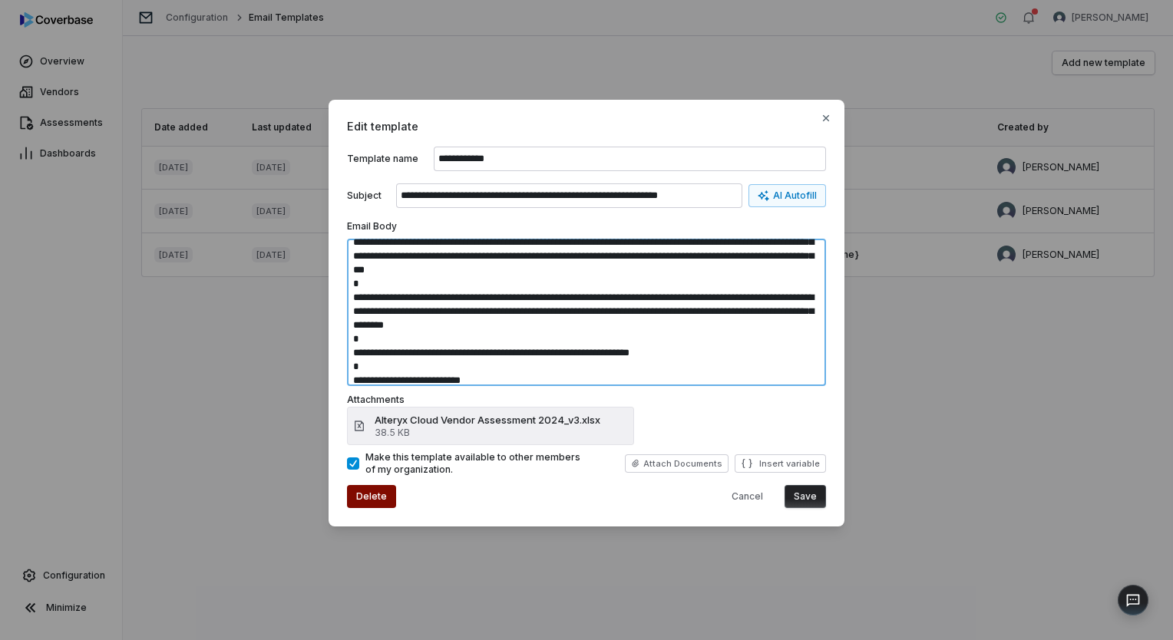
scroll to position [96, 0]
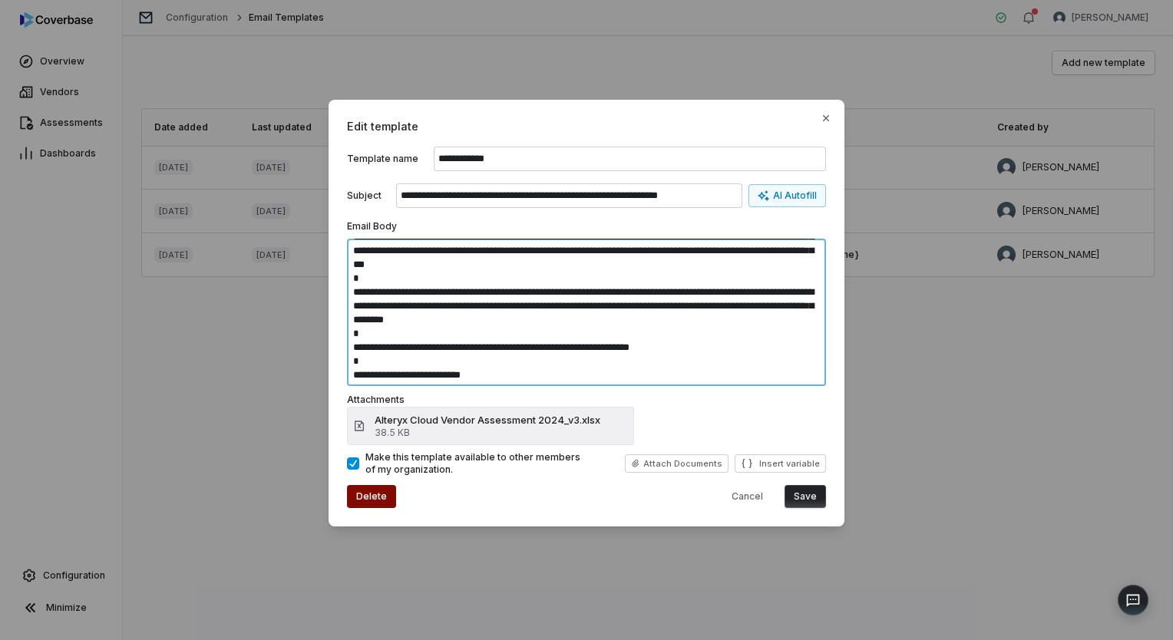
type textarea "**********"
click at [814, 500] on button "Save" at bounding box center [805, 496] width 41 height 23
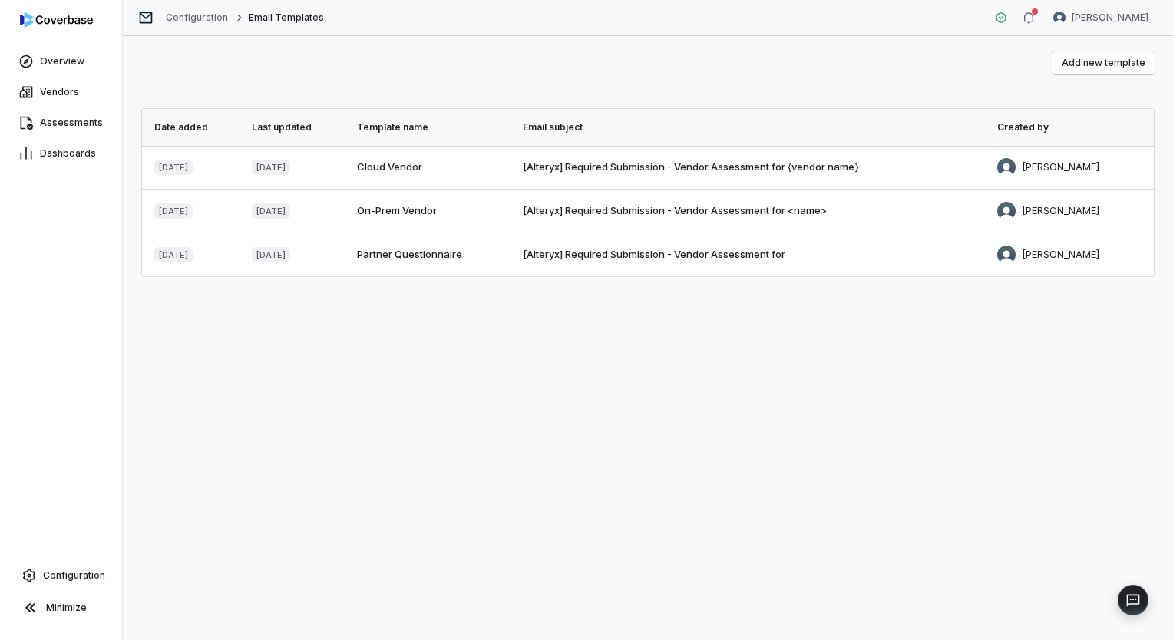
click at [633, 265] on td "[Alteryx] Required Submission - Vendor Assessment for" at bounding box center [751, 255] width 475 height 44
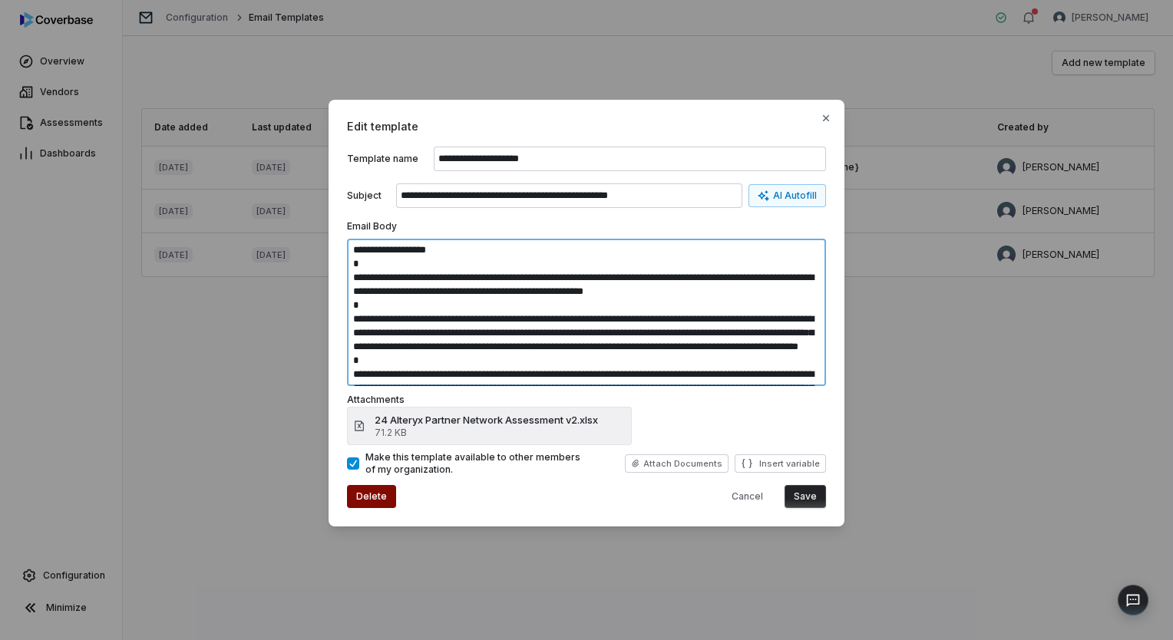
click at [379, 349] on textarea "**********" at bounding box center [586, 312] width 479 height 147
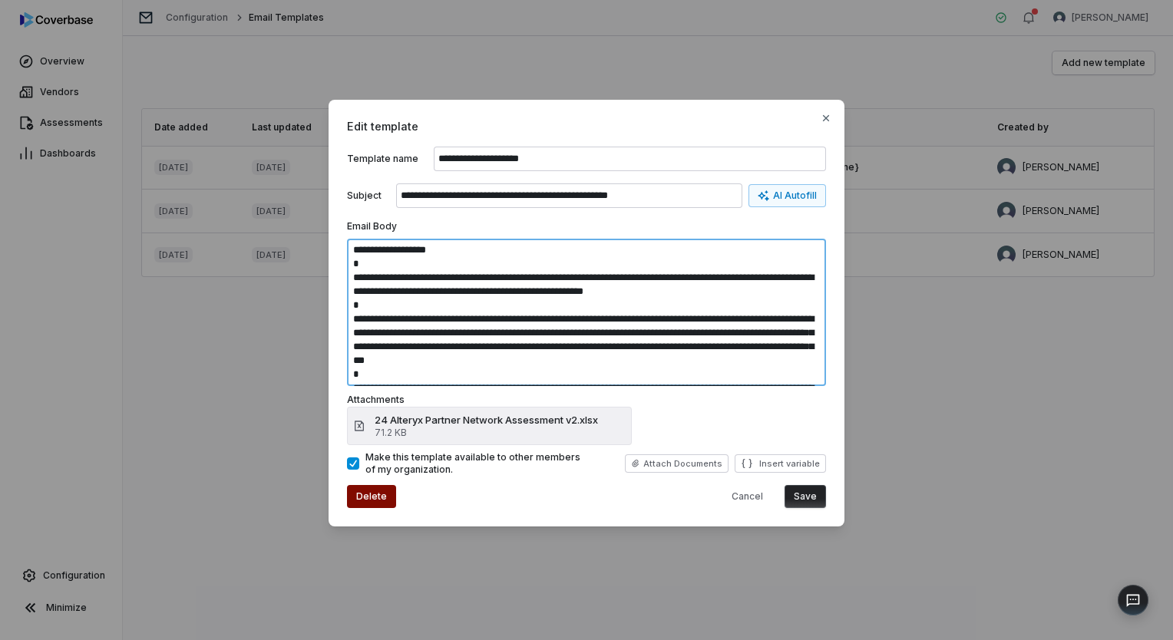
type textarea "**********"
click at [823, 493] on button "Save" at bounding box center [805, 496] width 41 height 23
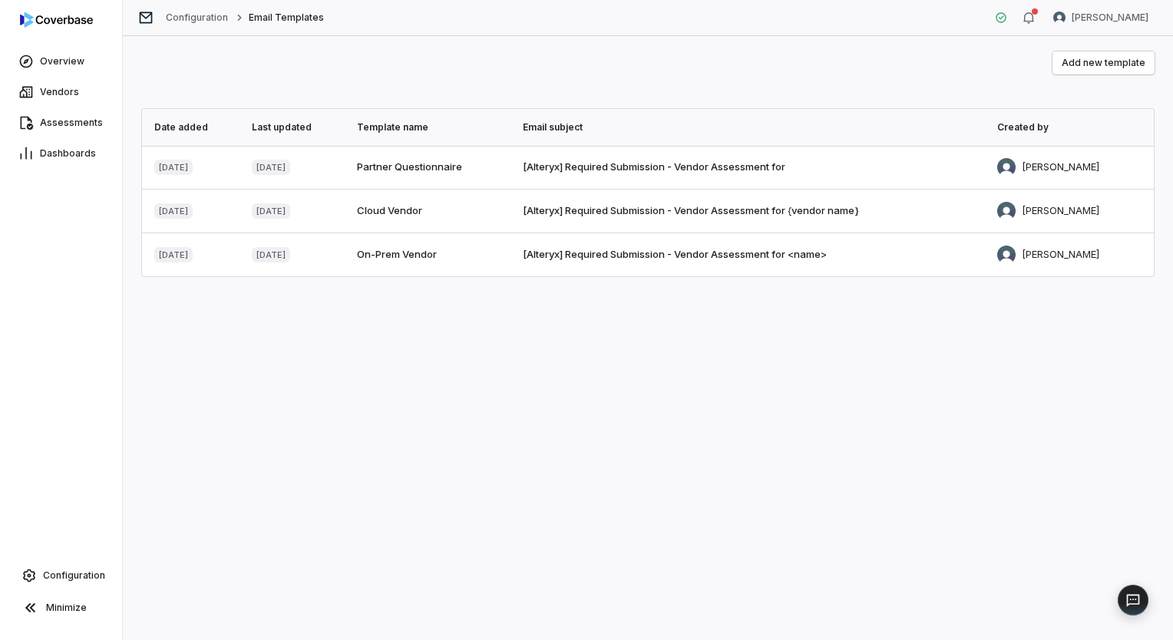
click at [390, 259] on span "On-Prem Vendor" at bounding box center [397, 254] width 80 height 12
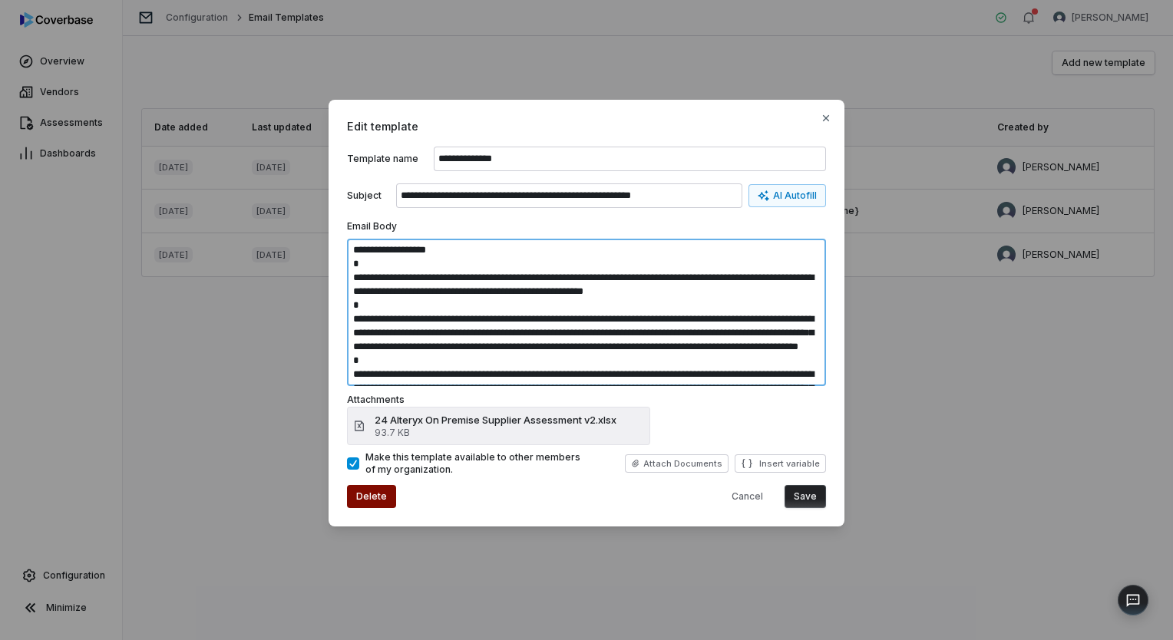
click at [379, 347] on textarea "**********" at bounding box center [586, 312] width 479 height 147
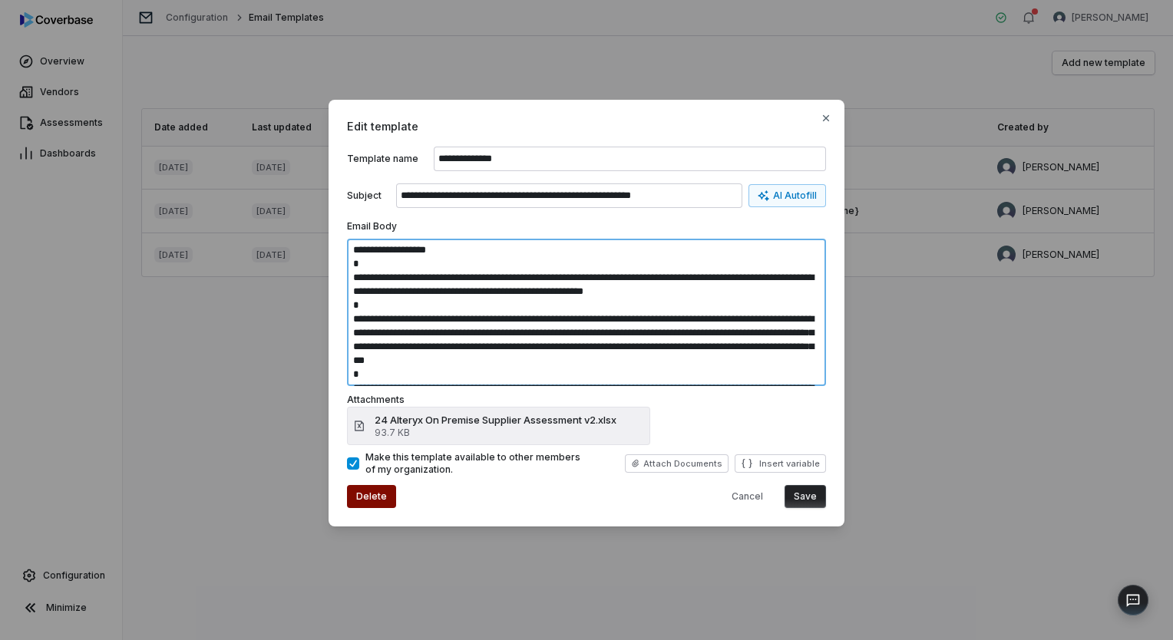
type textarea "**********"
click at [822, 493] on button "Save" at bounding box center [805, 496] width 41 height 23
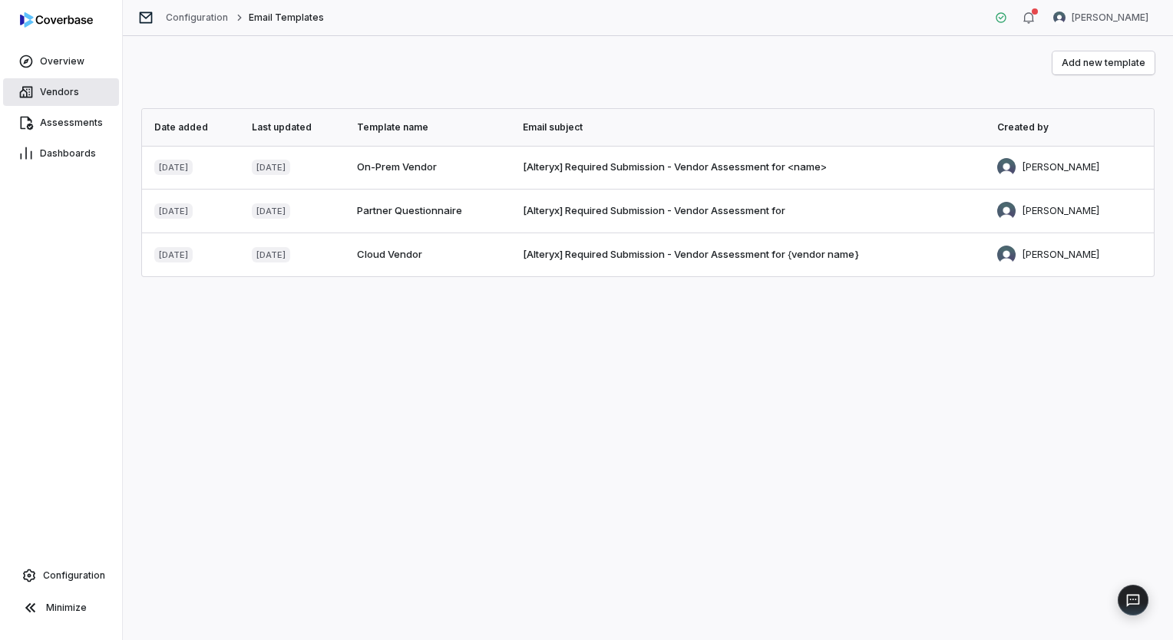
click at [51, 100] on link "Vendors" at bounding box center [61, 92] width 116 height 28
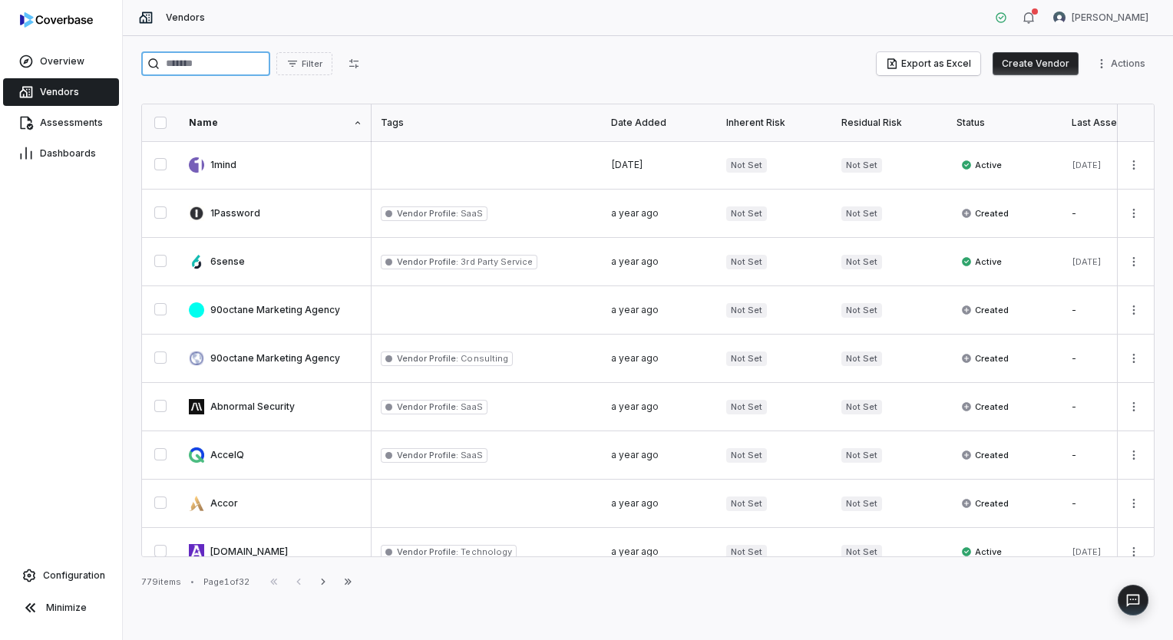
click at [203, 70] on input "search" at bounding box center [205, 63] width 129 height 25
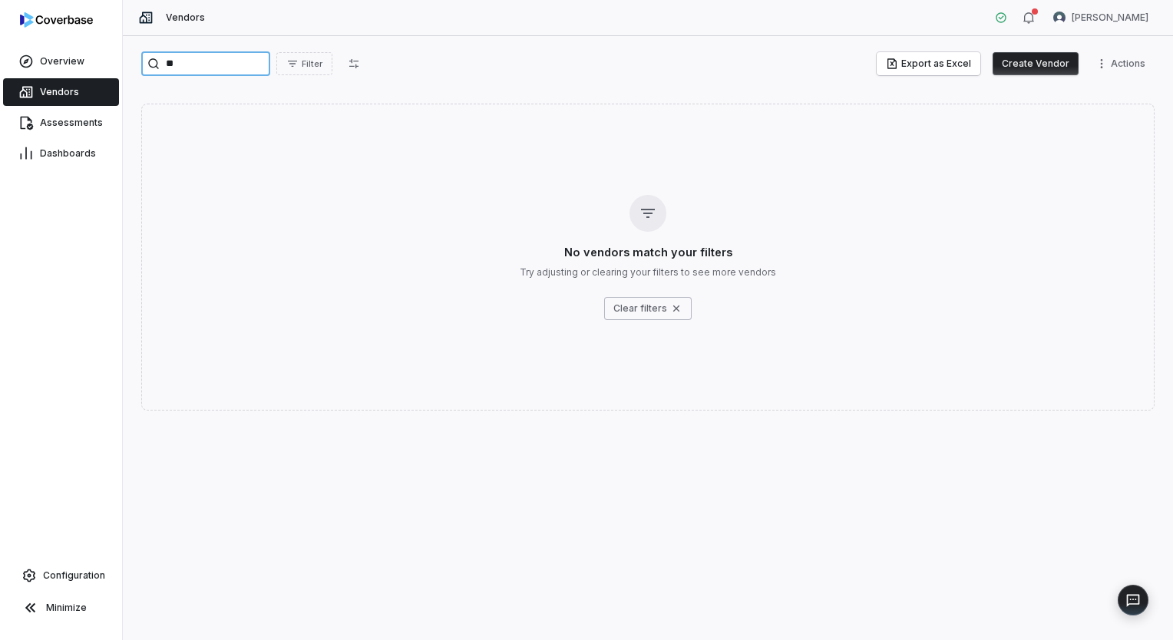
type input "*"
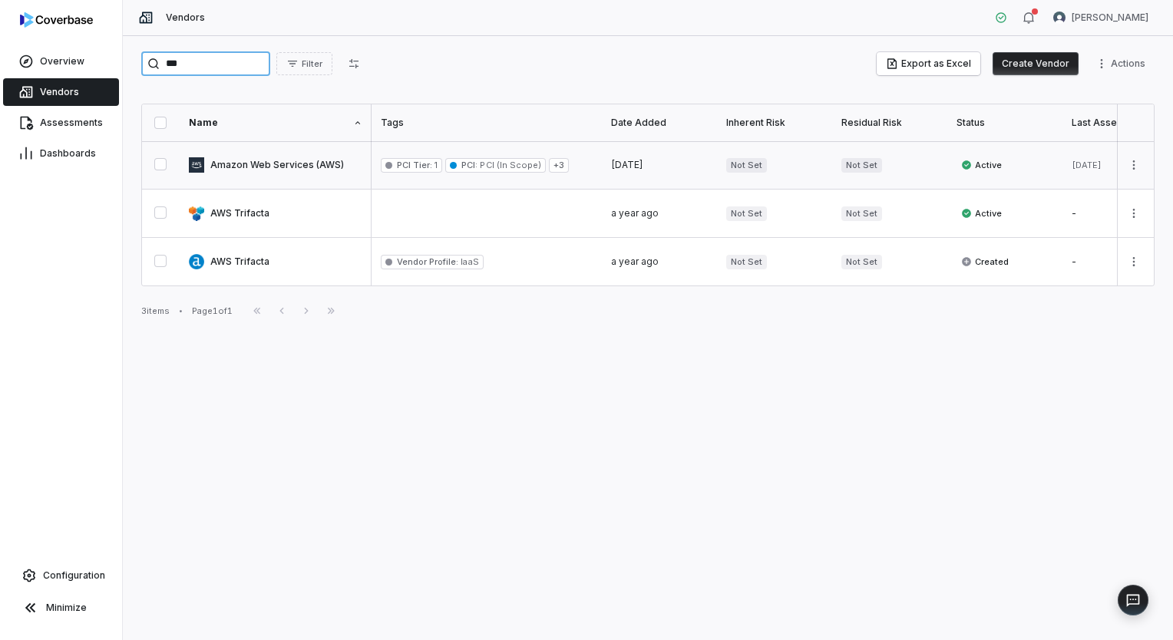
type input "***"
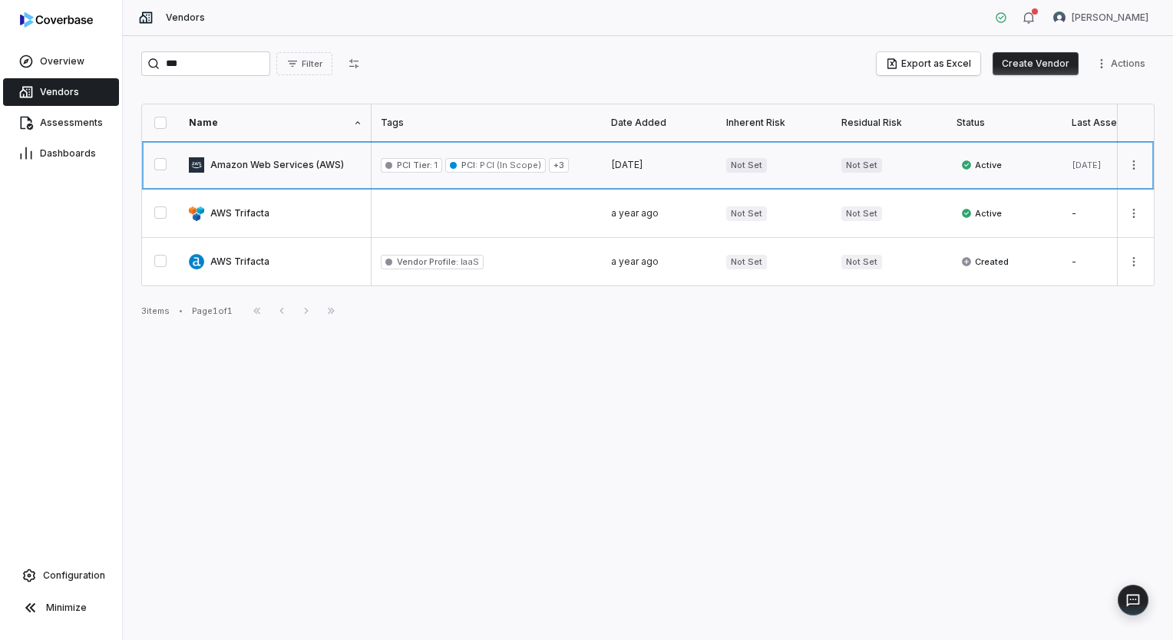
click at [303, 168] on link at bounding box center [276, 165] width 192 height 48
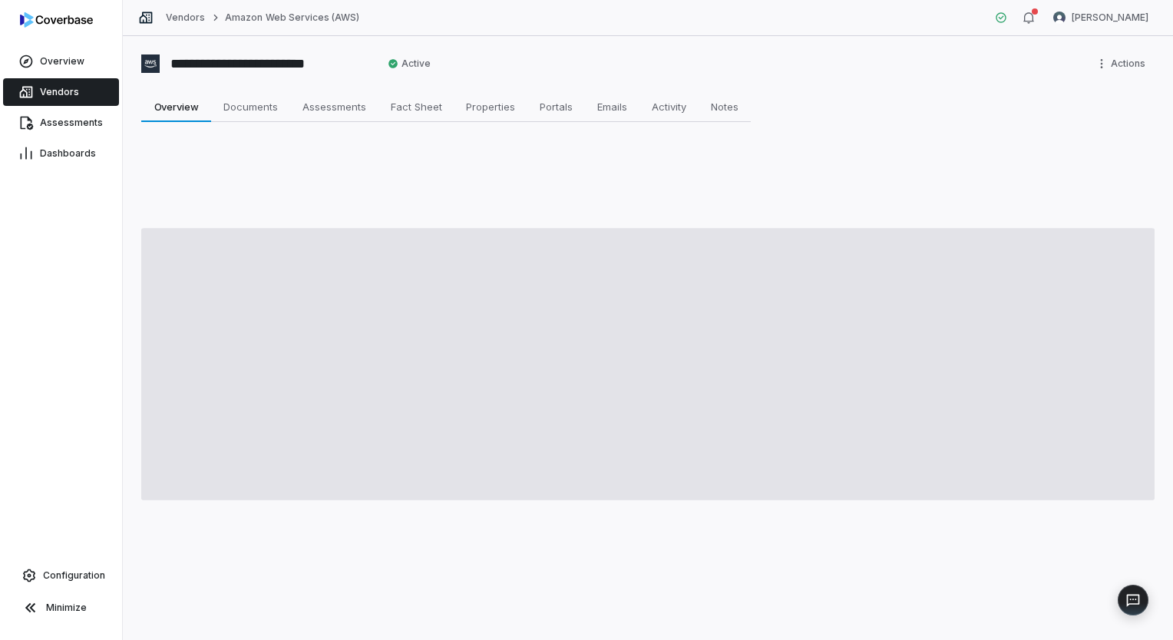
type textarea "*"
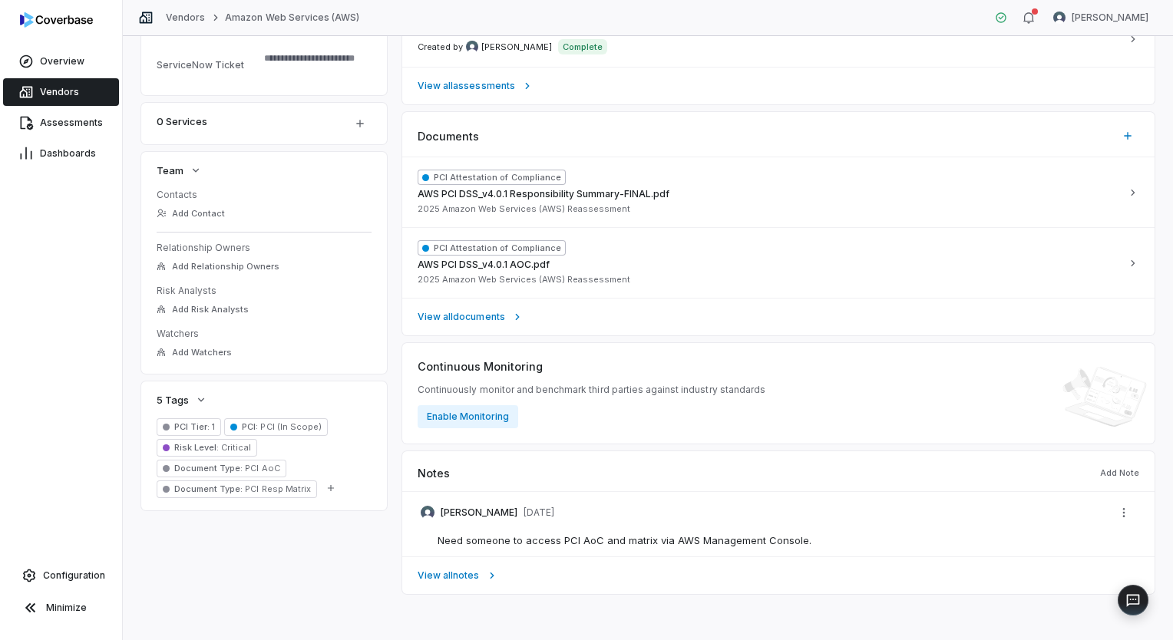
scroll to position [399, 0]
click at [328, 489] on icon "button" at bounding box center [331, 488] width 6 height 6
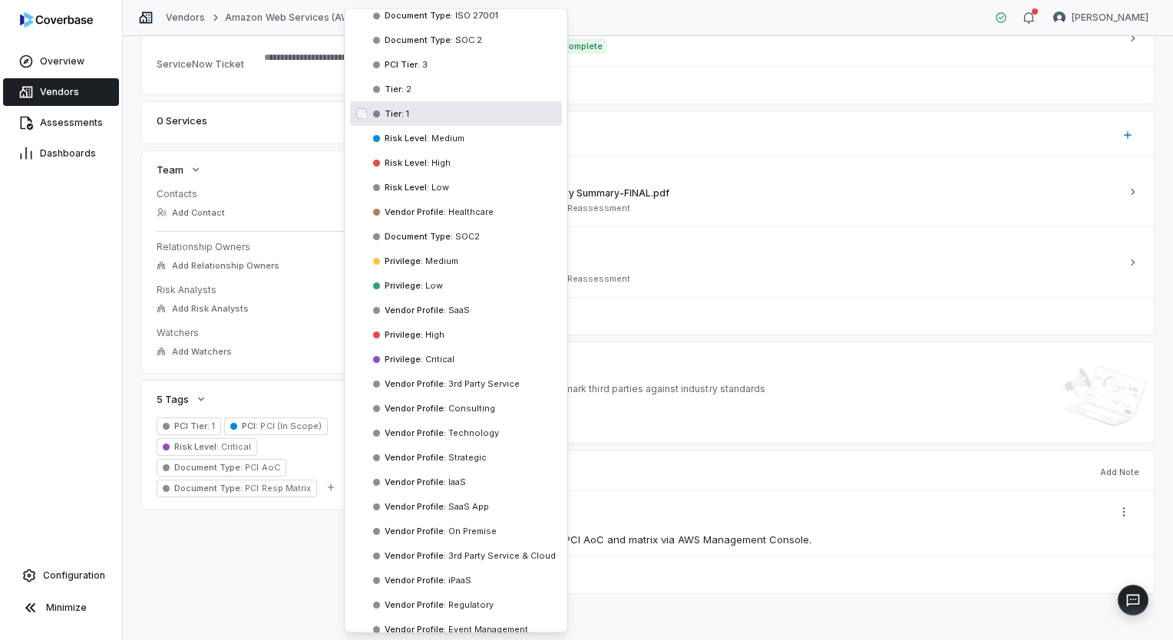
scroll to position [368, 0]
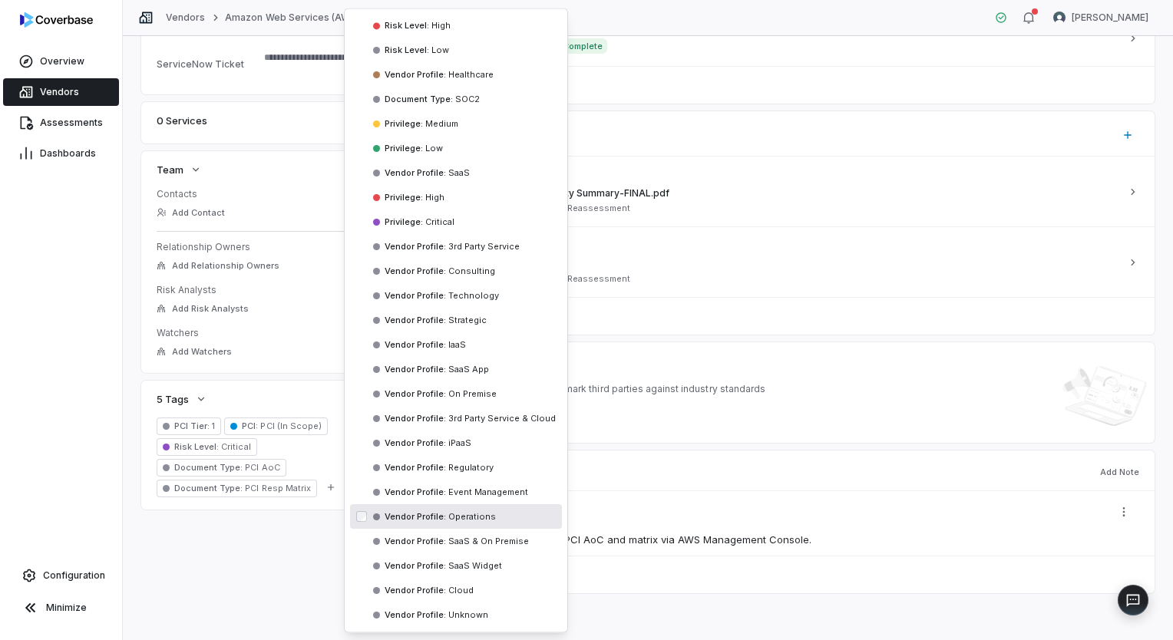
click at [234, 543] on div "**********" at bounding box center [648, 165] width 1014 height 855
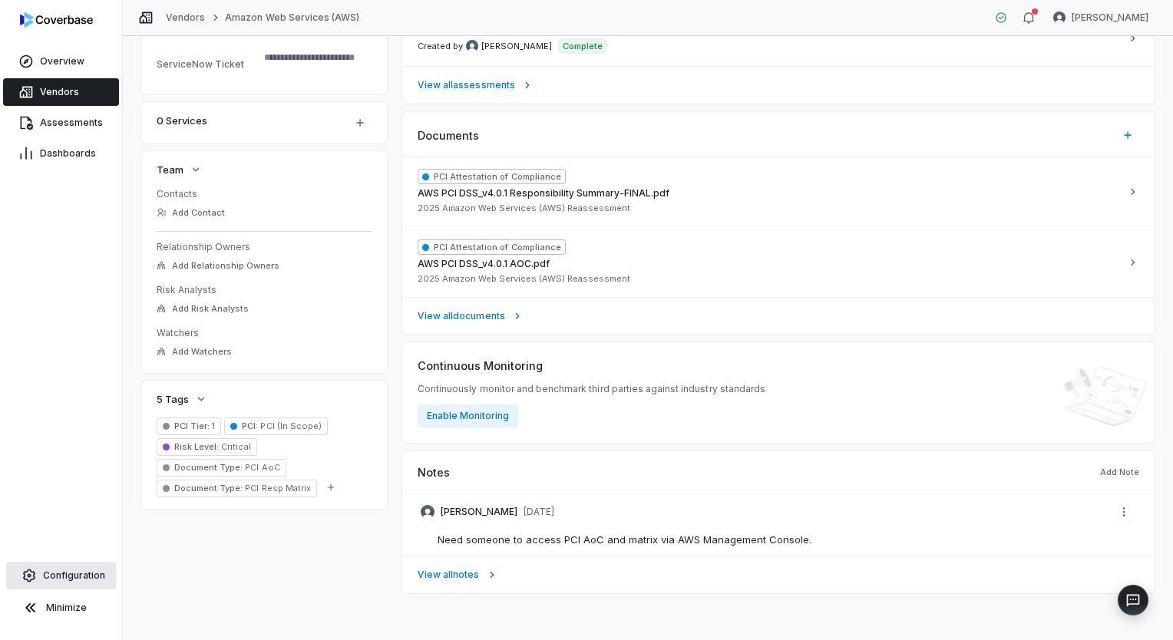
click at [66, 579] on span "Configuration" at bounding box center [74, 576] width 62 height 12
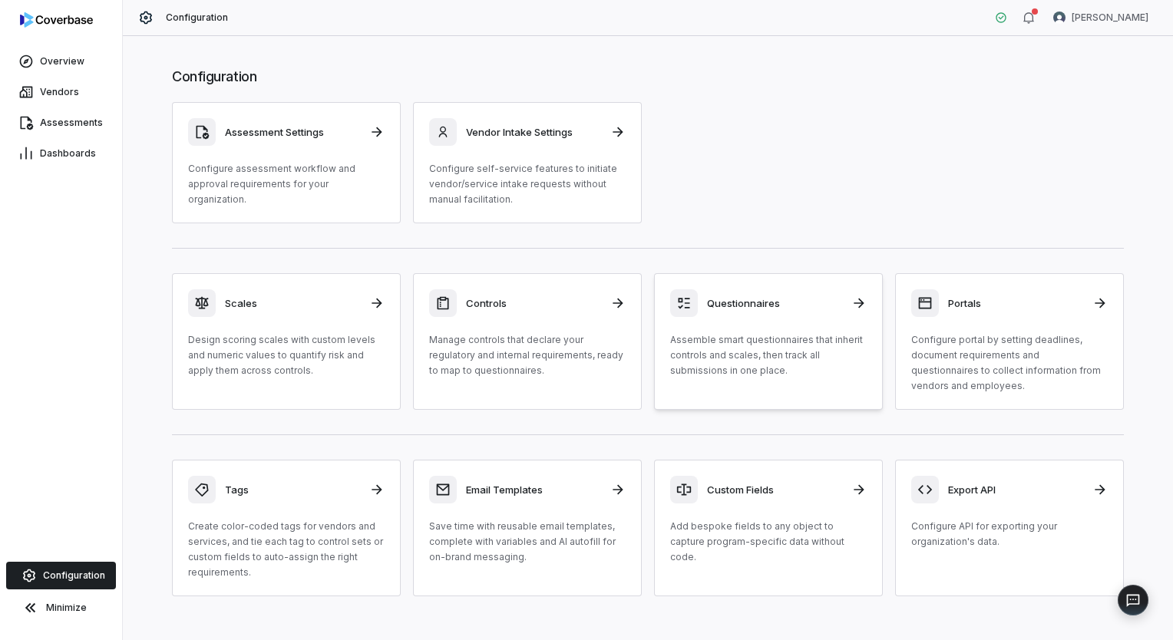
scroll to position [18, 0]
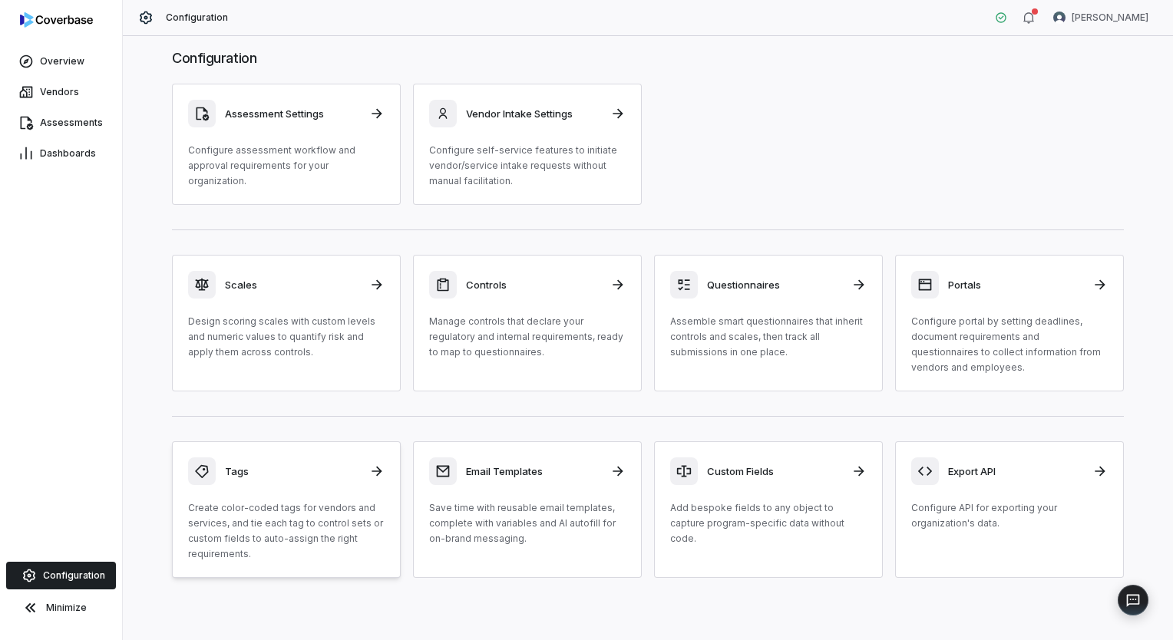
click at [339, 471] on h3 "Tags" at bounding box center [292, 472] width 135 height 14
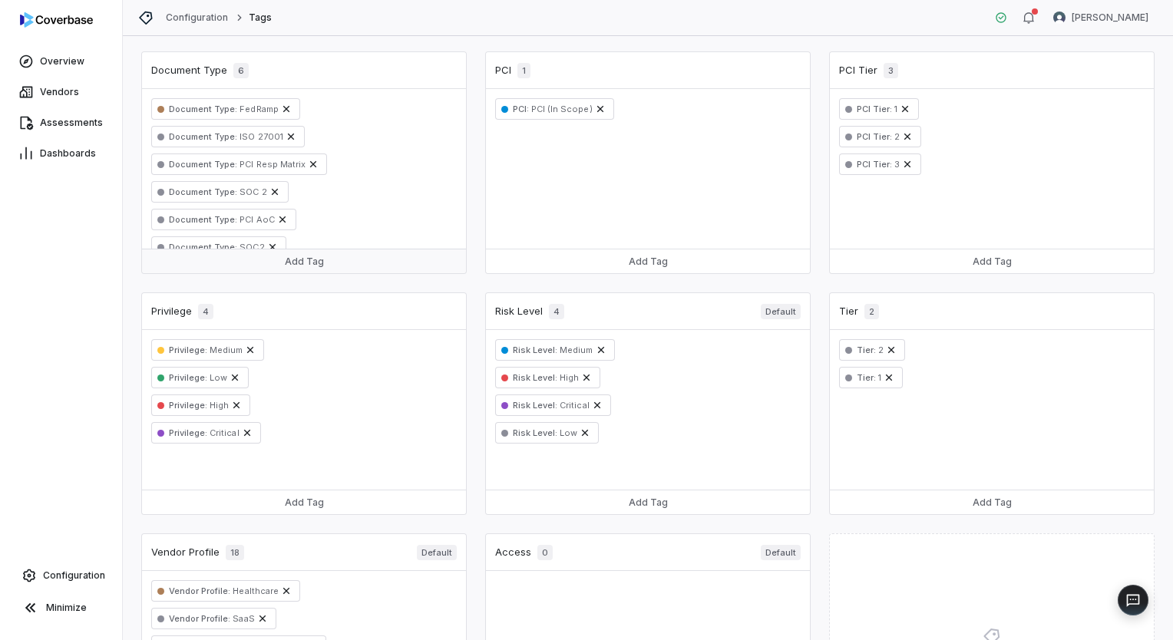
click at [327, 260] on button "Add Tag" at bounding box center [304, 261] width 324 height 25
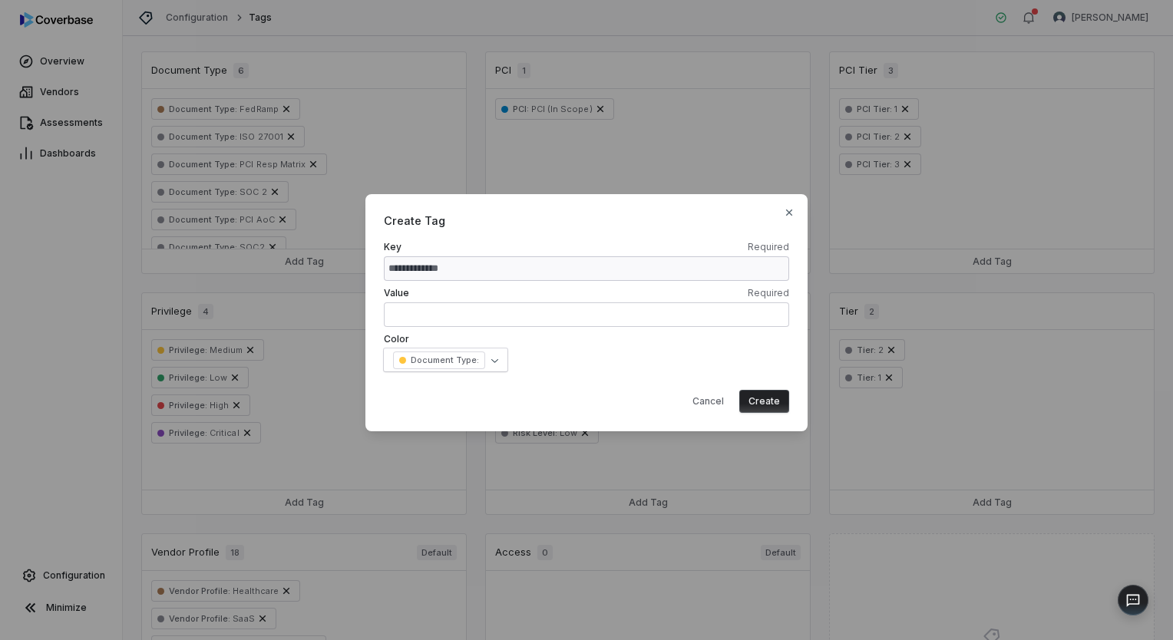
click at [458, 315] on input "text" at bounding box center [586, 315] width 405 height 25
type input "*****"
click at [751, 404] on button "Create" at bounding box center [764, 401] width 50 height 23
select select
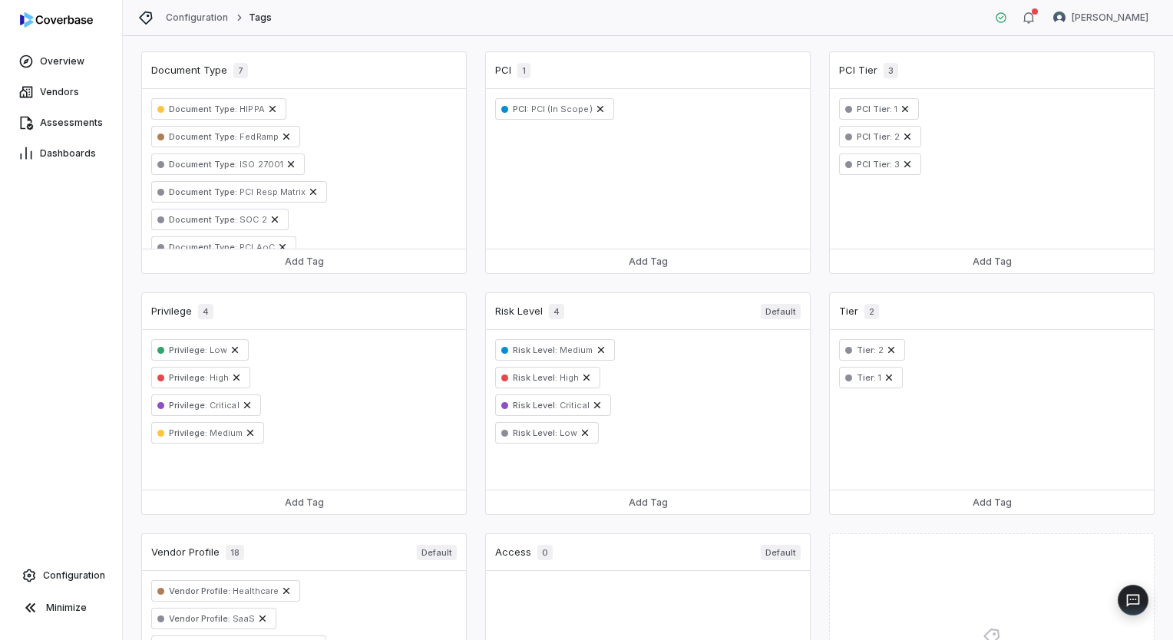
click at [501, 66] on div "PCI 1" at bounding box center [512, 70] width 35 height 15
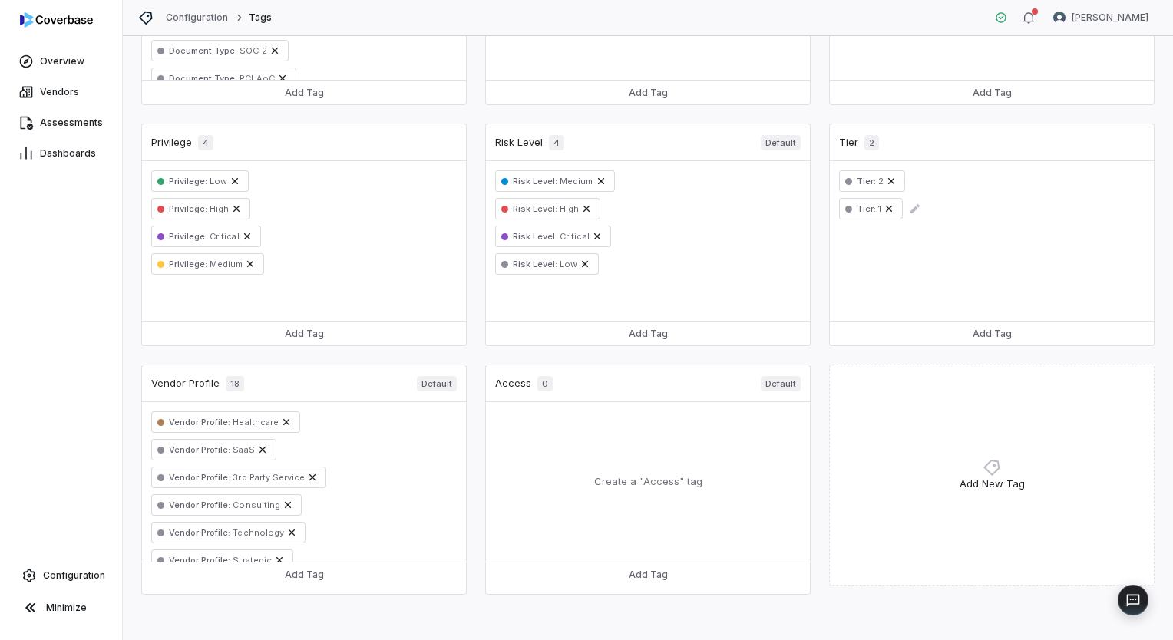
scroll to position [171, 0]
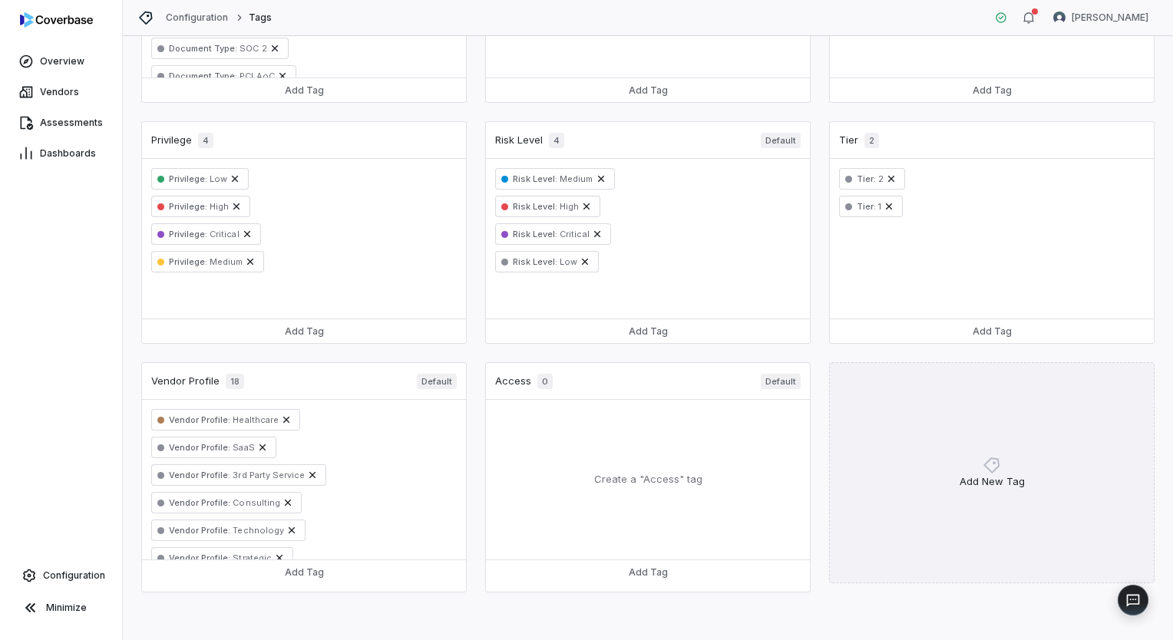
click at [984, 462] on icon at bounding box center [992, 465] width 18 height 18
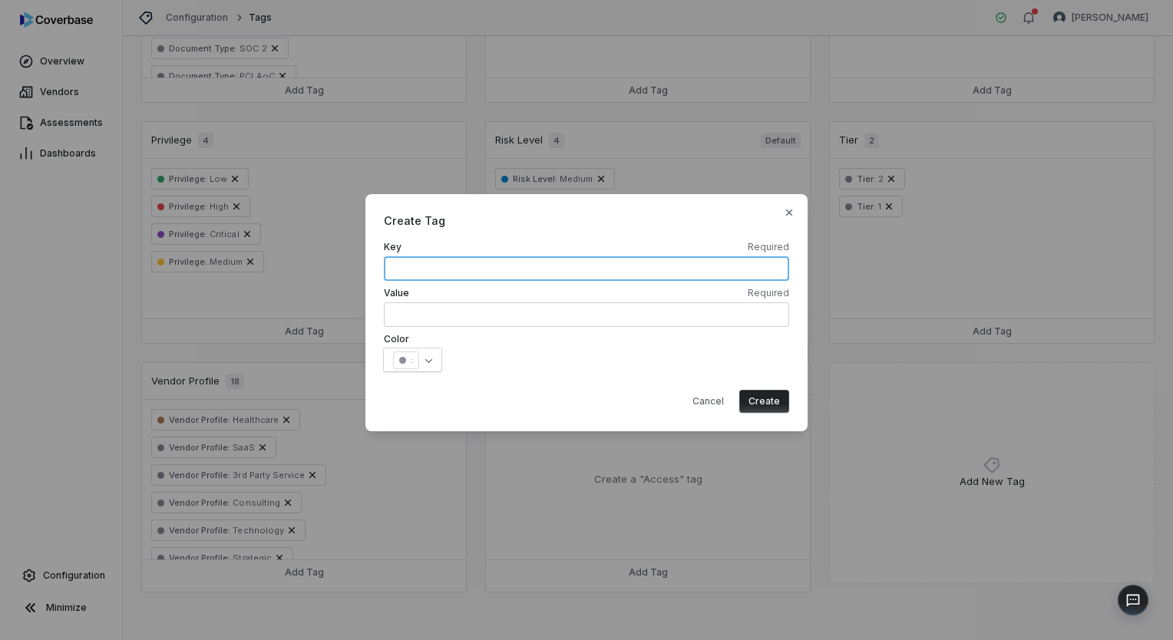
click at [451, 263] on input "text" at bounding box center [586, 268] width 405 height 25
type input "*****"
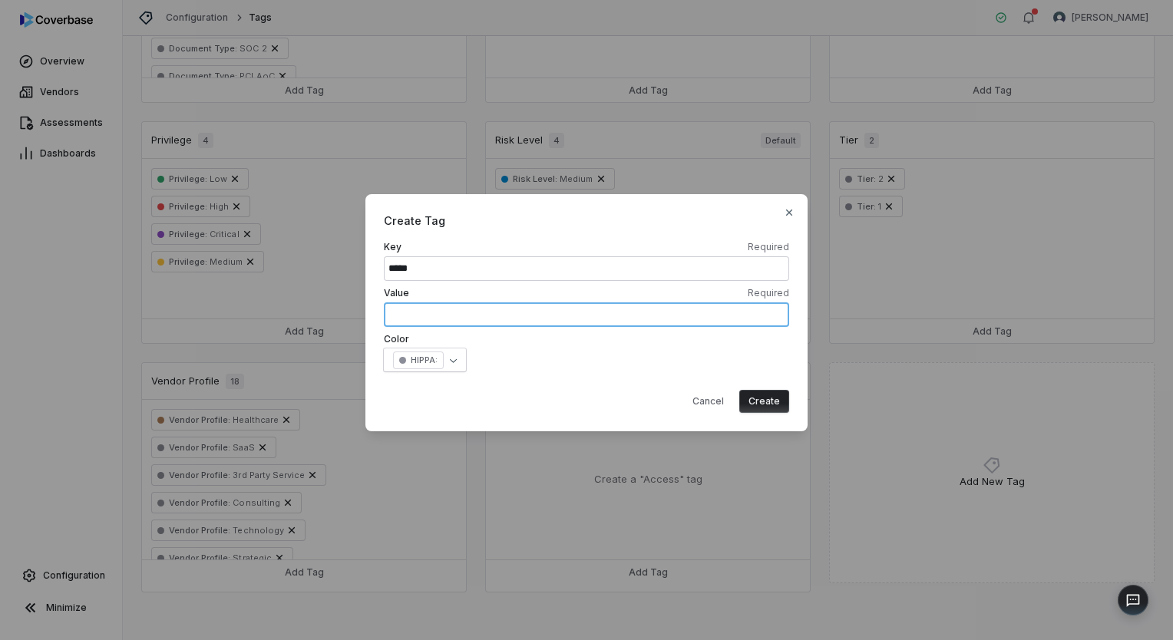
click at [479, 320] on input "text" at bounding box center [586, 315] width 405 height 25
type input "*****"
click at [761, 401] on button "Create" at bounding box center [764, 401] width 50 height 23
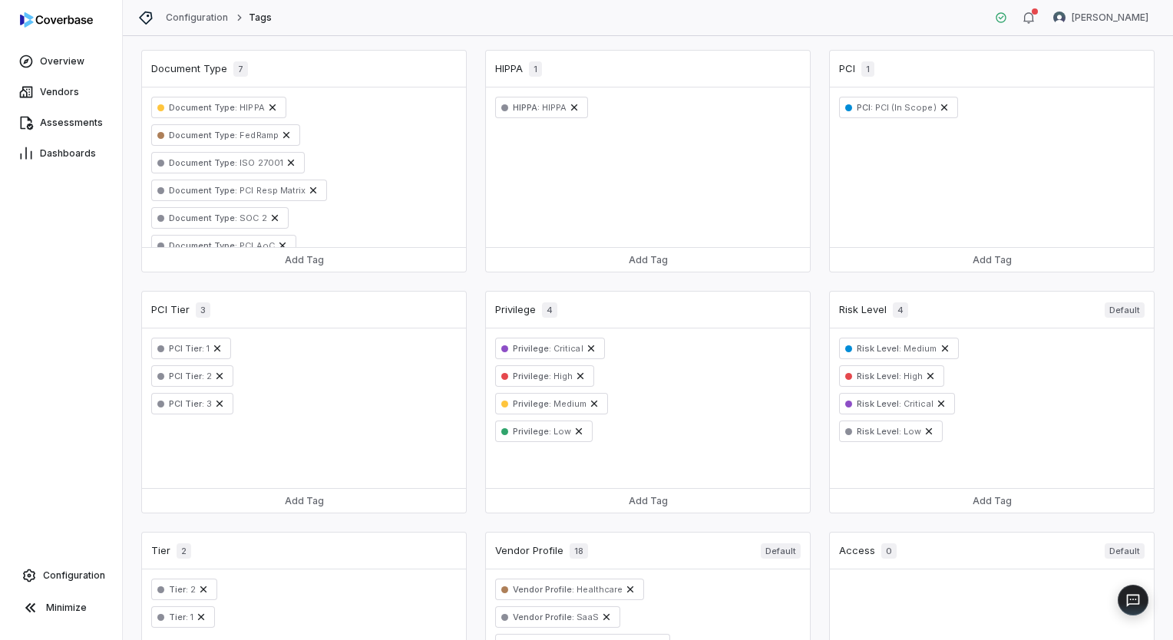
scroll to position [0, 0]
click at [544, 111] on span "HIPPA" at bounding box center [553, 109] width 27 height 11
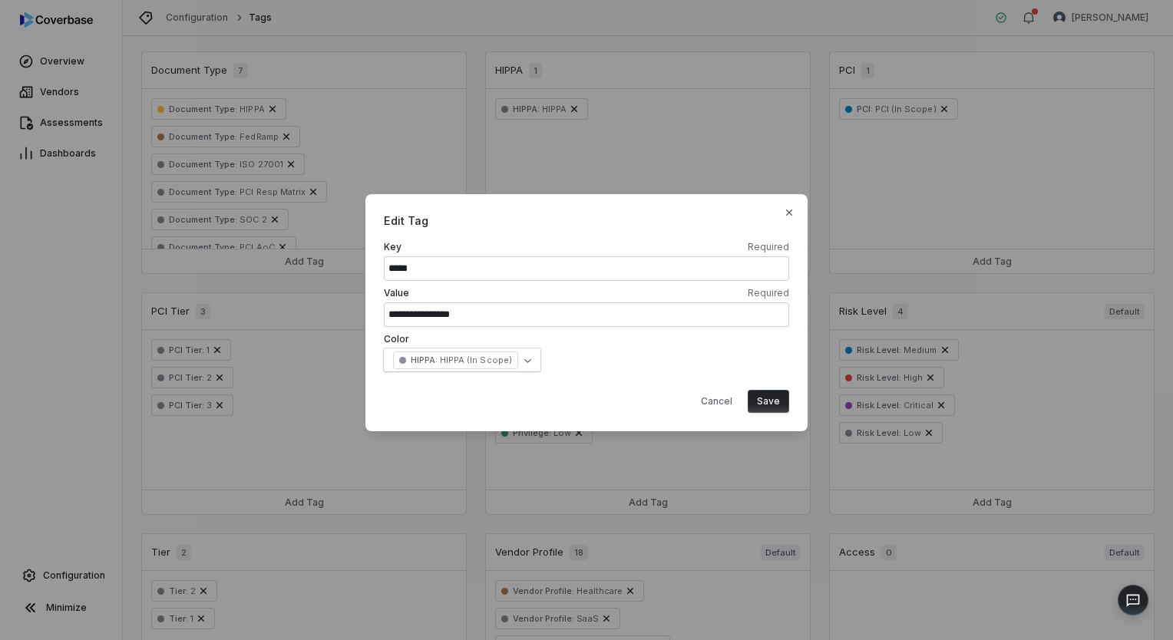
type input "**********"
click at [777, 400] on button "Save" at bounding box center [768, 401] width 41 height 23
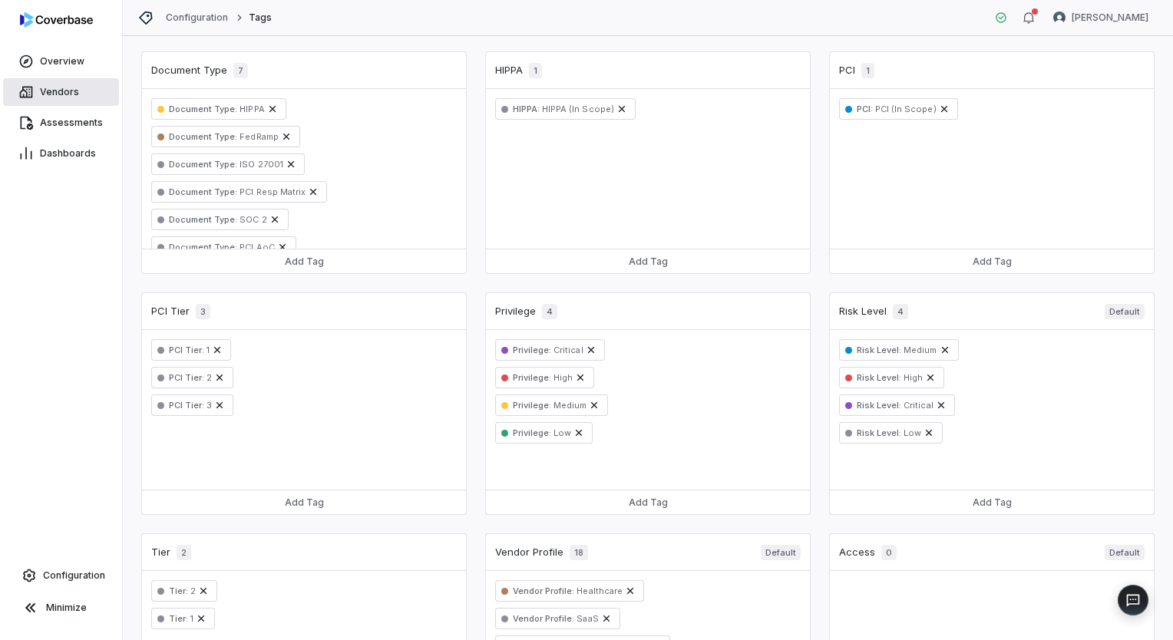
click at [58, 92] on span "Vendors" at bounding box center [59, 92] width 39 height 12
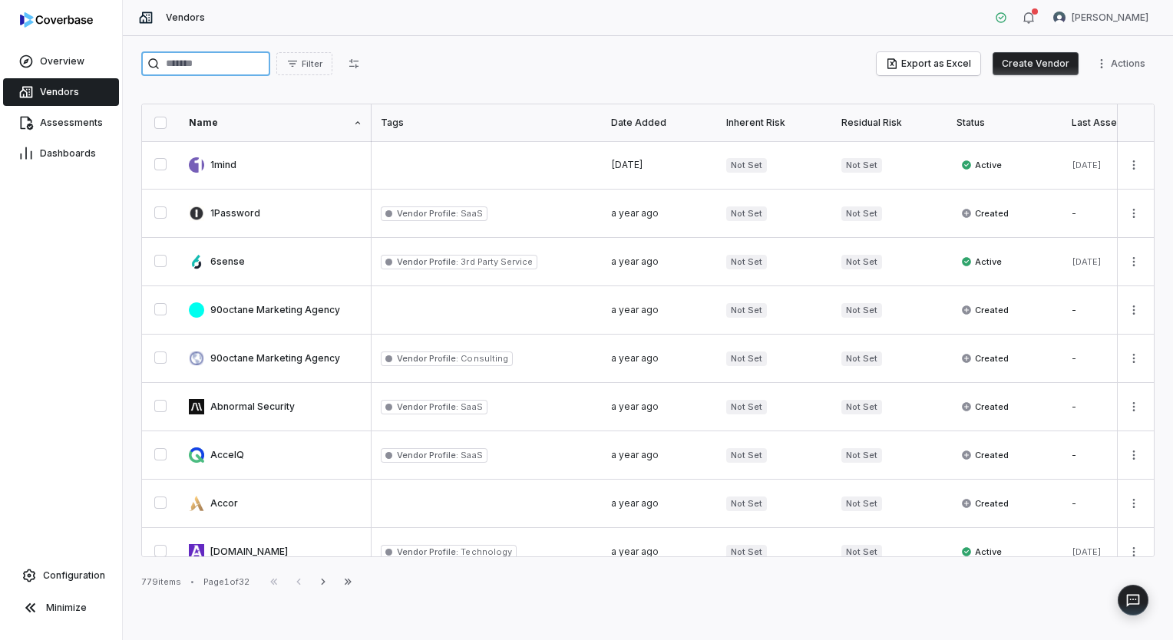
click at [237, 74] on input "search" at bounding box center [205, 63] width 129 height 25
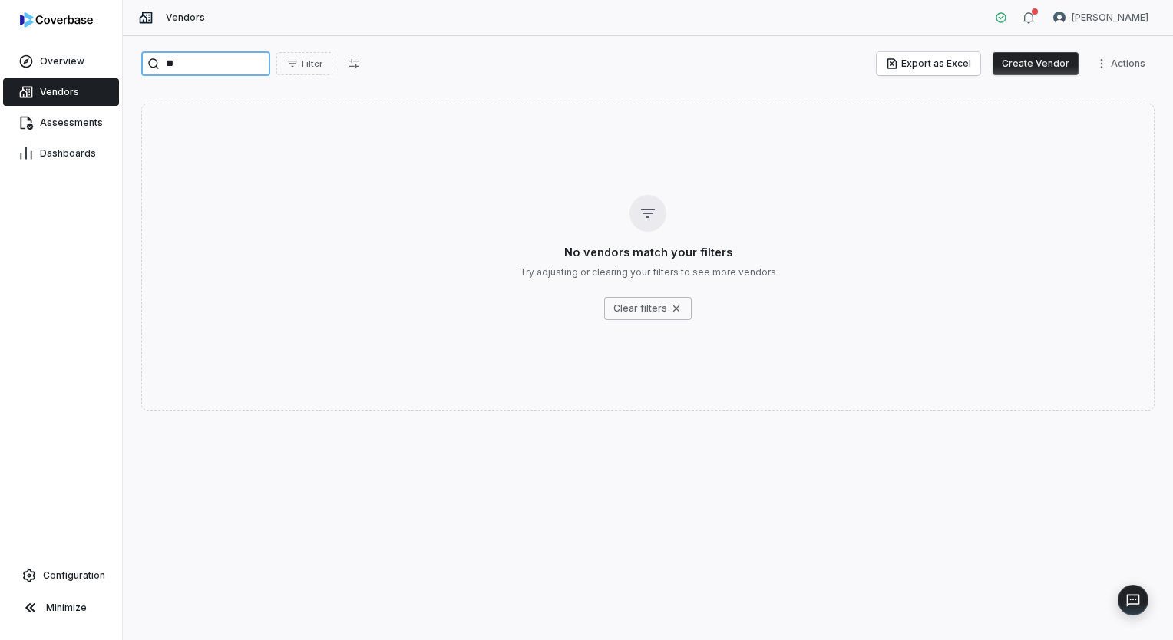
type input "*"
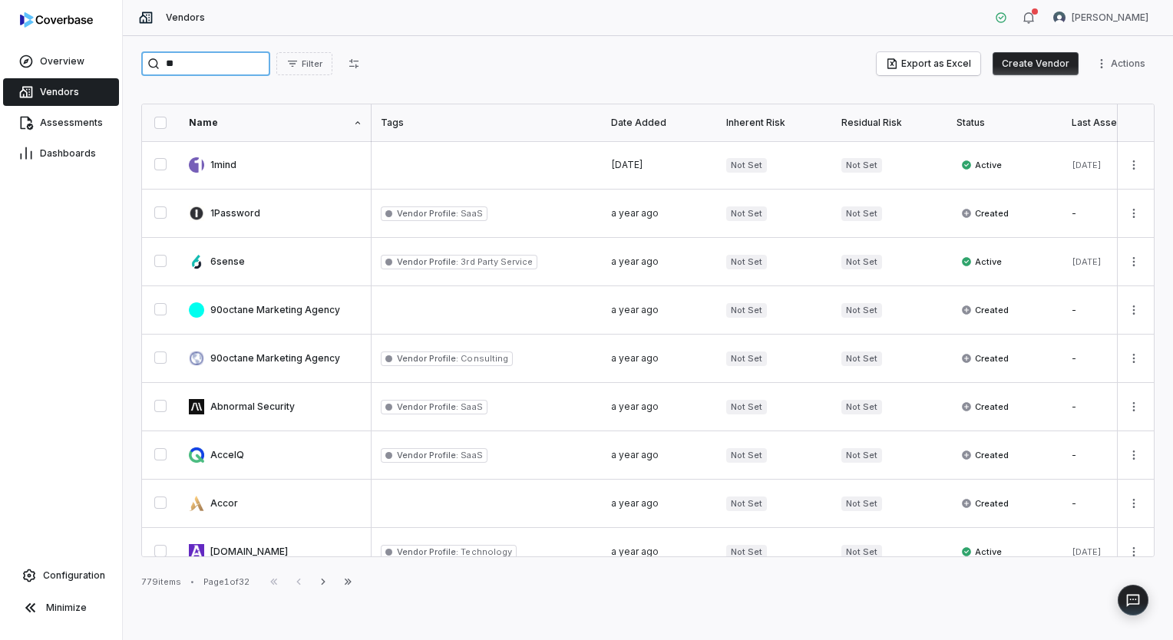
type input "*"
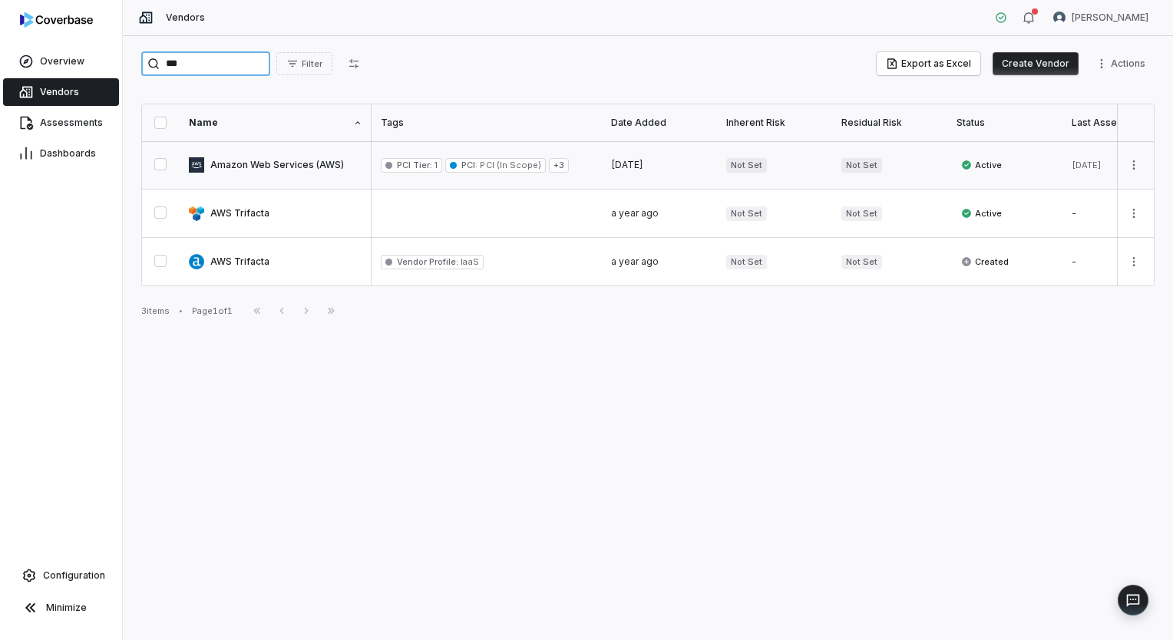
type input "***"
click at [260, 163] on link at bounding box center [276, 165] width 192 height 48
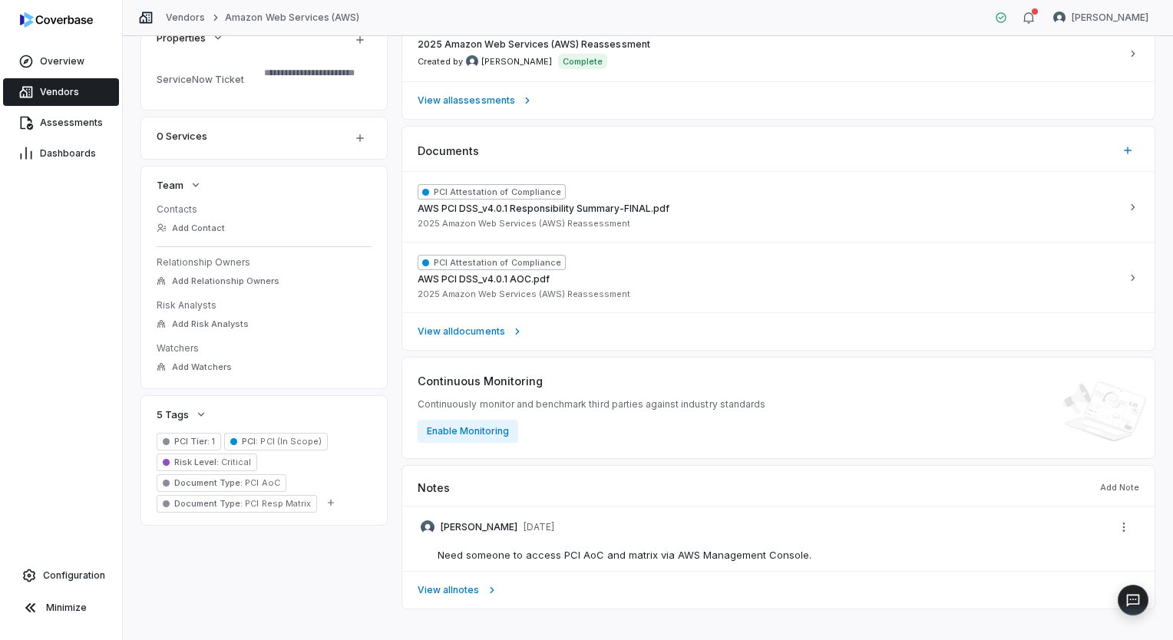
scroll to position [399, 0]
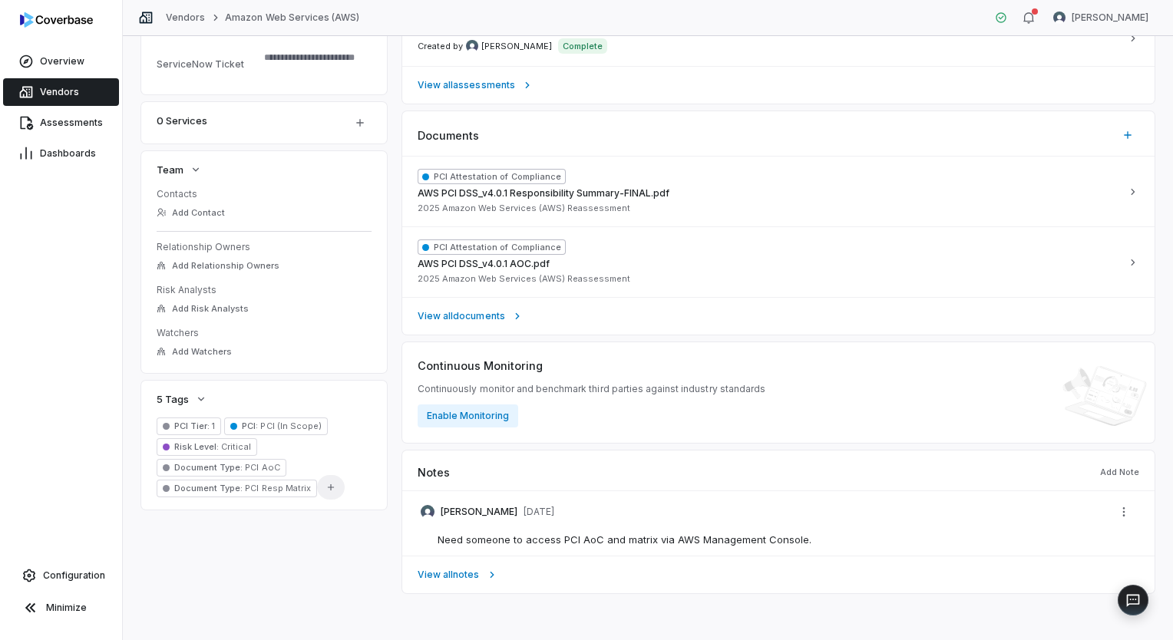
click at [331, 491] on icon "button" at bounding box center [331, 487] width 11 height 11
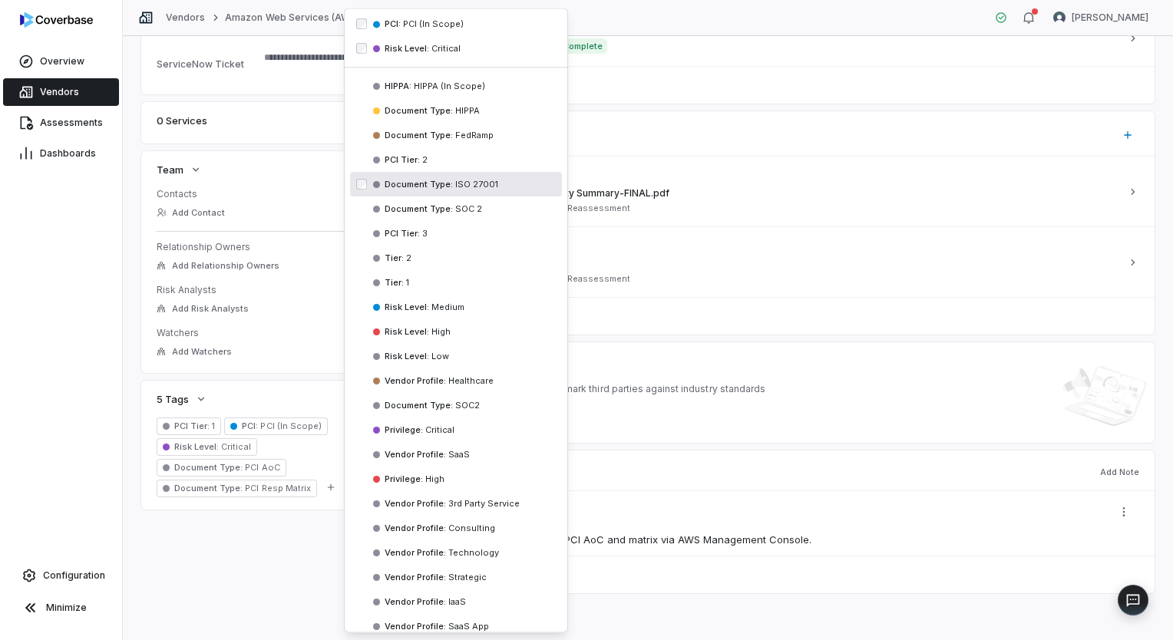
scroll to position [110, 0]
click at [446, 91] on span "HIPPA (In Scope)" at bounding box center [449, 86] width 74 height 11
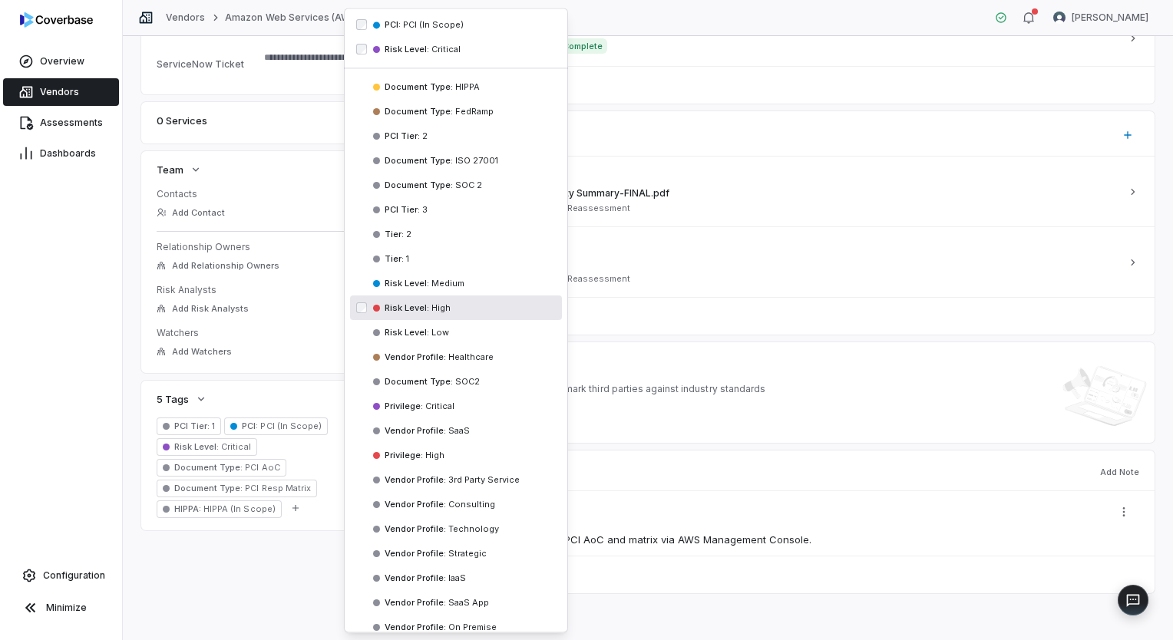
click at [251, 579] on div "**********" at bounding box center [648, 165] width 1014 height 855
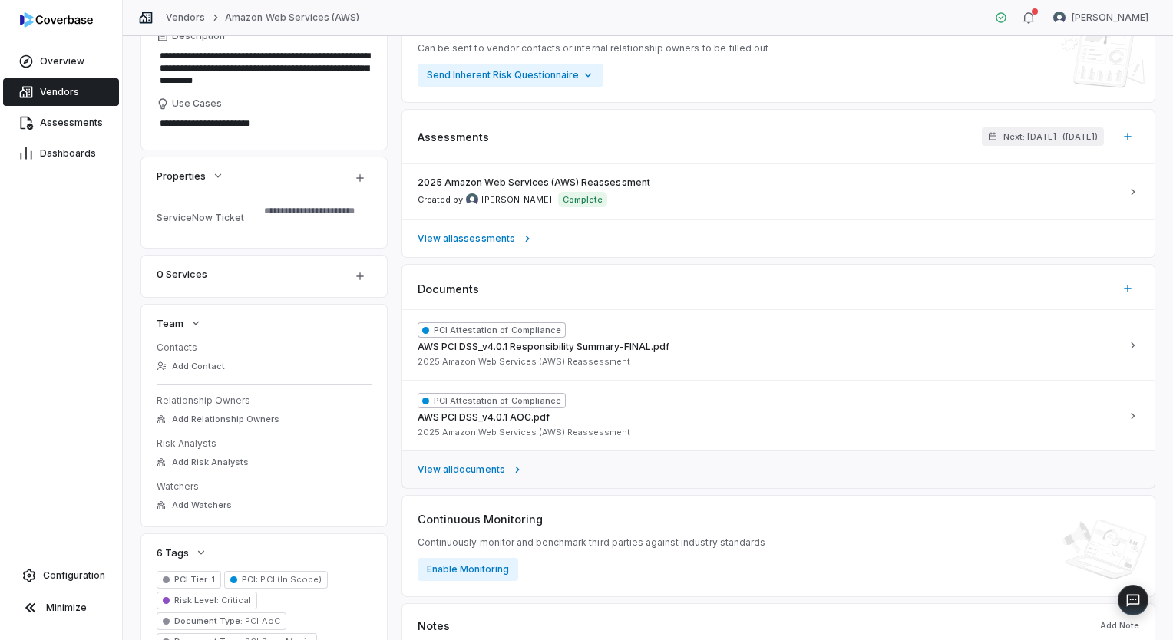
click at [488, 464] on span "View all documents" at bounding box center [462, 470] width 88 height 12
type textarea "*"
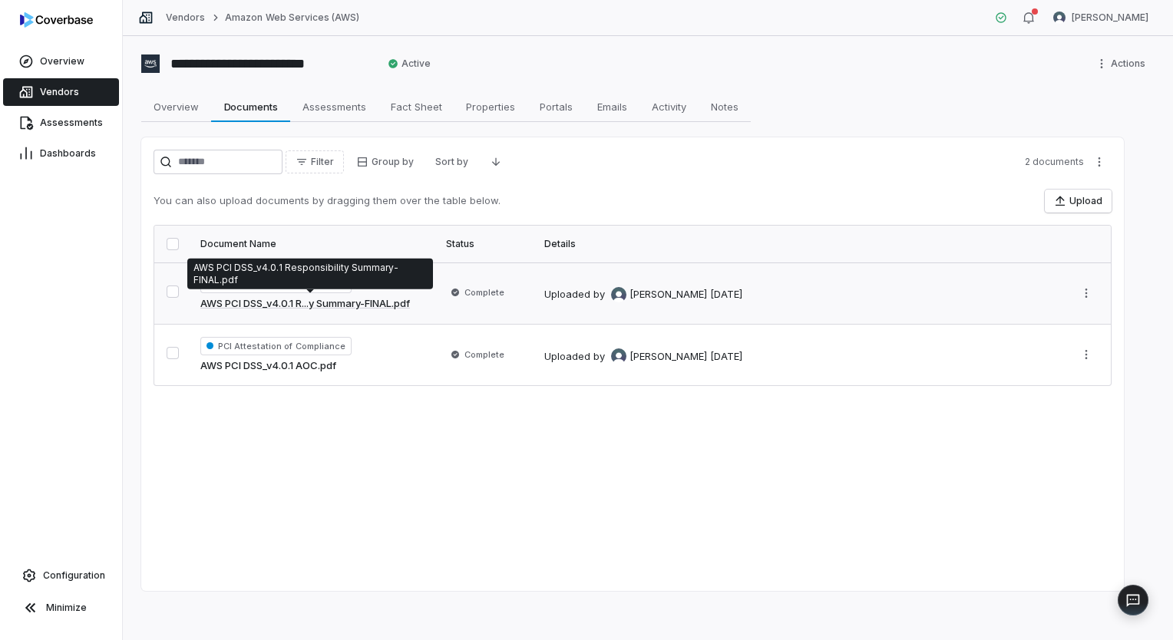
click at [350, 308] on link "AWS PCI DSS_v4.0.1 R...y Summary-FINAL.pdf" at bounding box center [305, 303] width 210 height 15
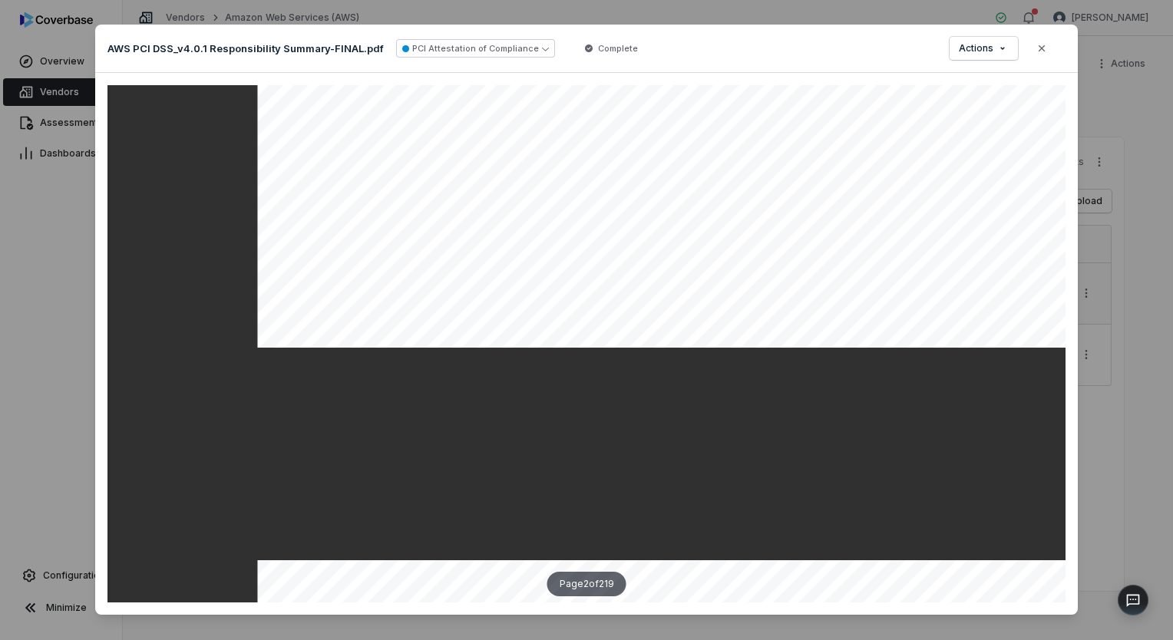
scroll to position [1305, 0]
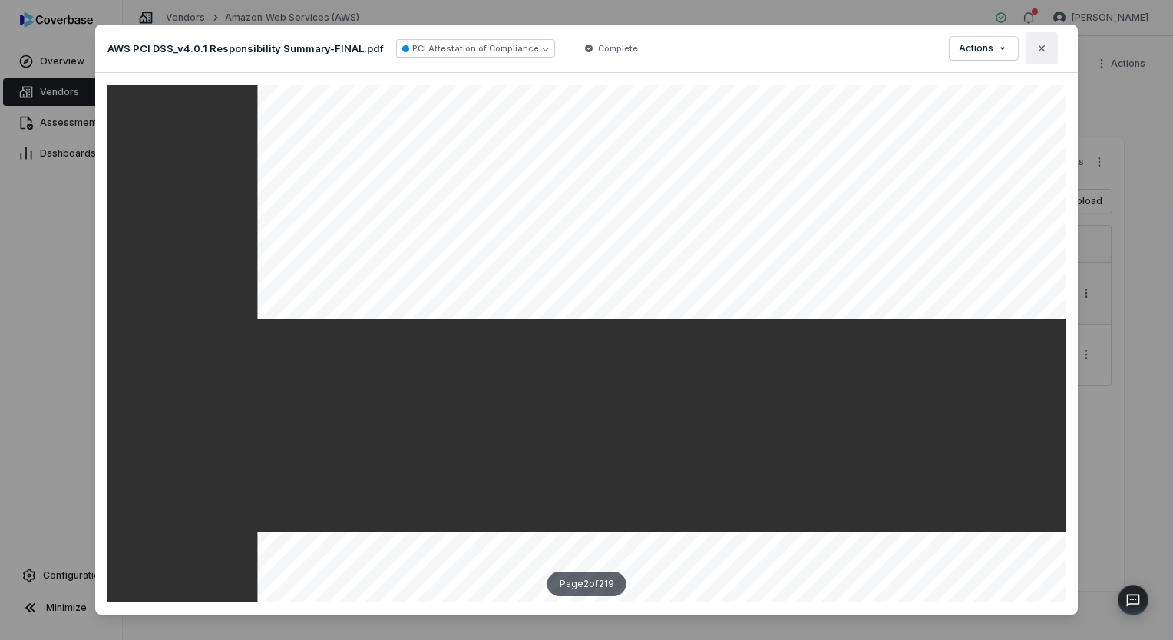
click at [1038, 54] on icon "button" at bounding box center [1042, 48] width 12 height 12
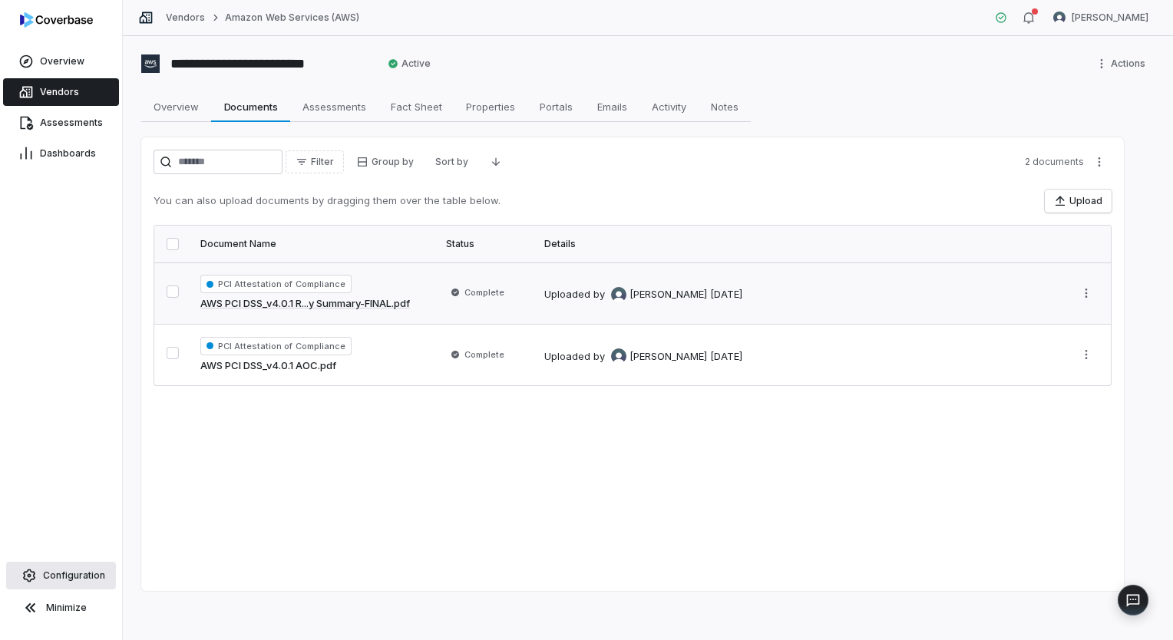
click at [77, 582] on span "Configuration" at bounding box center [74, 576] width 62 height 12
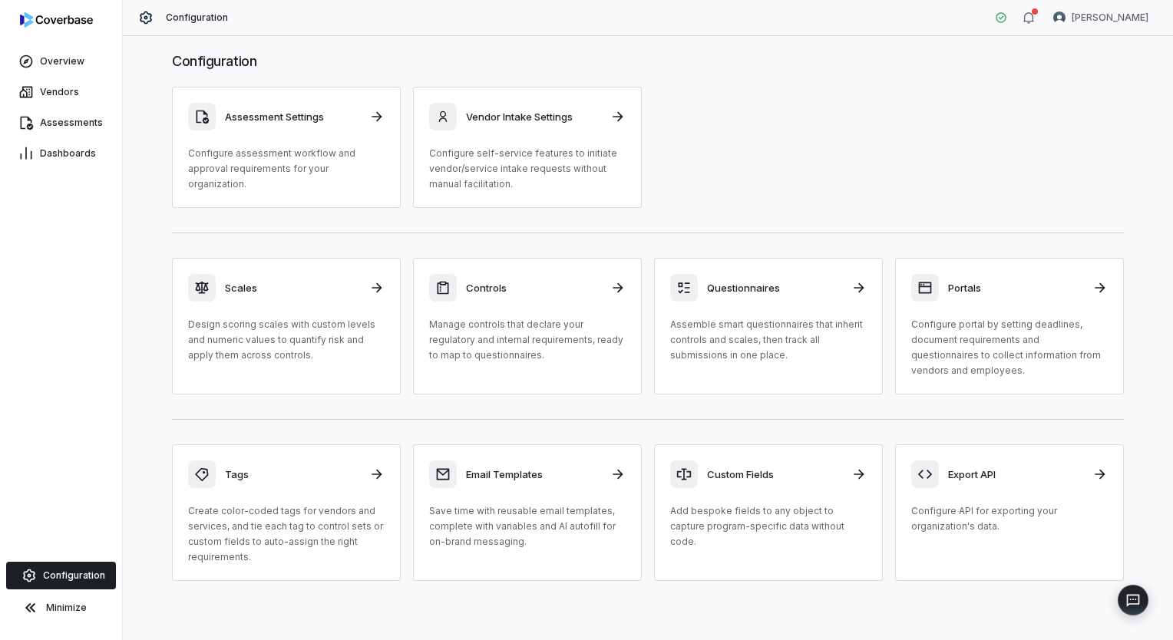
scroll to position [18, 0]
click at [535, 475] on h3 "Email Templates" at bounding box center [533, 472] width 135 height 14
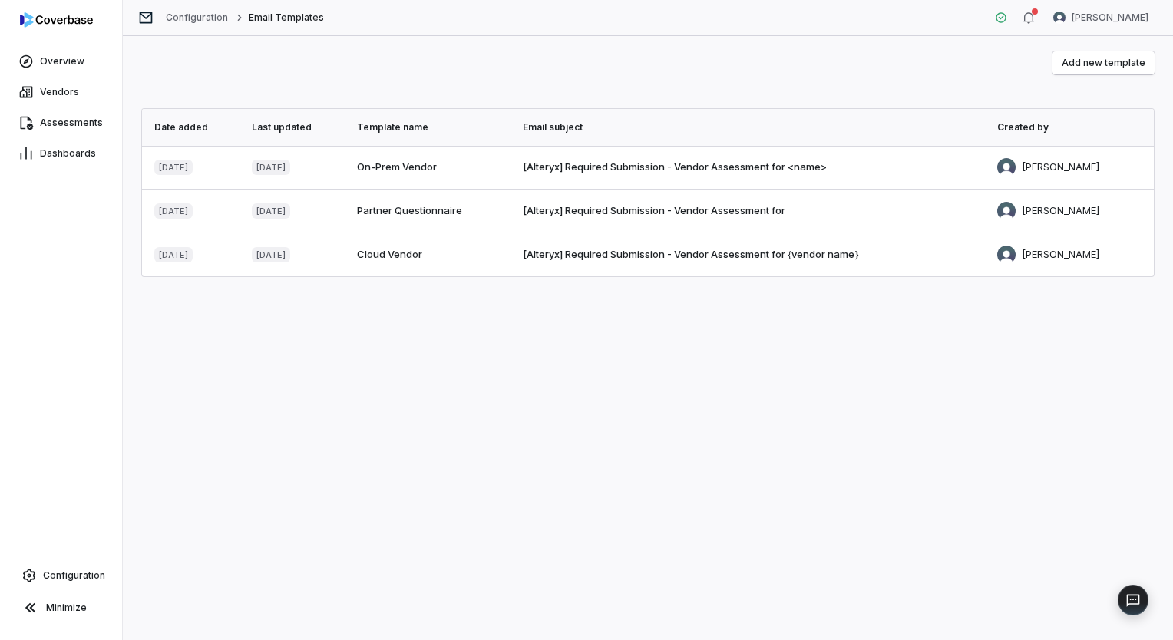
click at [479, 255] on td "Cloud Vendor" at bounding box center [431, 255] width 166 height 44
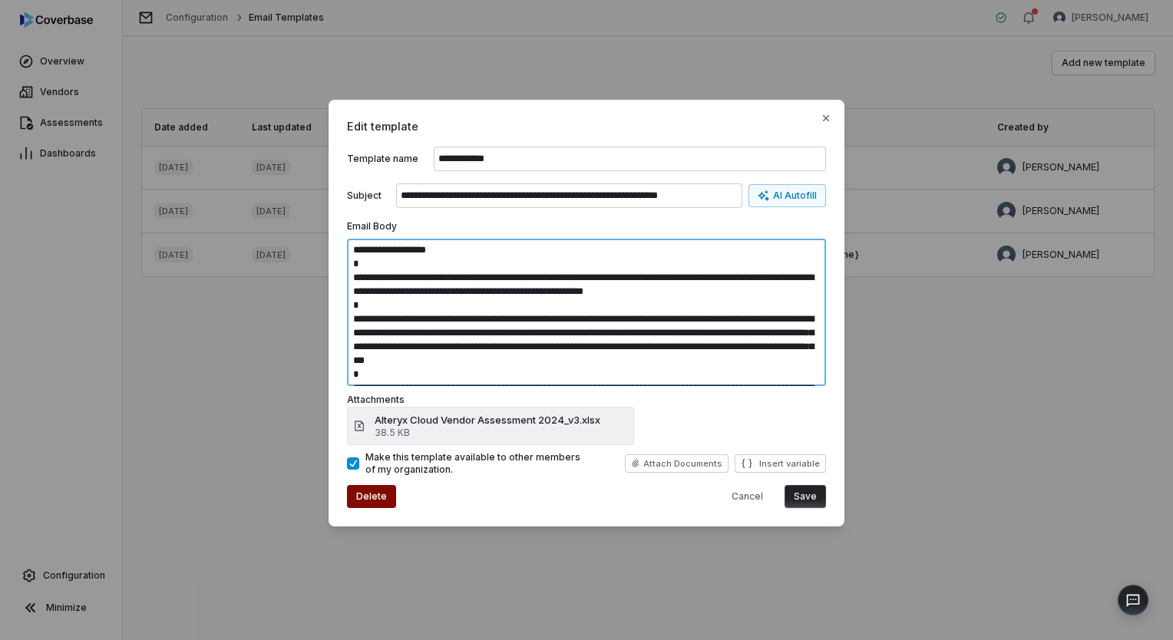
click at [412, 346] on textarea "**********" at bounding box center [586, 312] width 479 height 147
type textarea "**********"
click at [799, 500] on button "Save" at bounding box center [805, 496] width 41 height 23
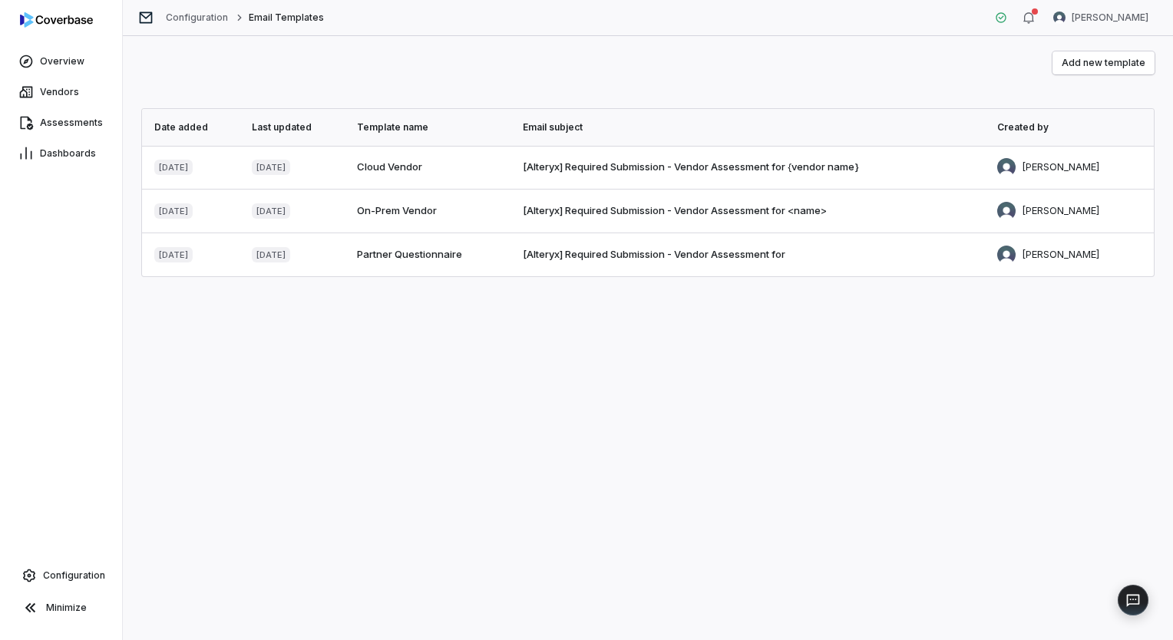
click at [396, 167] on span "Cloud Vendor" at bounding box center [389, 166] width 65 height 12
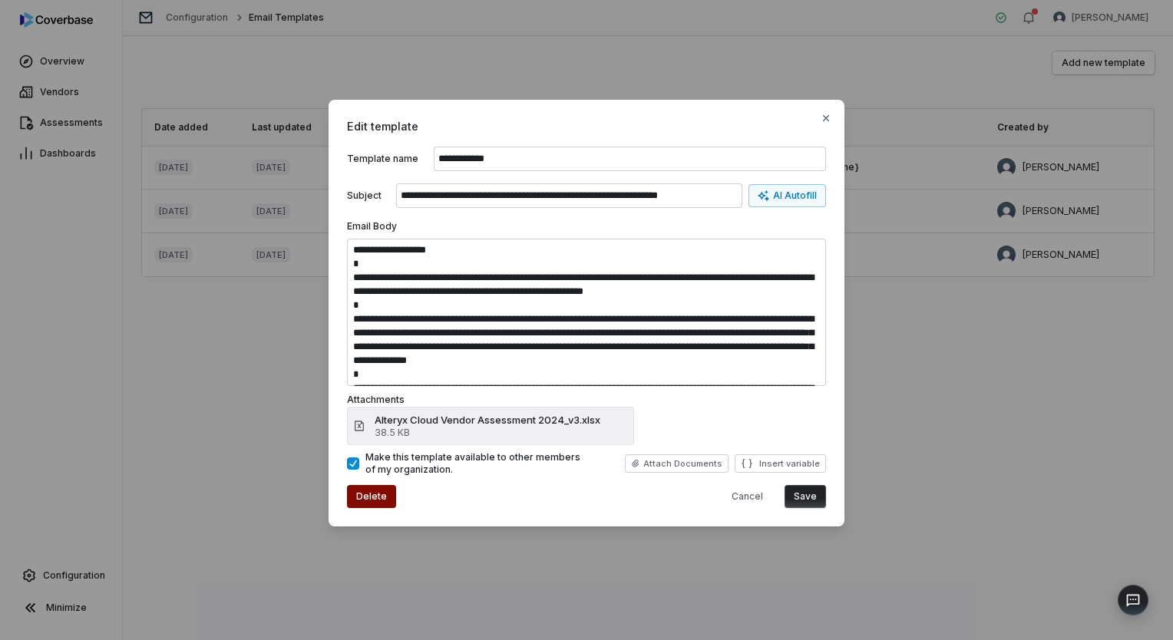
click at [810, 498] on button "Save" at bounding box center [805, 496] width 41 height 23
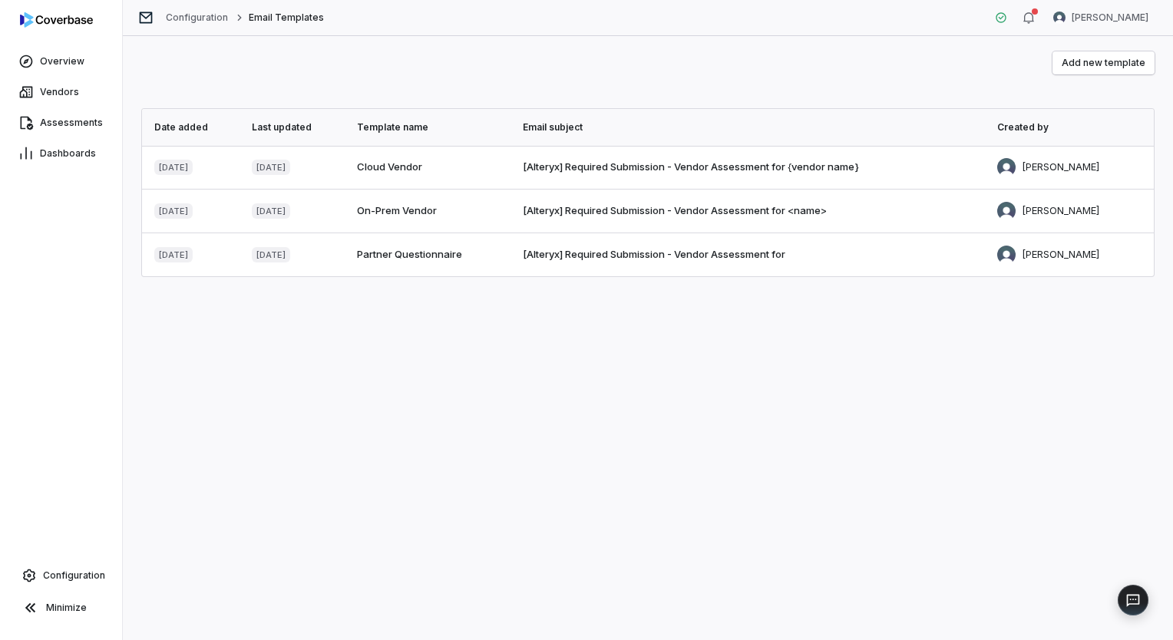
click at [468, 212] on td "On-Prem Vendor" at bounding box center [431, 212] width 166 height 44
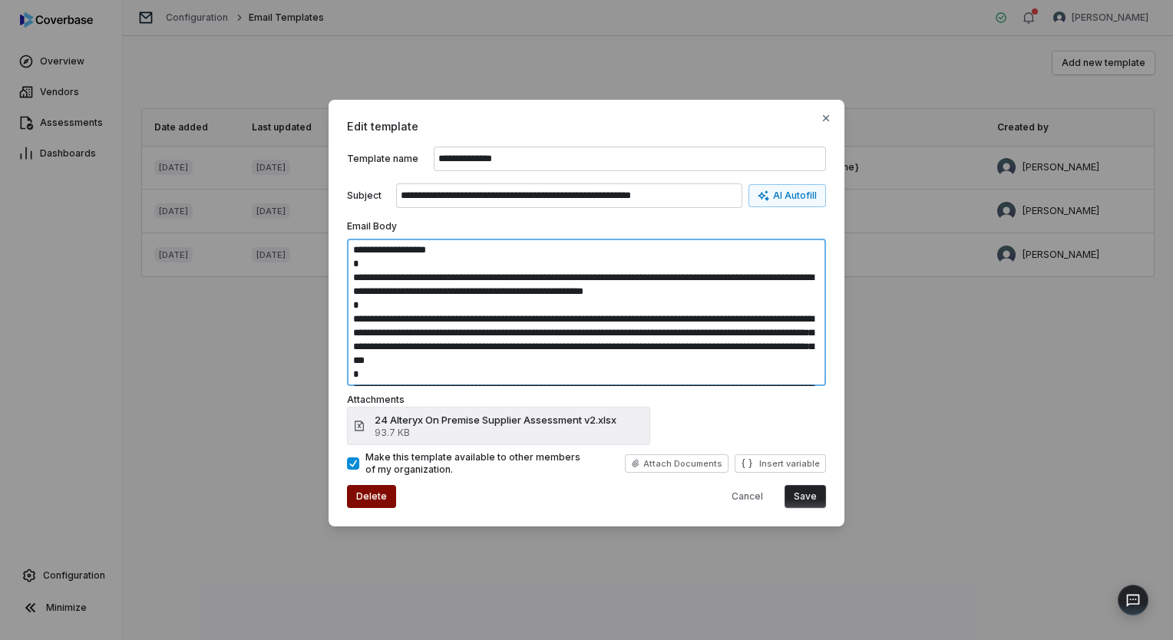
click at [416, 345] on textarea "**********" at bounding box center [586, 312] width 479 height 147
type textarea "**********"
click at [802, 499] on button "Save" at bounding box center [805, 496] width 41 height 23
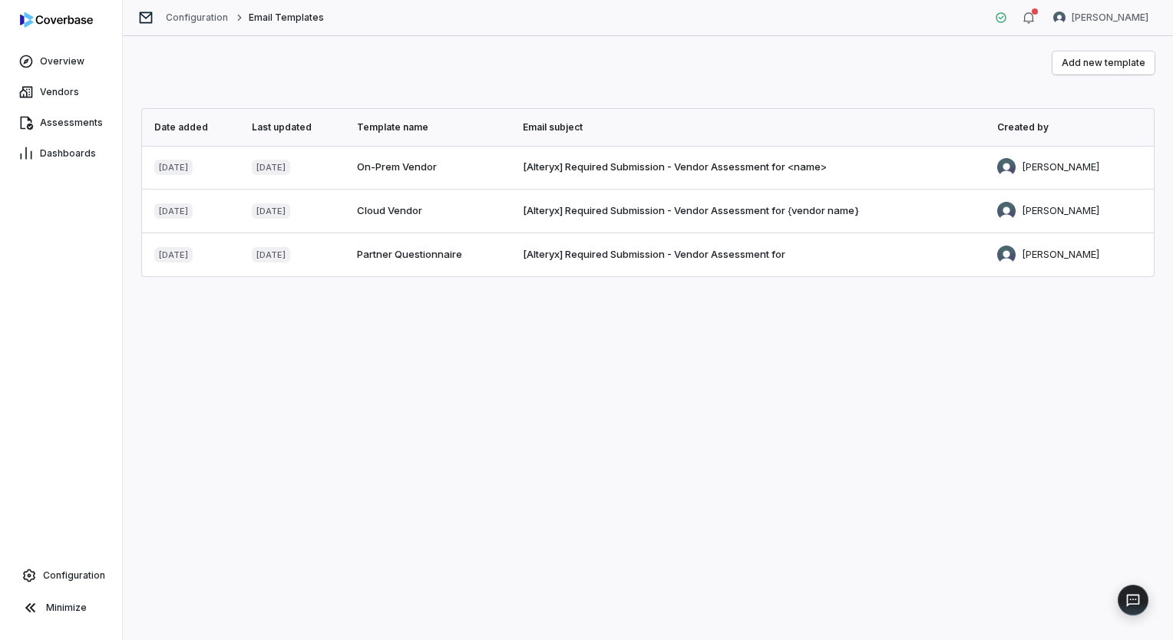
click at [399, 260] on span "Partner Questionnaire" at bounding box center [409, 254] width 105 height 12
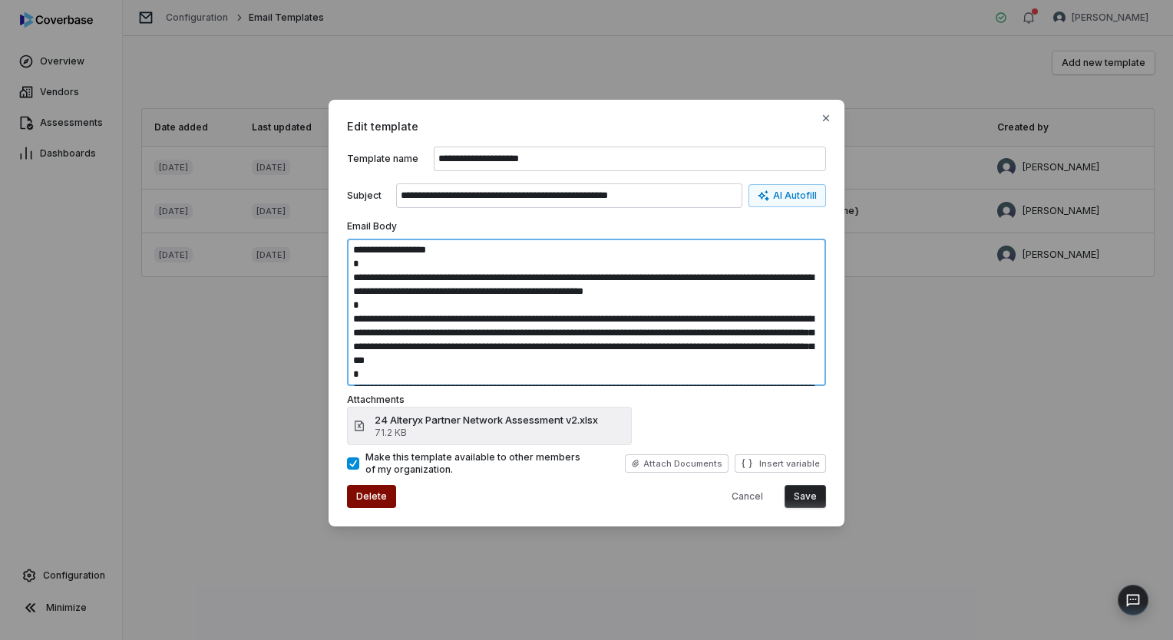
click at [415, 346] on textarea "**********" at bounding box center [586, 312] width 479 height 147
type textarea "**********"
click at [819, 495] on button "Save" at bounding box center [805, 496] width 41 height 23
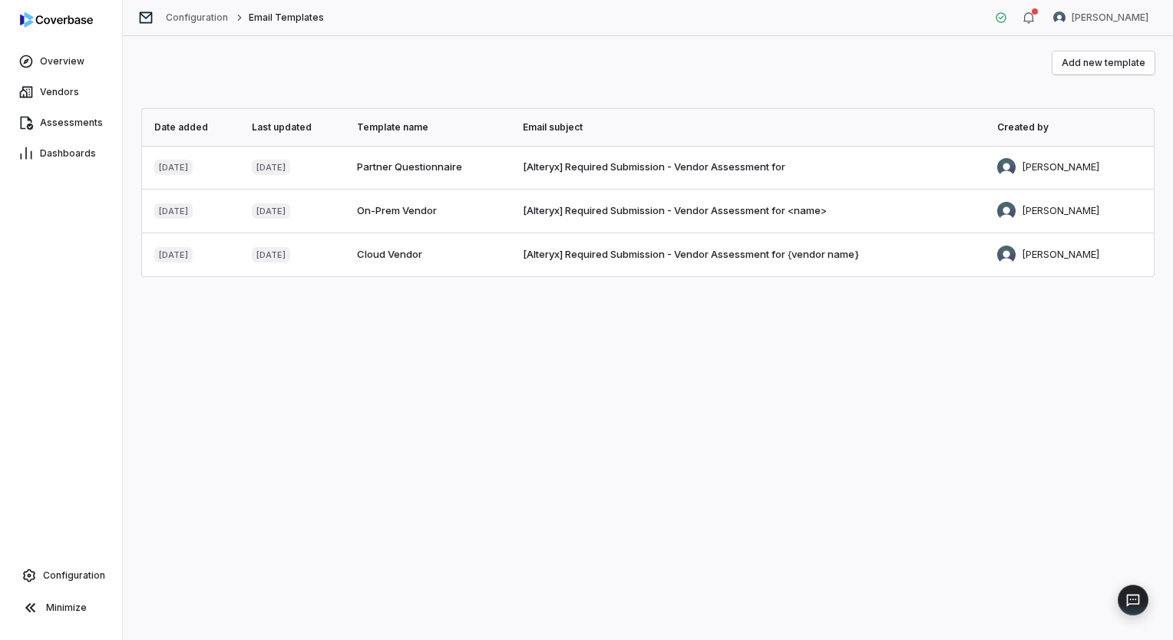
click at [611, 385] on div "Add new template Date added Last updated Template name Email subject Created by…" at bounding box center [648, 338] width 1050 height 604
click at [70, 86] on span "Vendors" at bounding box center [59, 92] width 39 height 12
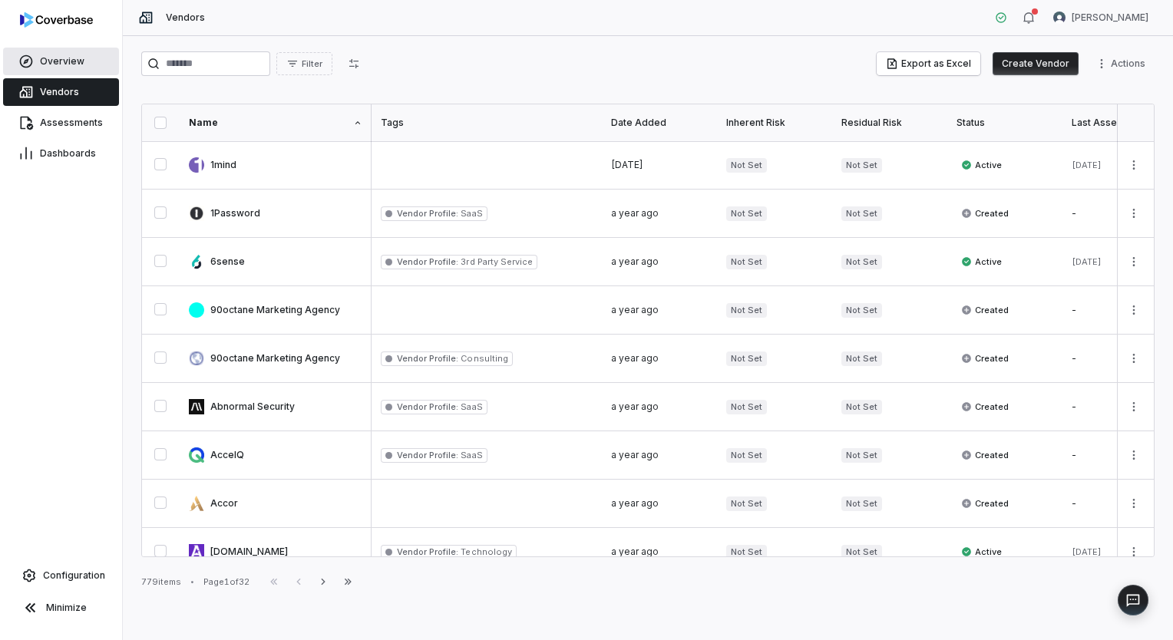
click at [70, 60] on span "Overview" at bounding box center [62, 61] width 45 height 12
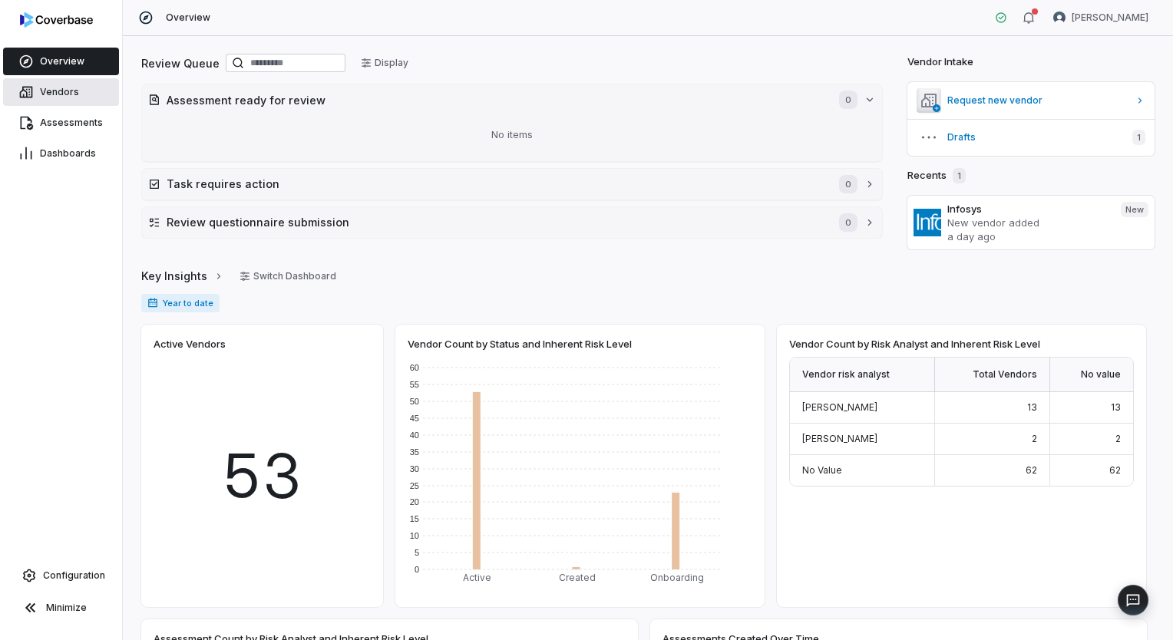
click at [68, 92] on span "Vendors" at bounding box center [59, 92] width 39 height 12
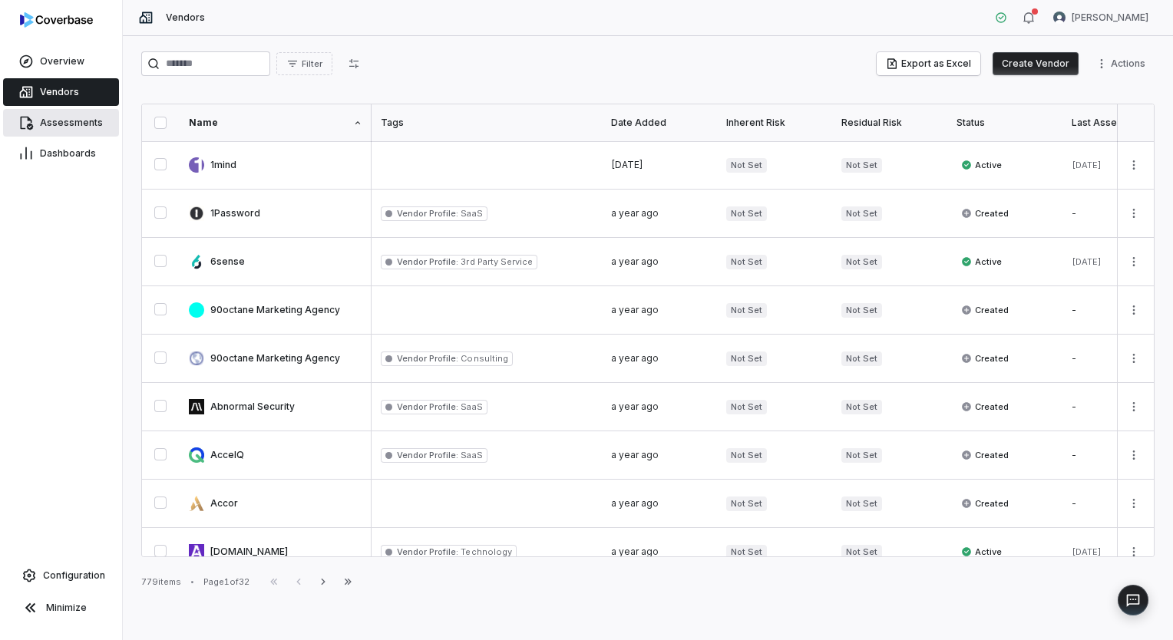
click at [68, 122] on span "Assessments" at bounding box center [71, 123] width 63 height 12
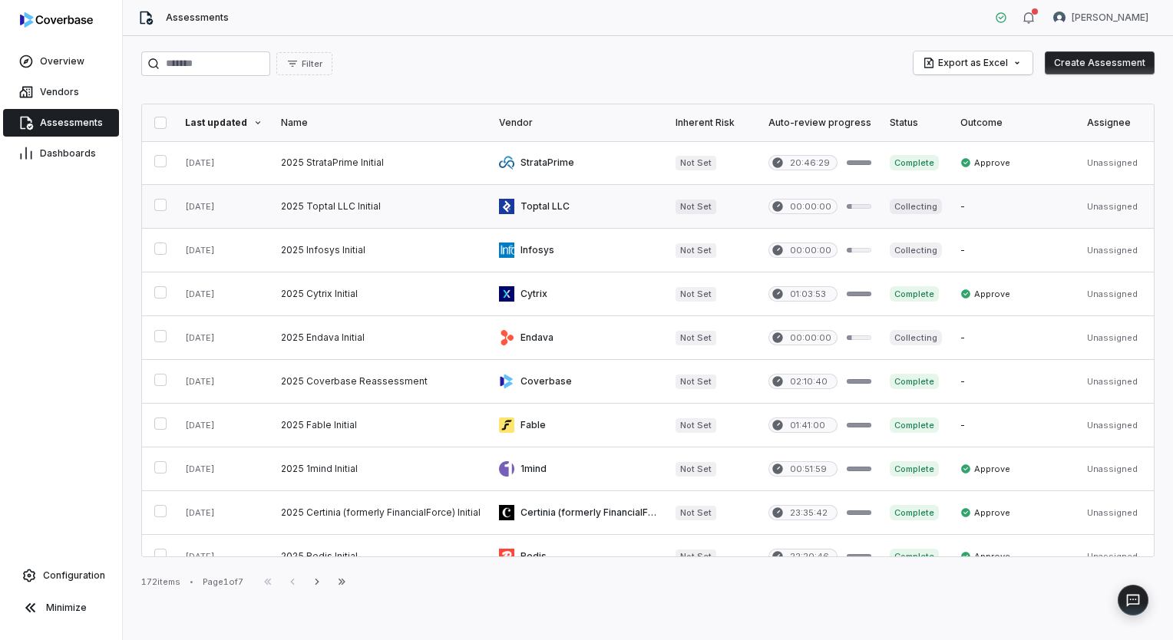
click at [597, 201] on link at bounding box center [578, 206] width 177 height 43
click at [602, 244] on link at bounding box center [578, 250] width 177 height 43
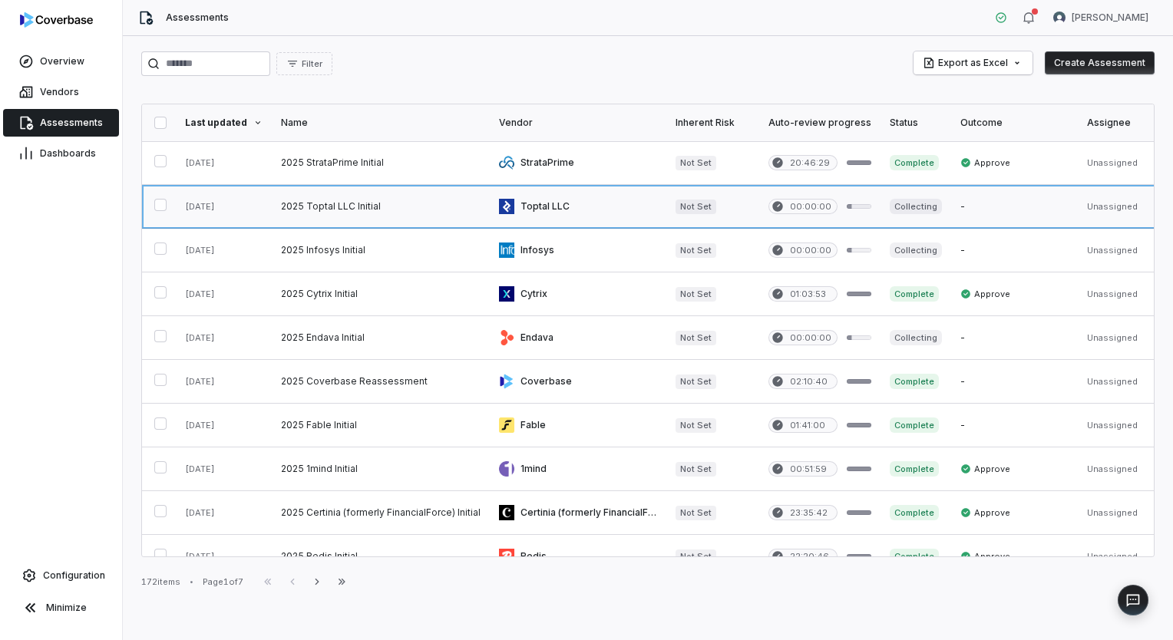
click at [610, 204] on link at bounding box center [578, 206] width 177 height 43
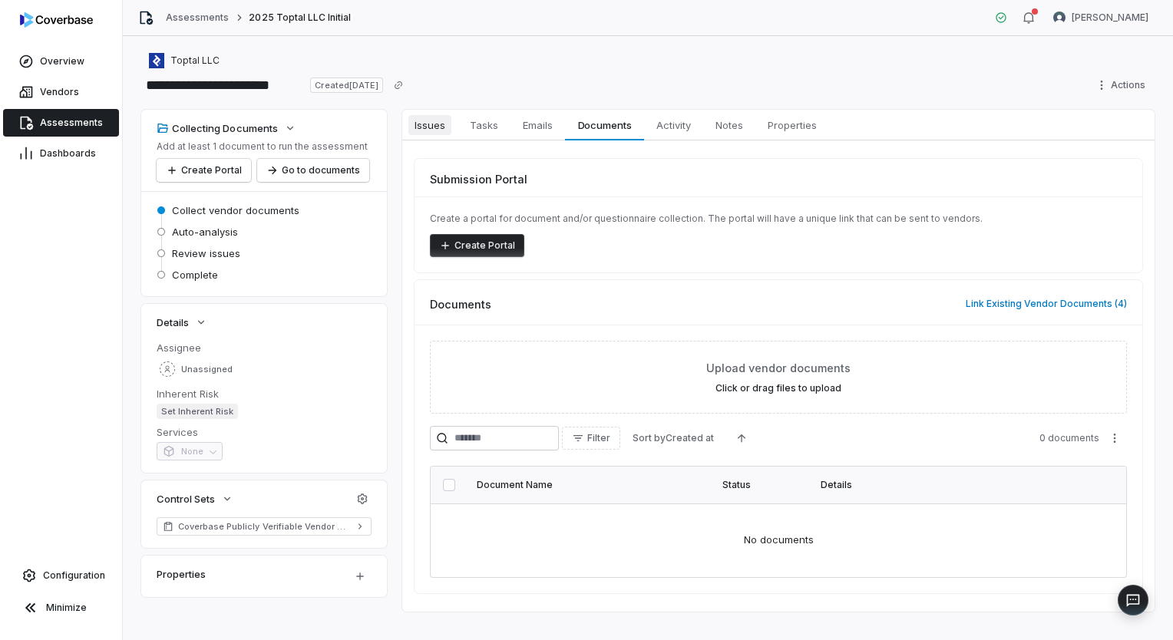
click at [438, 127] on span "Issues" at bounding box center [430, 125] width 43 height 20
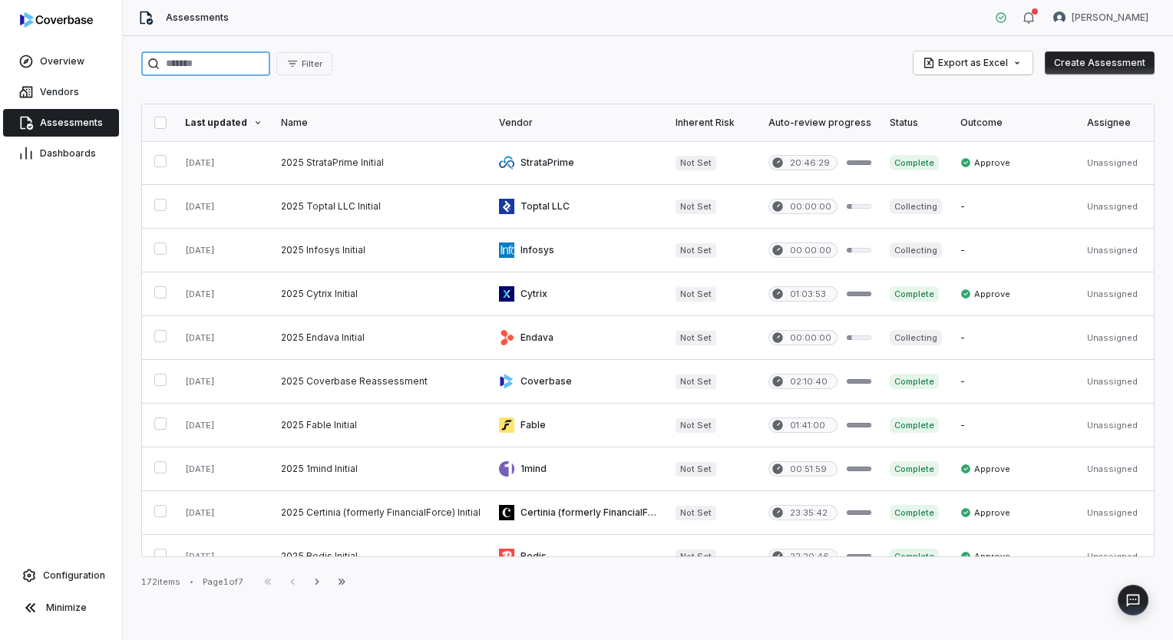
click at [251, 64] on input "search" at bounding box center [205, 63] width 129 height 25
type input "***"
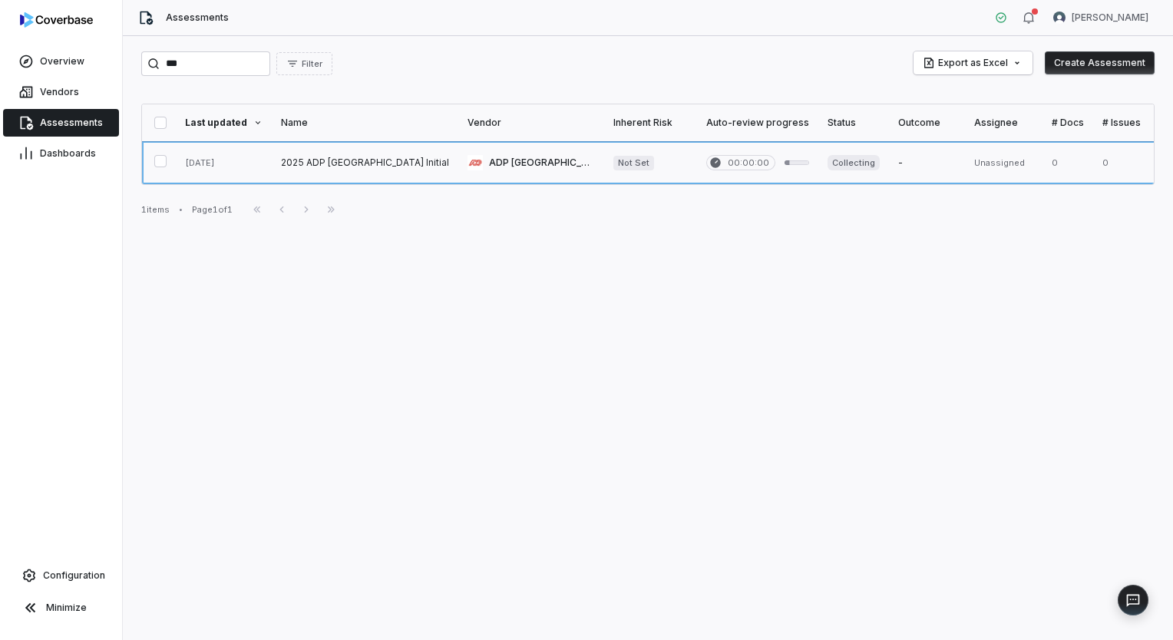
click at [338, 169] on link at bounding box center [365, 162] width 187 height 43
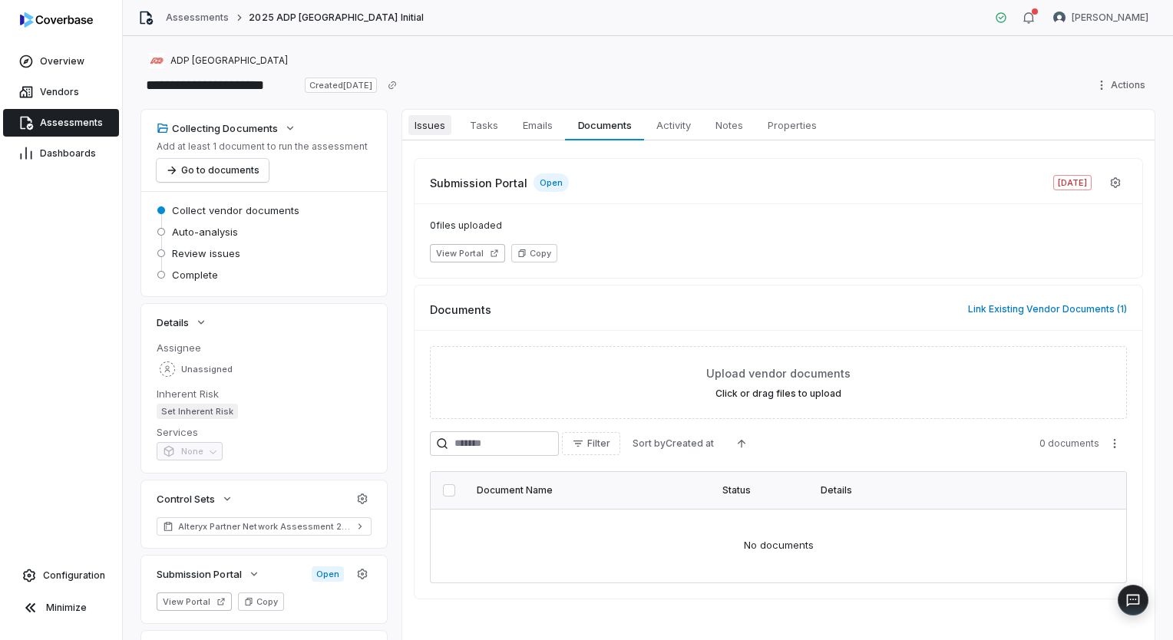
click at [437, 128] on span "Issues" at bounding box center [430, 125] width 43 height 20
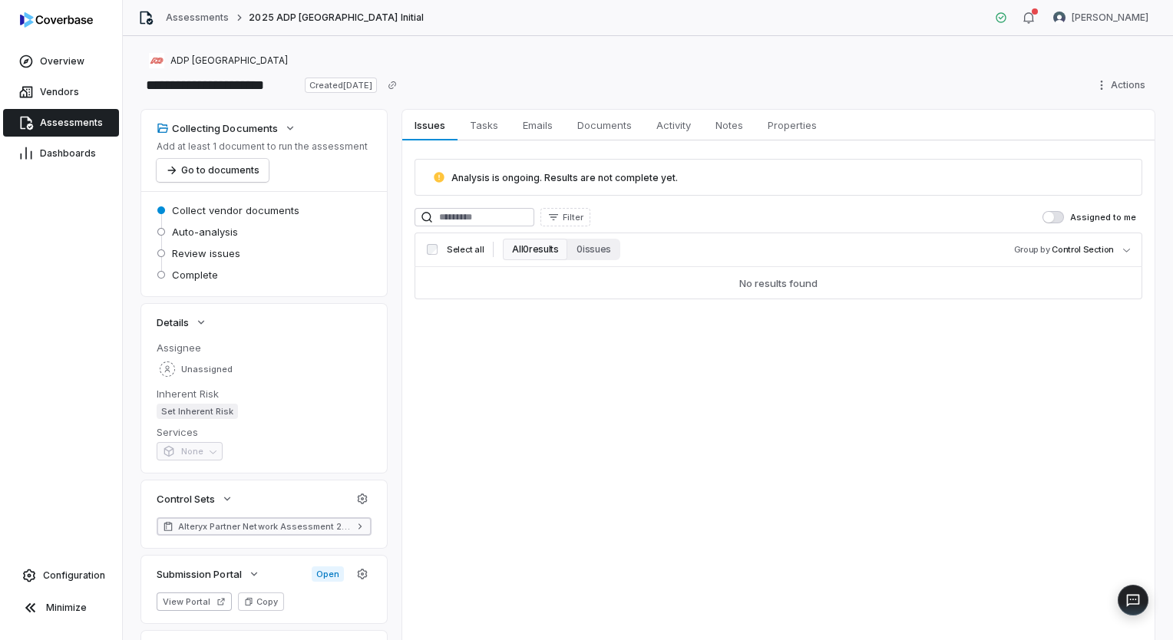
click at [359, 528] on icon at bounding box center [361, 526] width 4 height 5
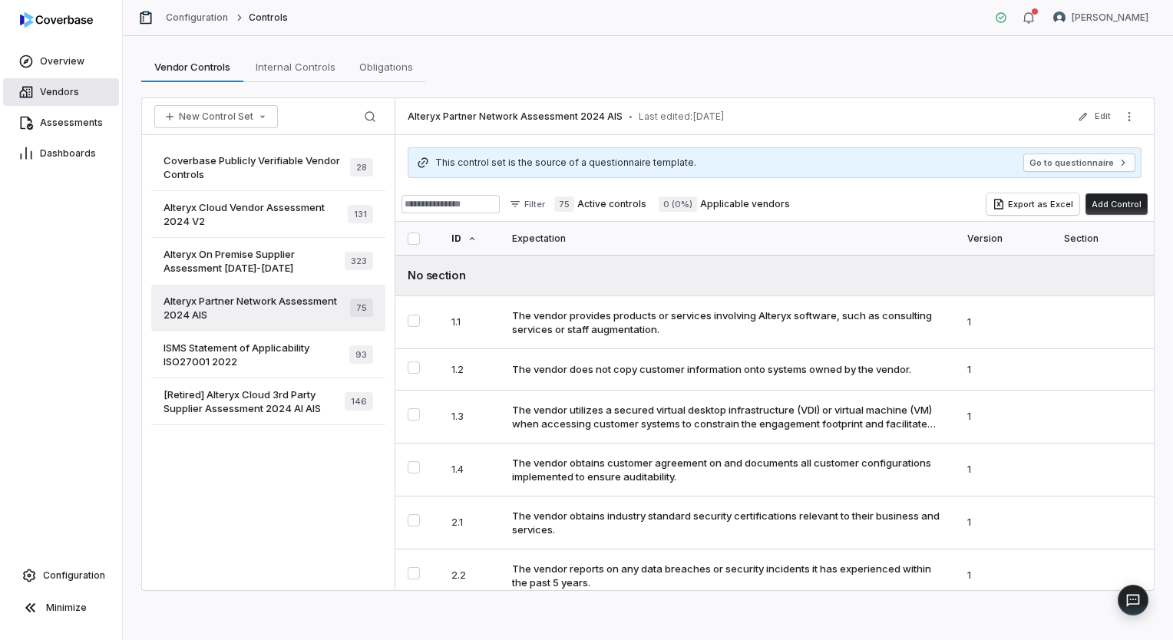
click at [68, 97] on span "Vendors" at bounding box center [59, 92] width 39 height 12
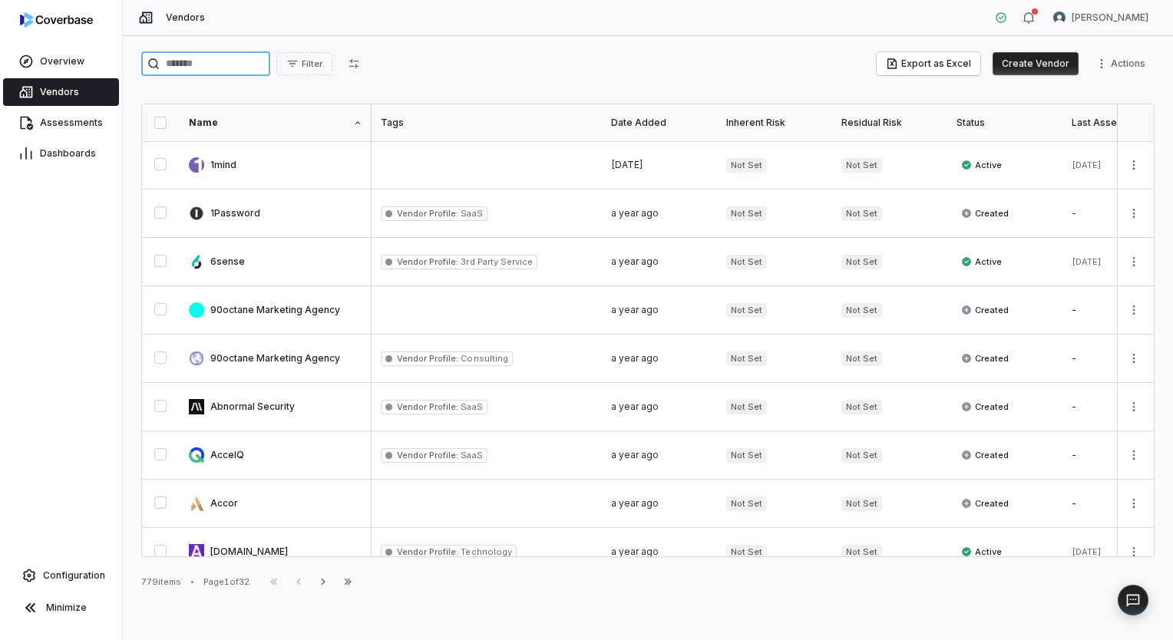
click at [240, 61] on input "search" at bounding box center [205, 63] width 129 height 25
type input "***"
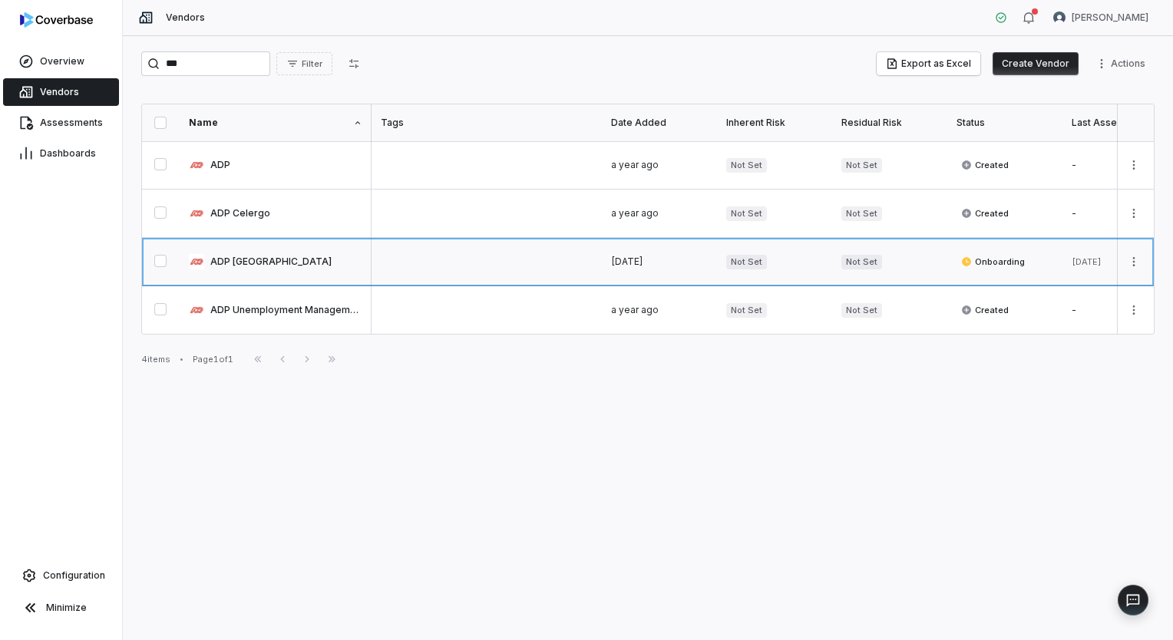
click at [260, 262] on link at bounding box center [276, 262] width 192 height 48
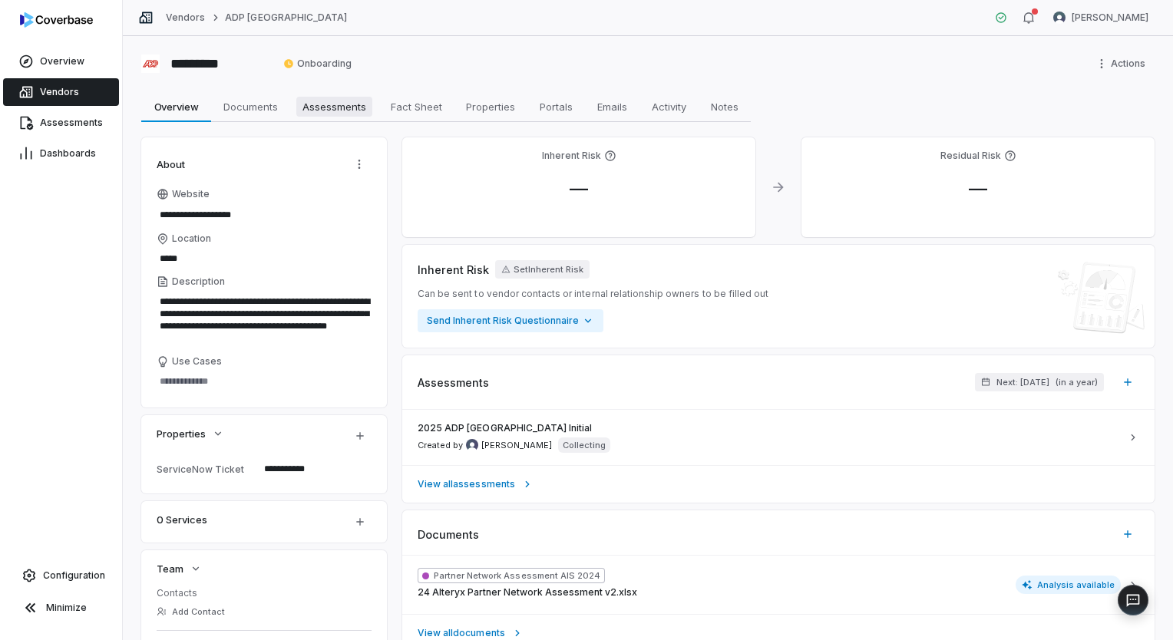
click at [316, 109] on span "Assessments" at bounding box center [334, 107] width 76 height 20
type textarea "*"
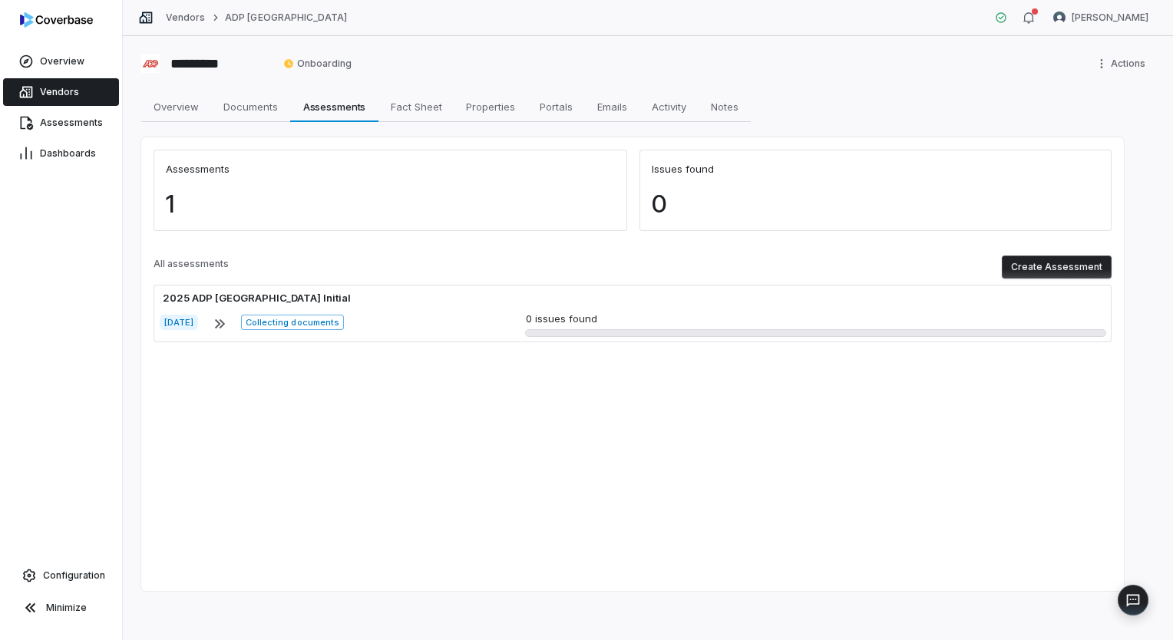
click at [1069, 267] on button "Create Assessment" at bounding box center [1057, 267] width 110 height 23
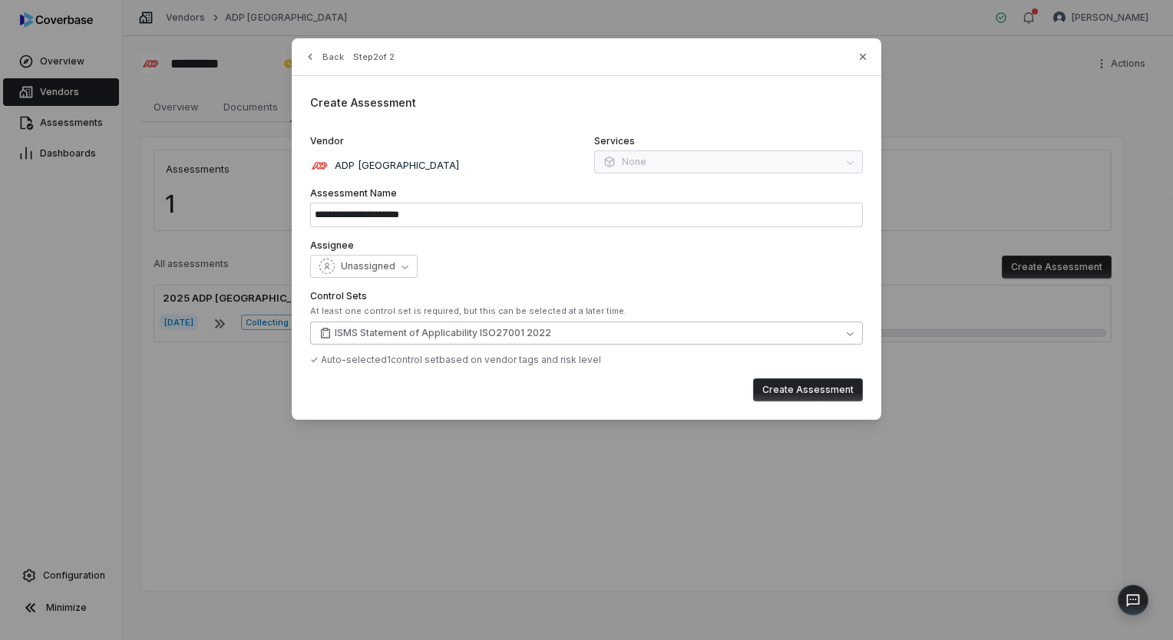
click at [419, 340] on button "ISMS Statement of Applicability ISO27001 2022" at bounding box center [586, 333] width 553 height 23
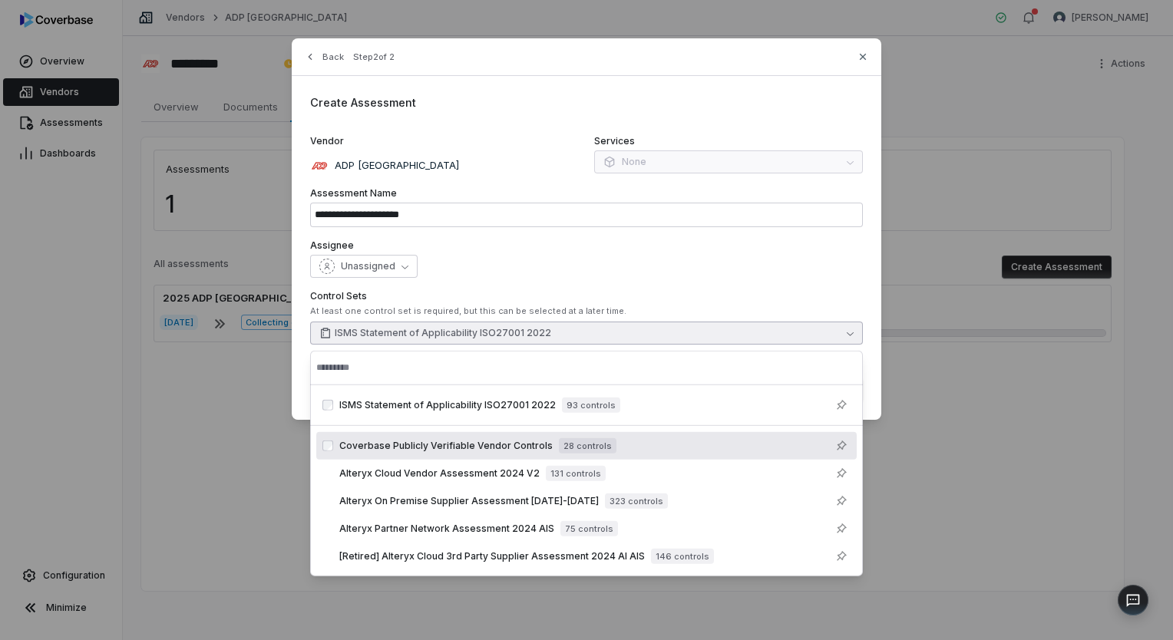
click at [418, 448] on span "Coverbase Publicly Verifiable Vendor Controls" at bounding box center [445, 446] width 213 height 12
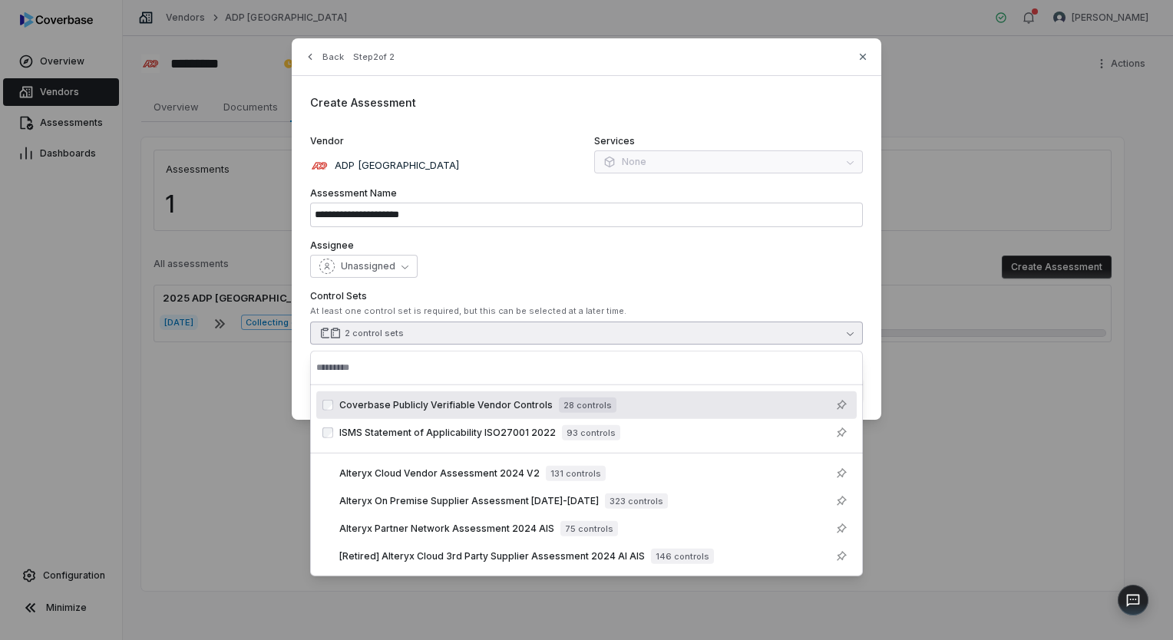
click at [564, 263] on div "Unassigned" at bounding box center [586, 266] width 553 height 23
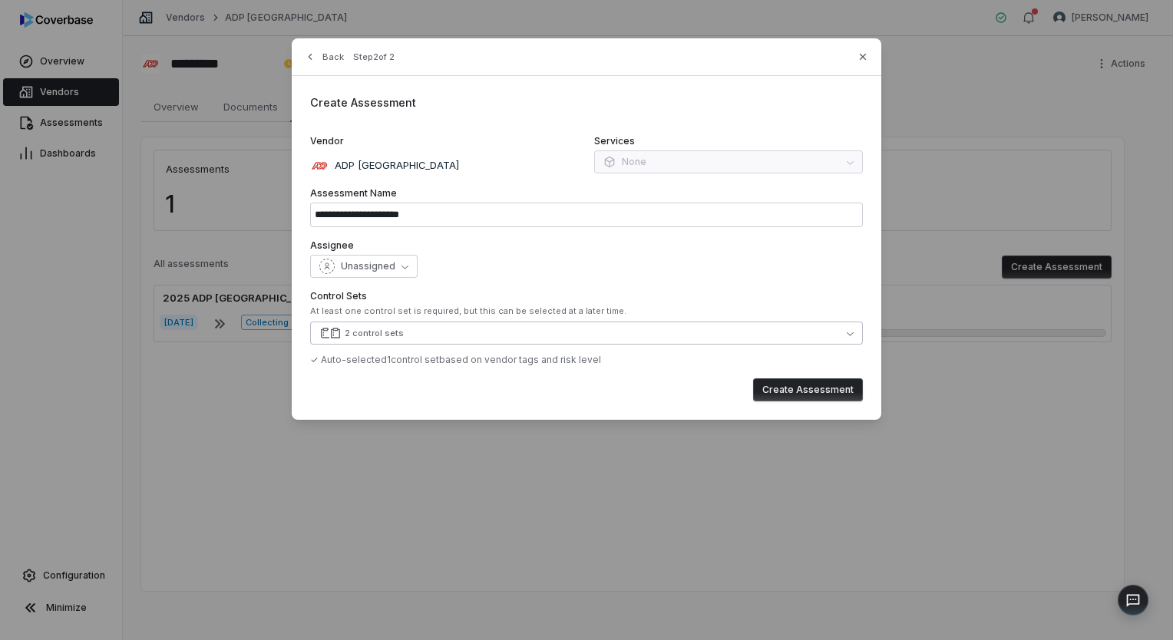
click at [464, 335] on button "2 control sets" at bounding box center [586, 333] width 553 height 23
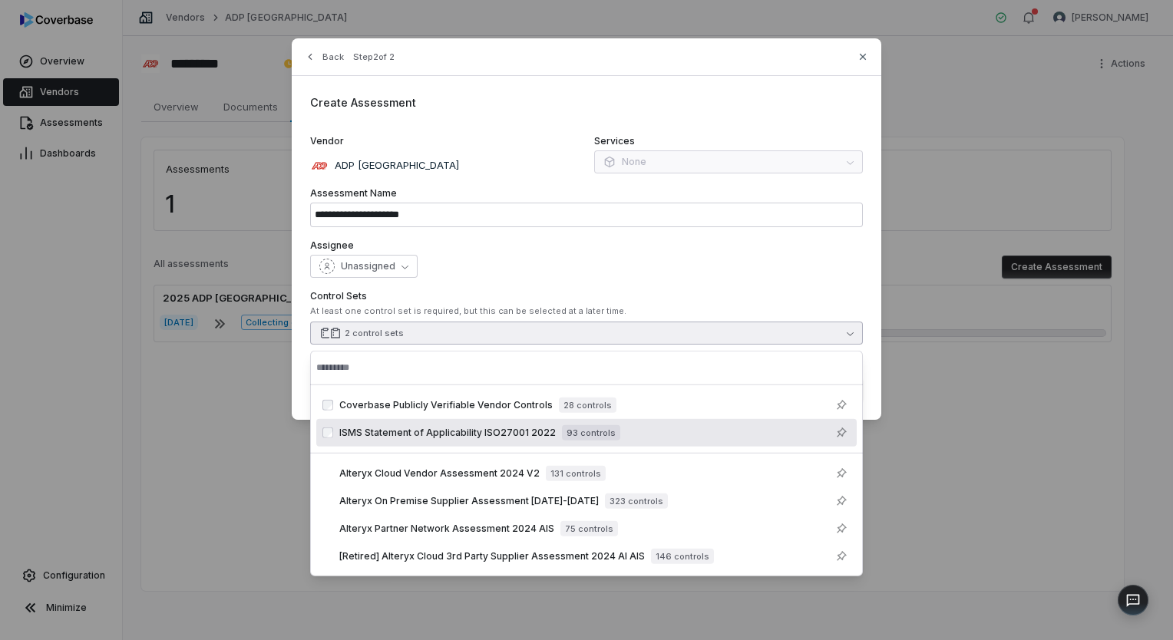
click at [356, 437] on span "ISMS Statement of Applicability ISO27001 2022" at bounding box center [447, 433] width 217 height 12
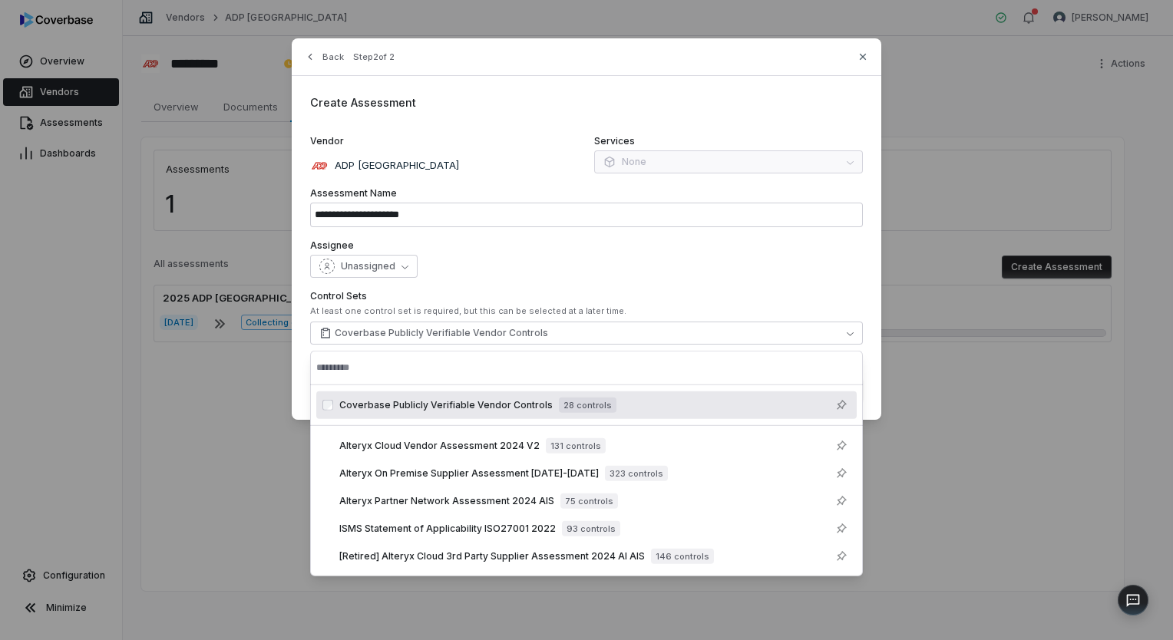
click at [673, 267] on div "Unassigned" at bounding box center [586, 266] width 553 height 23
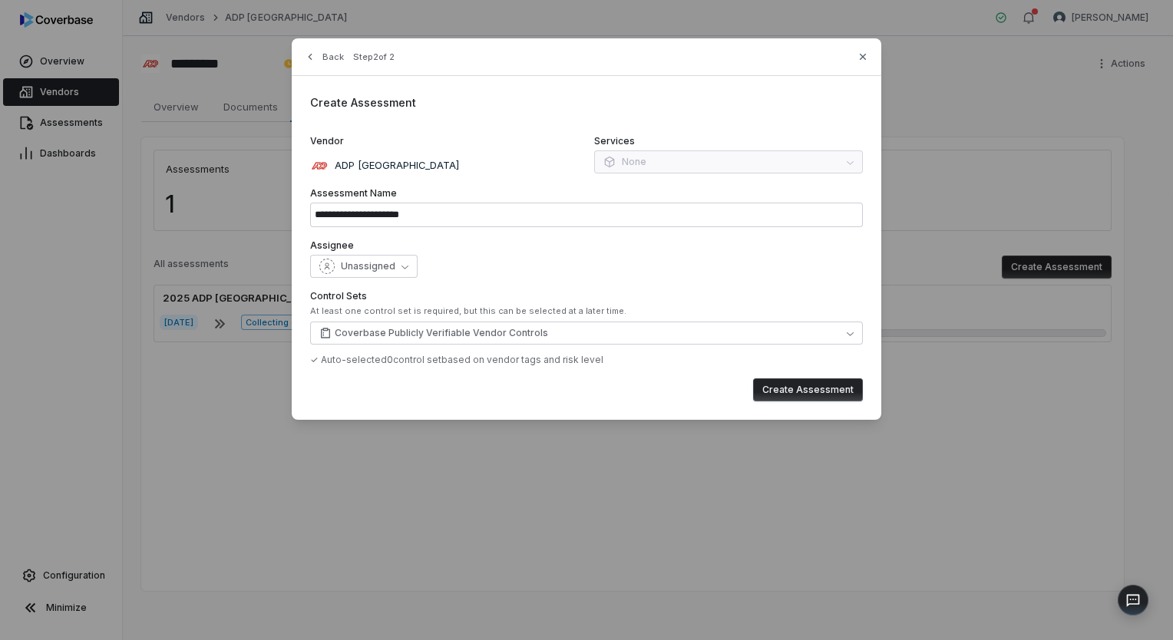
click at [804, 390] on button "Create Assessment" at bounding box center [808, 390] width 110 height 23
type input "**********"
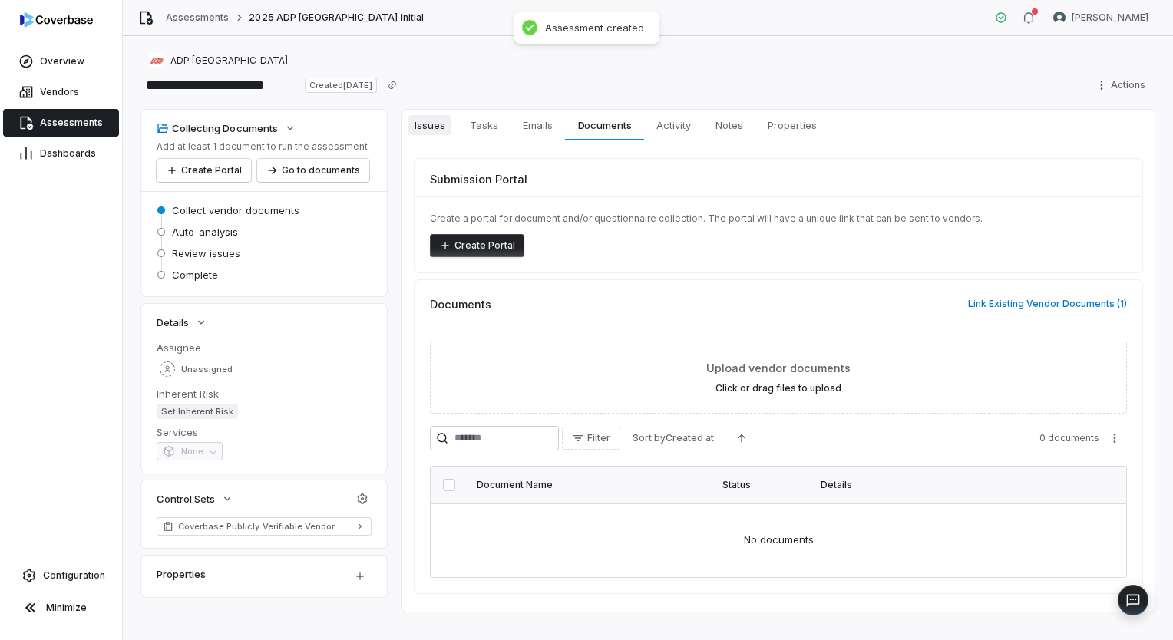
click at [435, 128] on span "Issues" at bounding box center [430, 125] width 43 height 20
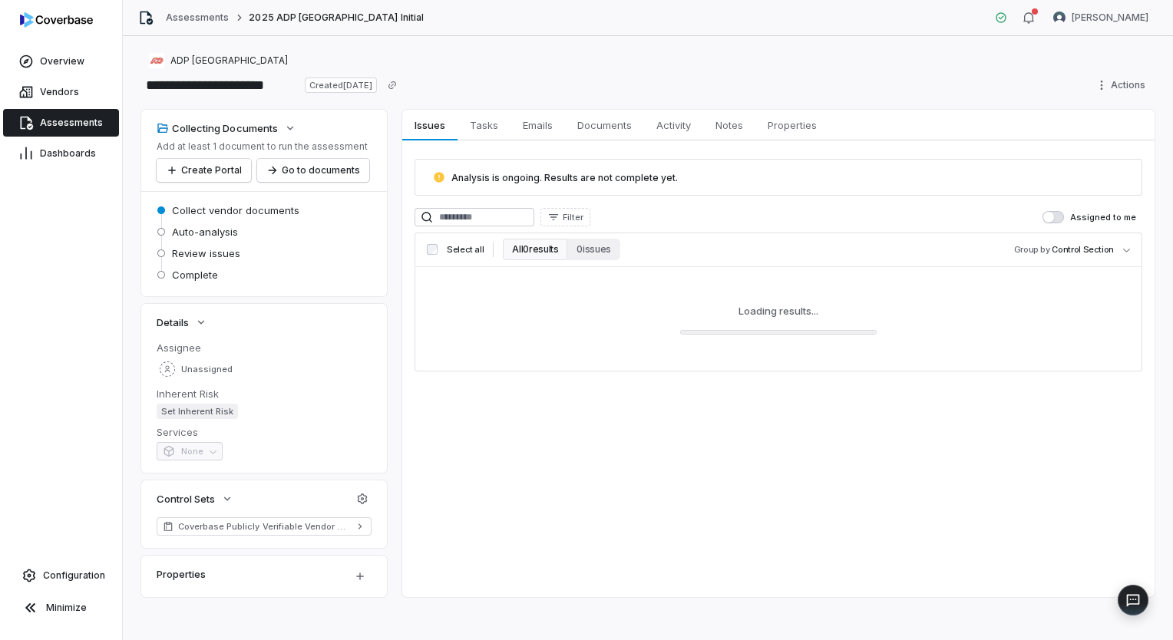
click at [534, 183] on div "Analysis is ongoing. Results are not complete yet." at bounding box center [779, 177] width 728 height 37
click at [45, 89] on span "Vendors" at bounding box center [59, 92] width 39 height 12
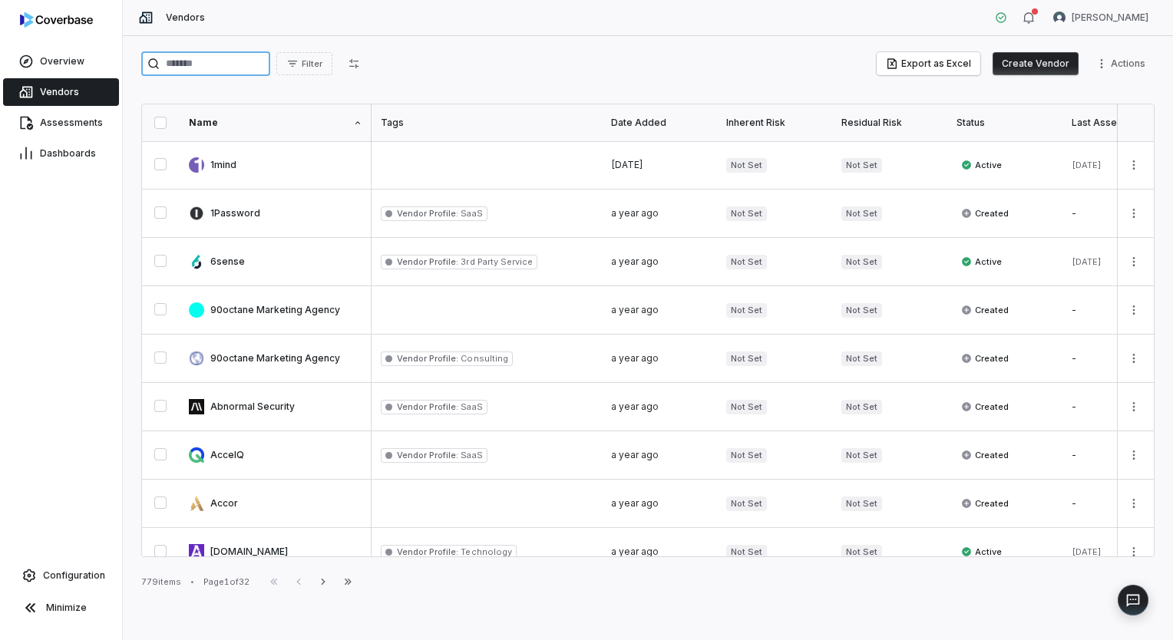
click at [232, 68] on input "search" at bounding box center [205, 63] width 129 height 25
paste input "*********"
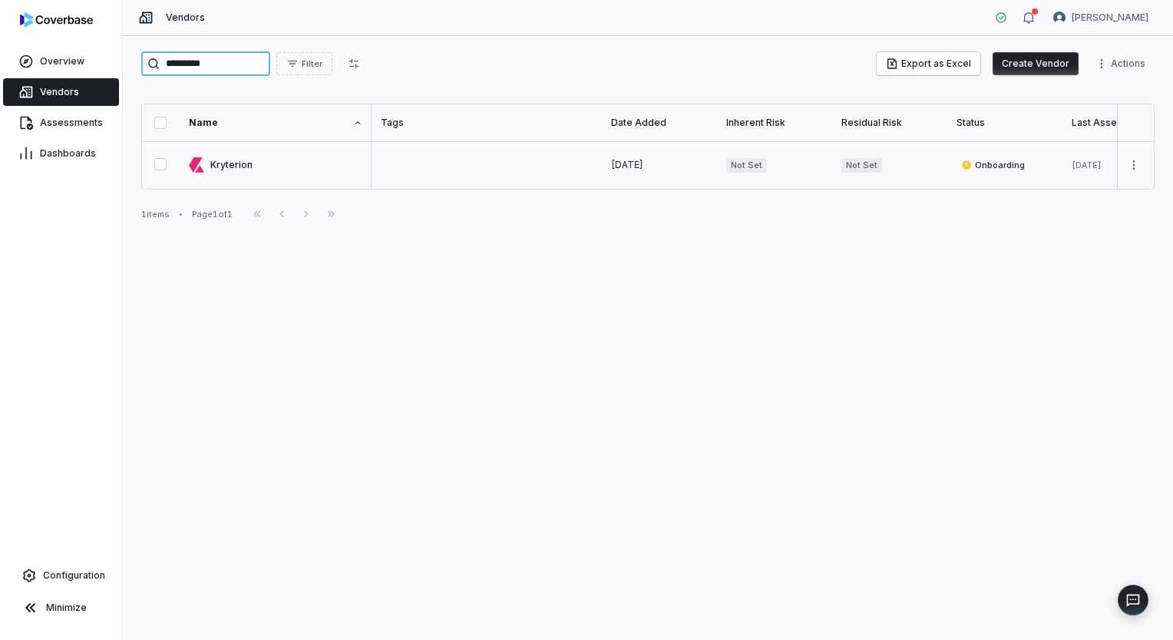
type input "*********"
click at [299, 173] on link at bounding box center [276, 165] width 192 height 48
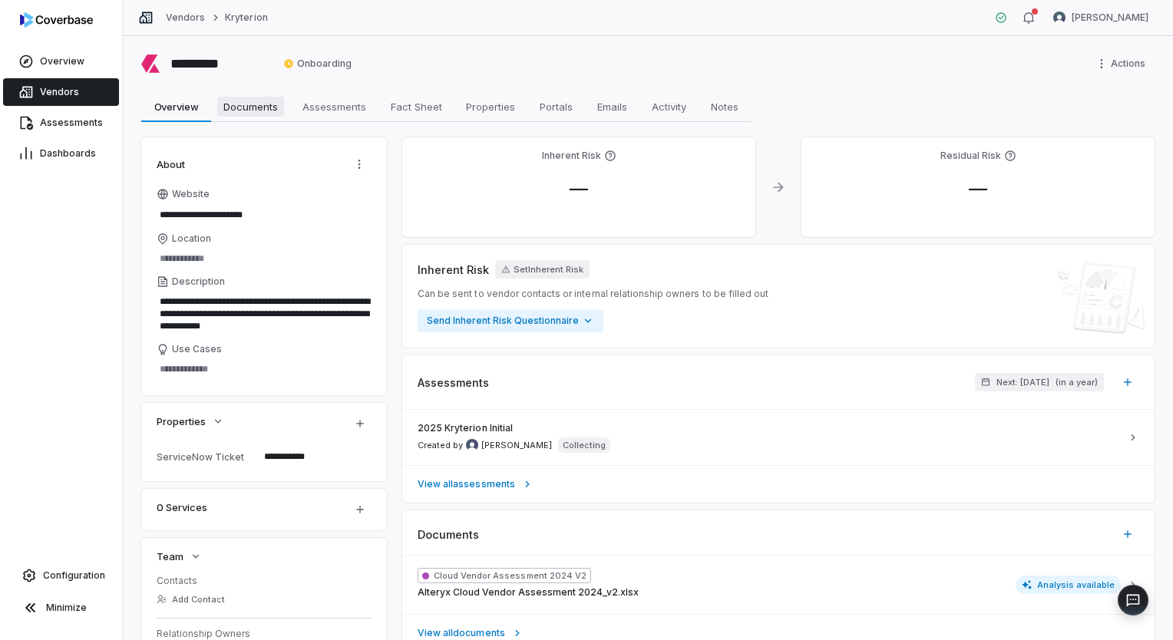
click at [263, 112] on span "Documents" at bounding box center [250, 107] width 67 height 20
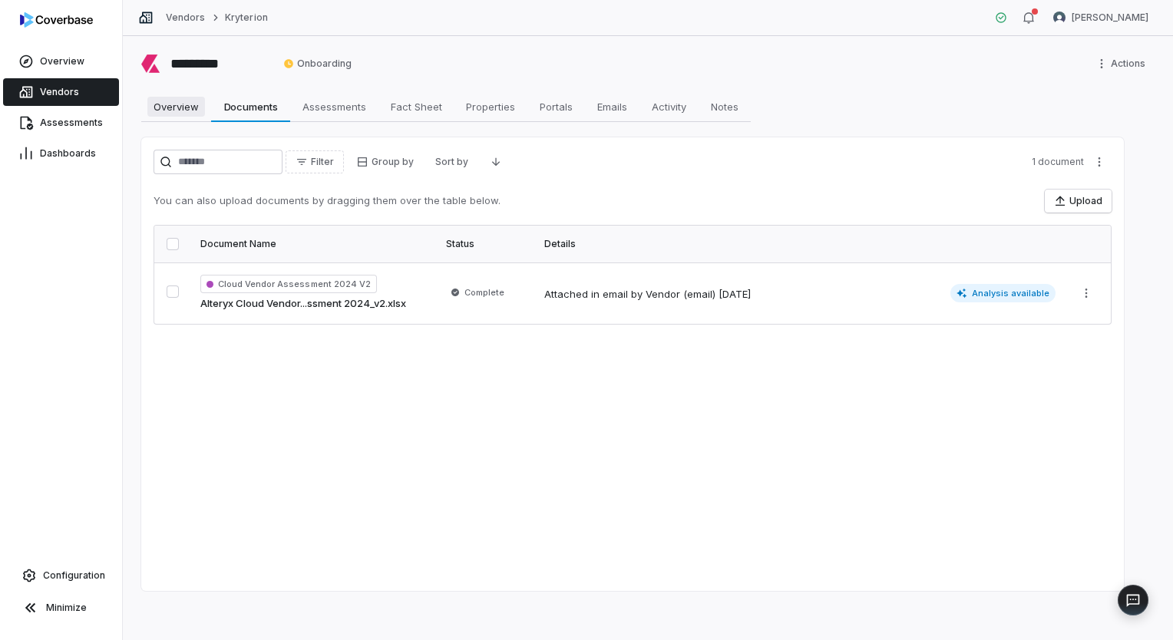
click at [180, 109] on span "Overview" at bounding box center [176, 107] width 58 height 20
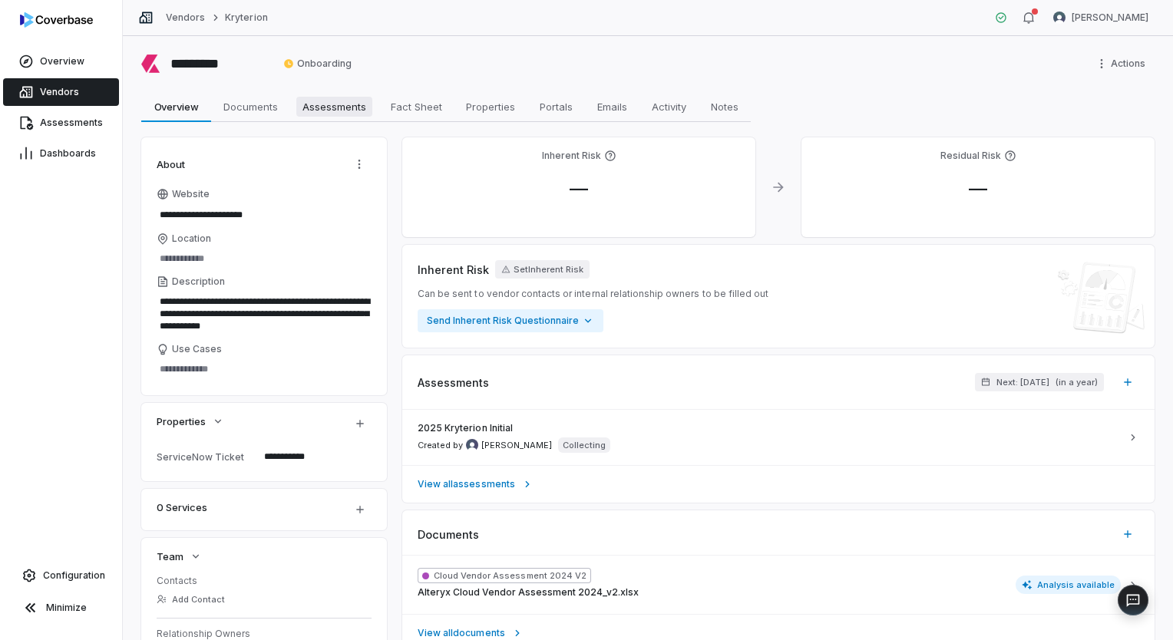
click at [326, 100] on span "Assessments" at bounding box center [334, 107] width 76 height 20
type textarea "*"
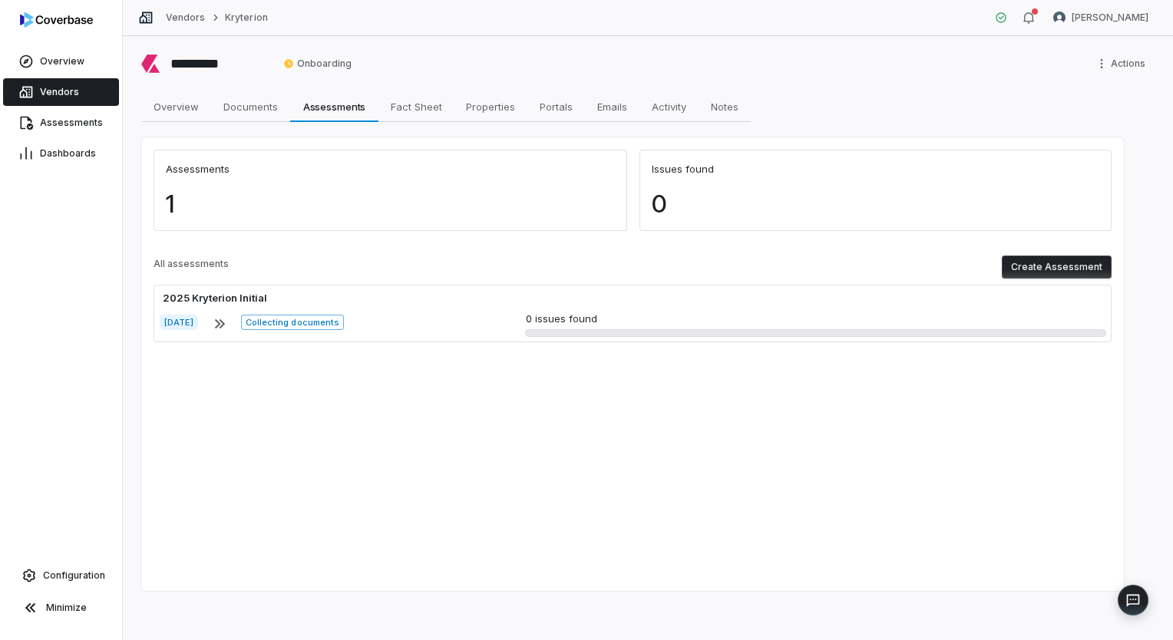
click at [1097, 266] on button "Create Assessment" at bounding box center [1057, 267] width 110 height 23
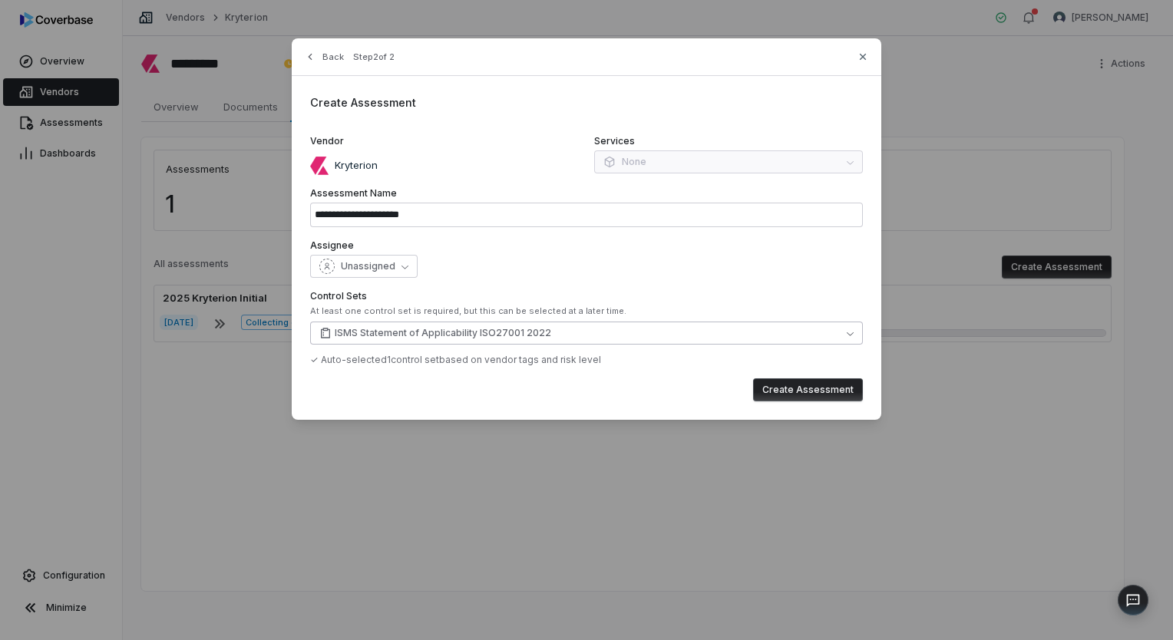
click at [431, 343] on button "ISMS Statement of Applicability ISO27001 2022" at bounding box center [586, 333] width 553 height 23
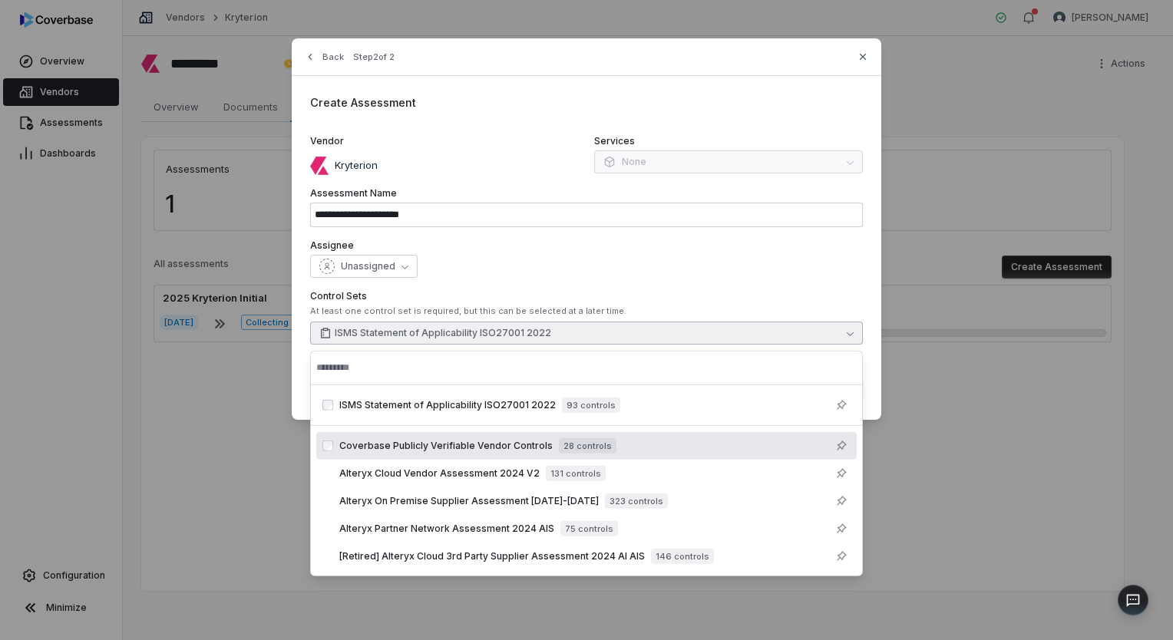
click at [422, 442] on span "Coverbase Publicly Verifiable Vendor Controls" at bounding box center [445, 446] width 213 height 12
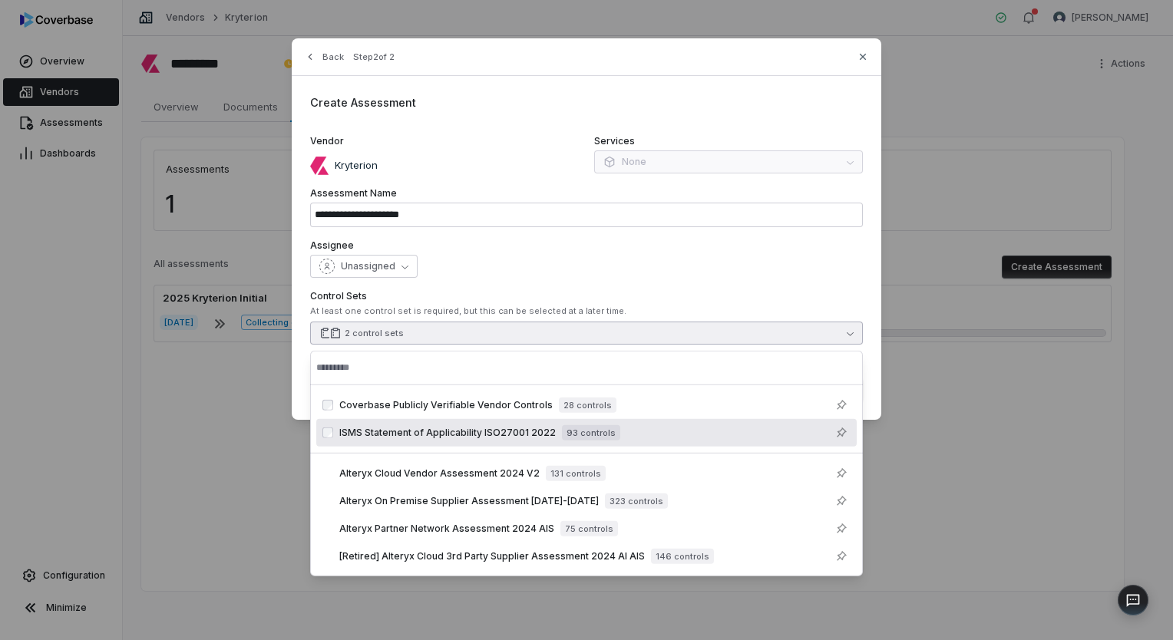
click at [359, 435] on span "ISMS Statement of Applicability ISO27001 2022" at bounding box center [447, 433] width 217 height 12
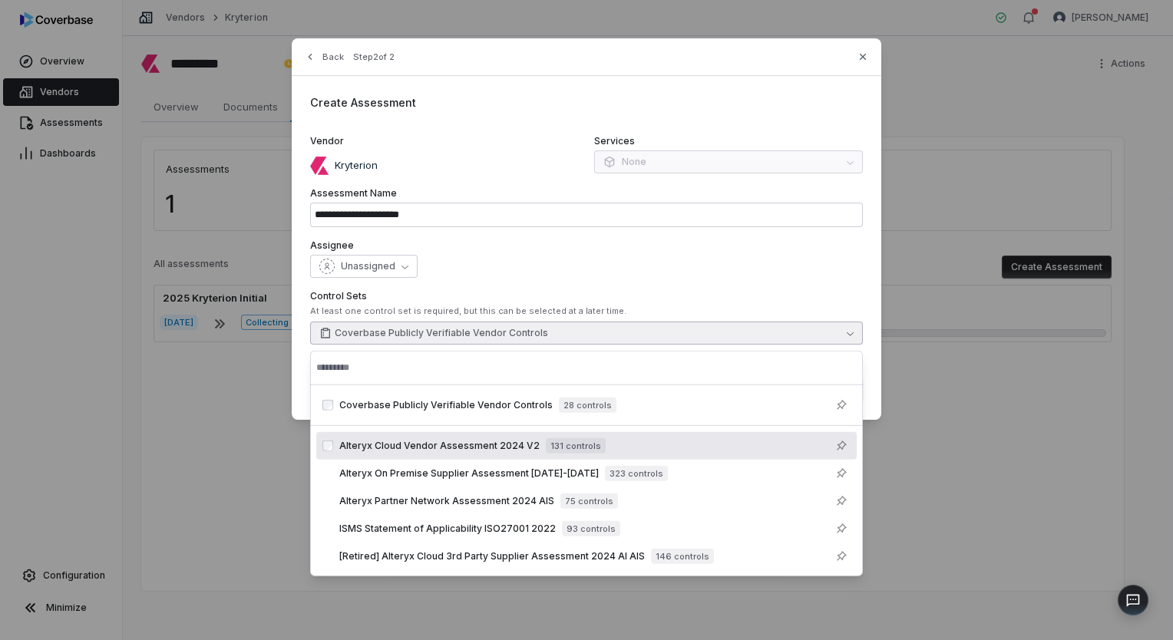
click at [570, 286] on div "**********" at bounding box center [587, 229] width 590 height 382
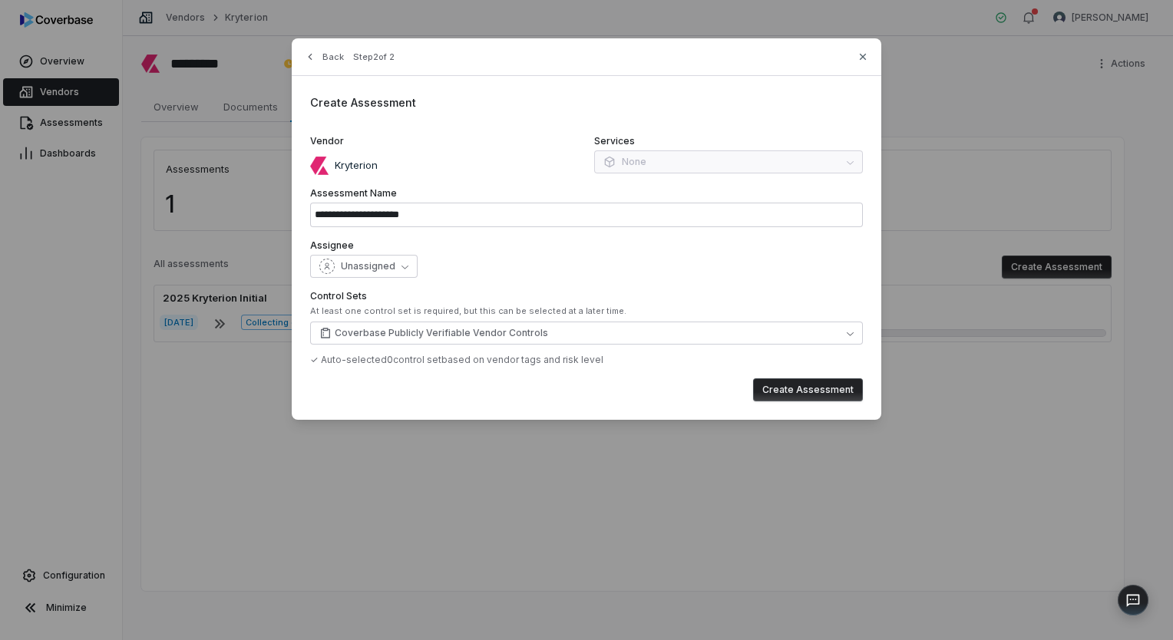
click at [816, 391] on button "Create Assessment" at bounding box center [808, 390] width 110 height 23
type input "**********"
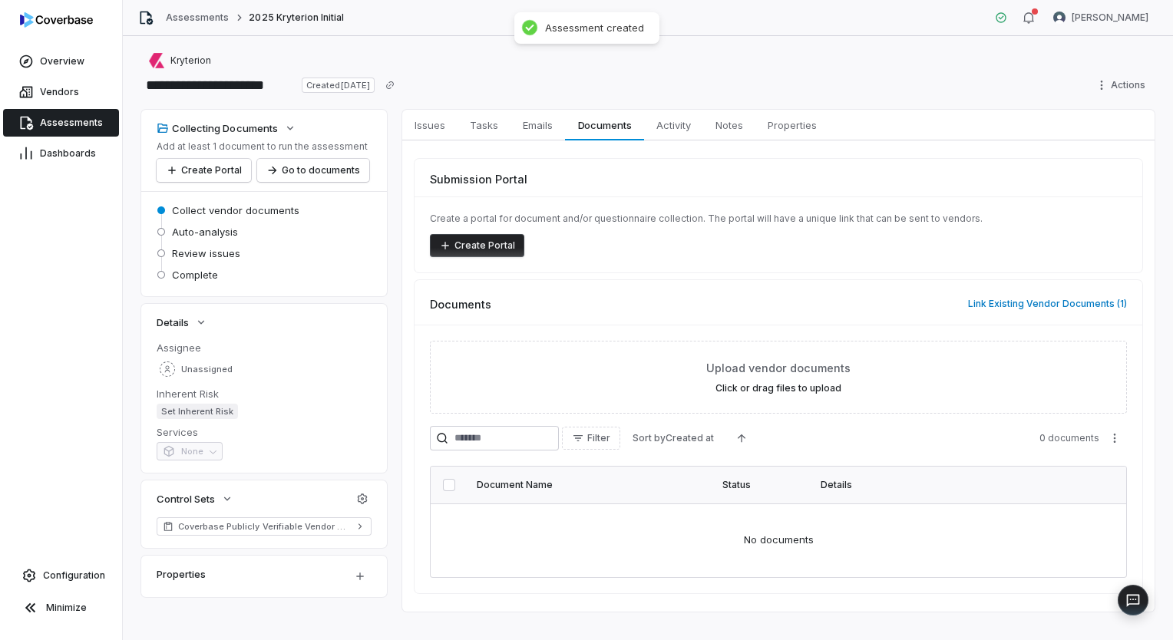
click at [68, 124] on span "Assessments" at bounding box center [71, 123] width 63 height 12
